Goal: Task Accomplishment & Management: Manage account settings

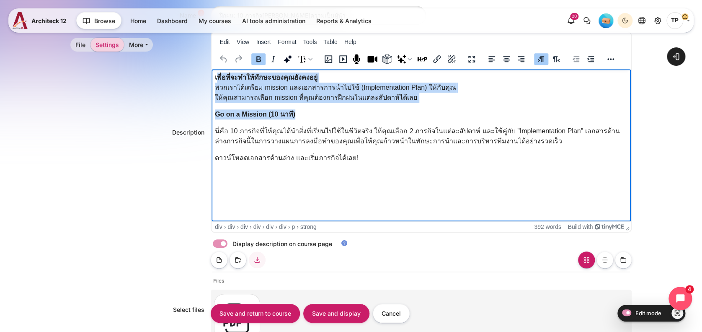
drag, startPoint x: 217, startPoint y: 77, endPoint x: 321, endPoint y: 116, distance: 111.6
click at [321, 116] on body "เพื่อที่จะทำให้ทักษะของคุณยังคงอยู่ พวกเราได้เตรียม mission และเอกสารการนำไปใช้…" at bounding box center [420, 117] width 413 height 90
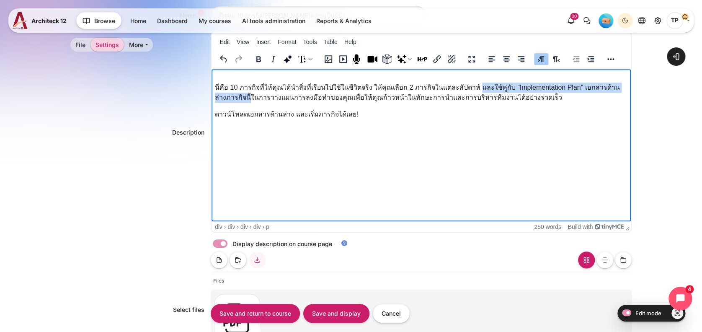
drag, startPoint x: 465, startPoint y: 88, endPoint x: 650, endPoint y: 92, distance: 185.2
click at [631, 92] on html "﻿ นี่คือ 10 ภารกิจที่ให้คุณได้นำสิ่งที่เรียนไปใช้ในชีวิตจริง ให้คุณเลือก 2 ภารก…" at bounding box center [421, 97] width 420 height 57
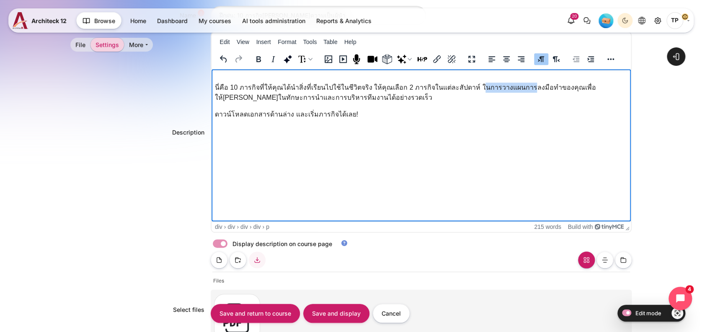
drag, startPoint x: 467, startPoint y: 88, endPoint x: 514, endPoint y: 87, distance: 47.3
click at [514, 87] on p "นี่คือ 10 ภารกิจที่ให้คุณได้นำสิ่งที่เรียนไปใช้ในชีวิตจริง ให้คุณเลือก 2 ภารกิจ…" at bounding box center [420, 93] width 413 height 20
drag, startPoint x: 393, startPoint y: 85, endPoint x: 402, endPoint y: 84, distance: 9.7
click at [392, 85] on p "นี่คือ 10 ภารกิจที่ให้คุณได้นำสิ่งที่เรียนไปใช้ในชีวิตจริง ให้คุณเลือก 2 ภารกิจ…" at bounding box center [420, 93] width 413 height 20
drag, startPoint x: 449, startPoint y: 89, endPoint x: 503, endPoint y: 88, distance: 54.0
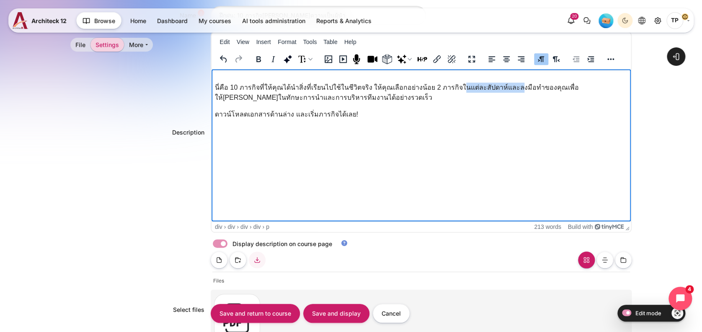
click at [503, 88] on p "นี่คือ 10 ภารกิจที่ให้คุณได้นำสิ่งที่เรียนไปใช้ในชีวิตจริง ให้คุณเลือกอย่างน้อย…" at bounding box center [420, 93] width 413 height 20
click at [511, 86] on p "นี่คือ 10 ภารกิจที่ให้คุณได้นำสิ่งที่เรียนไปใช้ในชีวิตจริง ให้คุณเลือกอย่างน้อย…" at bounding box center [420, 93] width 413 height 20
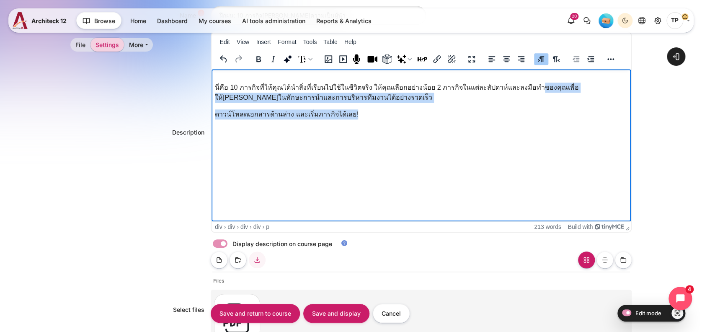
drag, startPoint x: 524, startPoint y: 86, endPoint x: 530, endPoint y: 113, distance: 27.4
click at [530, 113] on div "นี่คือ 10 ภารกิจที่ให้คุณได้นำสิ่งที่เรียนไปใช้ในชีวิตจริง ให้คุณเลือกอย่างน้อย…" at bounding box center [420, 101] width 413 height 37
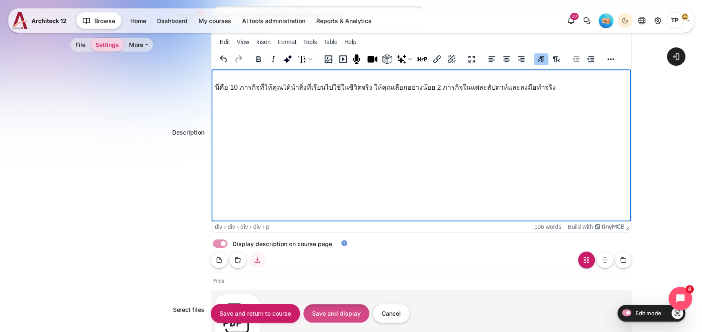
click at [331, 309] on input "Save and display" at bounding box center [336, 313] width 66 height 19
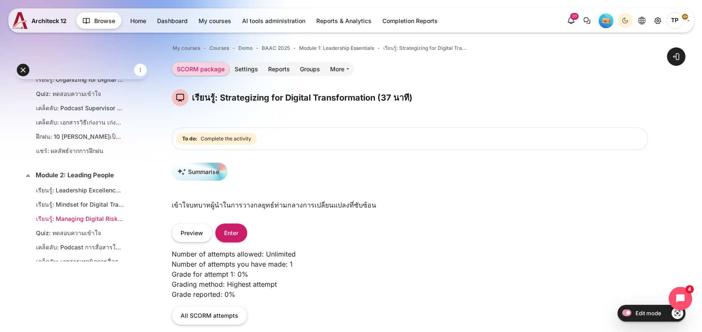
scroll to position [385, 0]
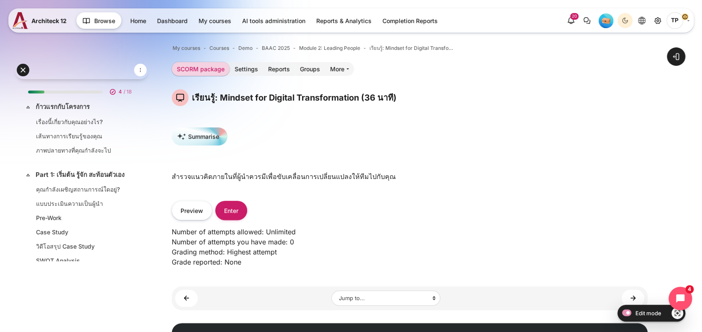
scroll to position [376, 0]
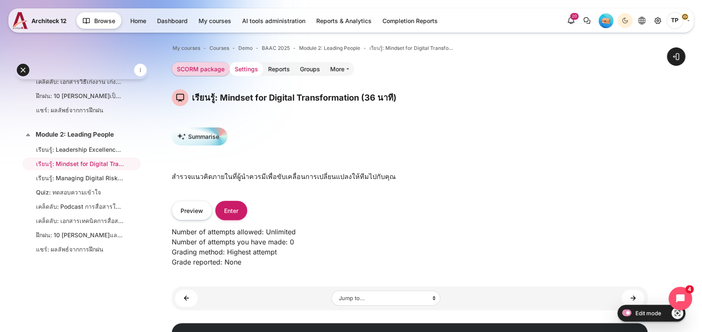
click at [258, 72] on link "Settings" at bounding box center [246, 69] width 34 height 14
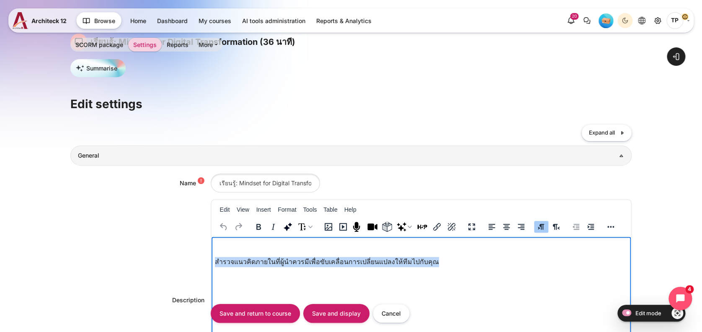
drag, startPoint x: 350, startPoint y: 260, endPoint x: 402, endPoint y: 495, distance: 240.6
click at [211, 259] on html "สำรวจแนวคิดภายในที่ผู้นำควรมีเพื่อขับเคลื่อนการเปลี่ยนแปลงให้ทีมไปกับคุณ" at bounding box center [421, 255] width 420 height 37
paste body "Rich text area. Press ALT-0 for help."
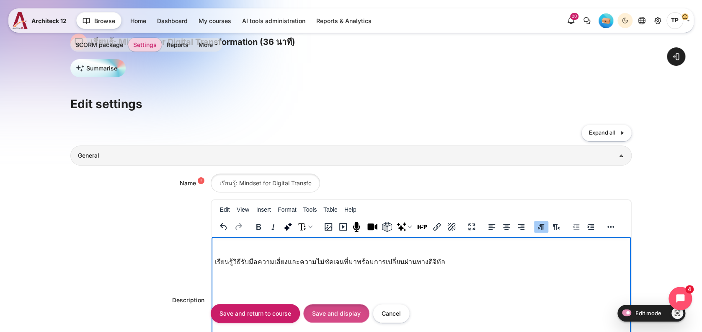
click at [350, 312] on input "Save and display" at bounding box center [336, 313] width 66 height 19
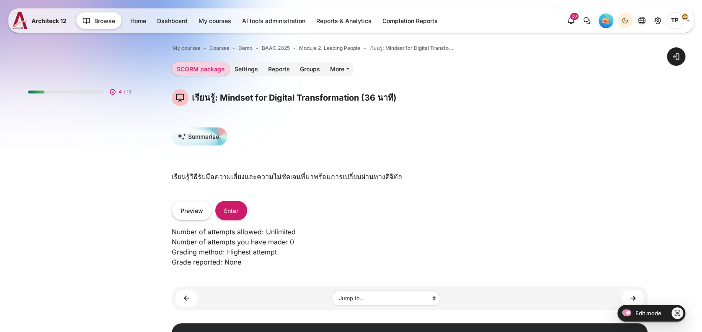
scroll to position [376, 0]
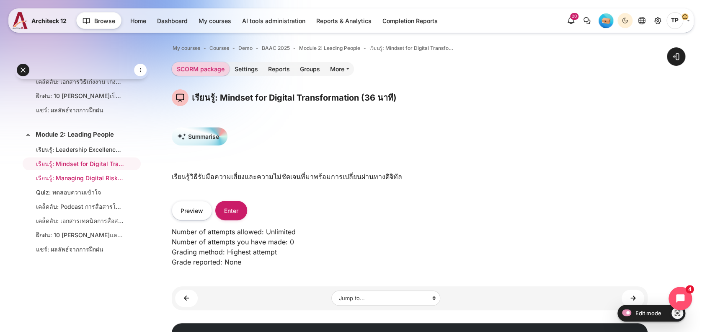
click at [89, 182] on link "เรียนรู้: Managing Digital Risk (21 นาที)" at bounding box center [80, 177] width 88 height 9
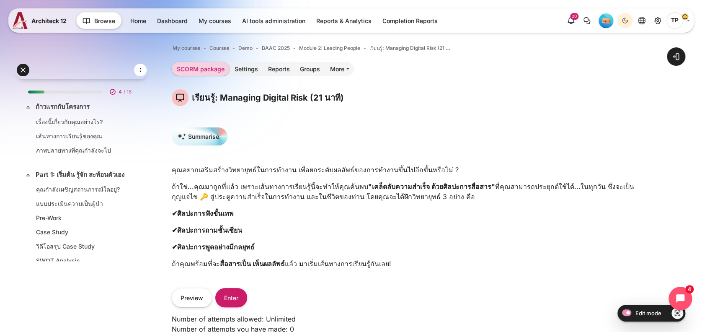
scroll to position [390, 0]
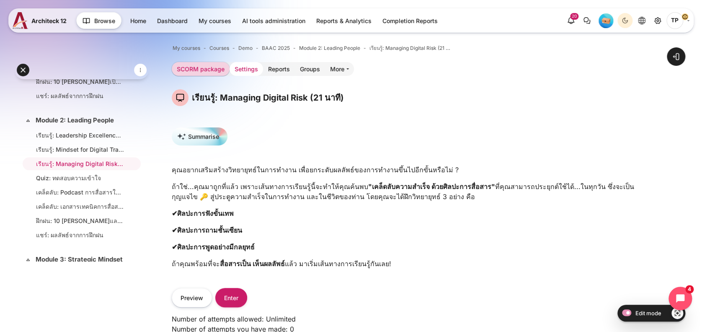
click at [245, 68] on link "Settings" at bounding box center [246, 69] width 34 height 14
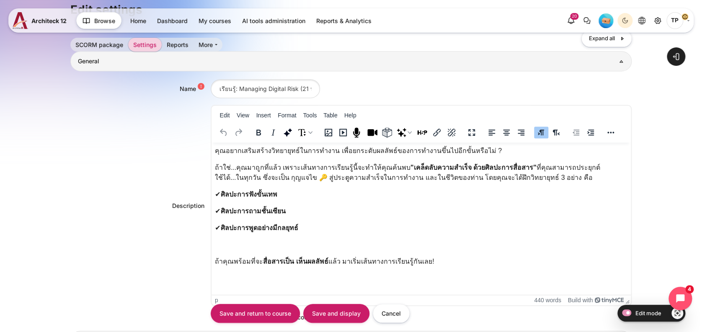
scroll to position [168, 0]
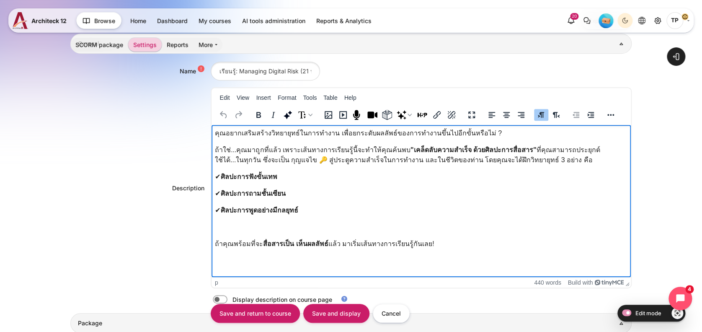
drag, startPoint x: 214, startPoint y: 135, endPoint x: 494, endPoint y: 249, distance: 301.8
click at [496, 255] on html "คุณอยากเสริมสร้างวิทยายุทธ์ในการทำงาน เพื่อยกระดับผลลัพธ์ของการทำงานขึ้นไปอีกขั…" at bounding box center [421, 190] width 420 height 131
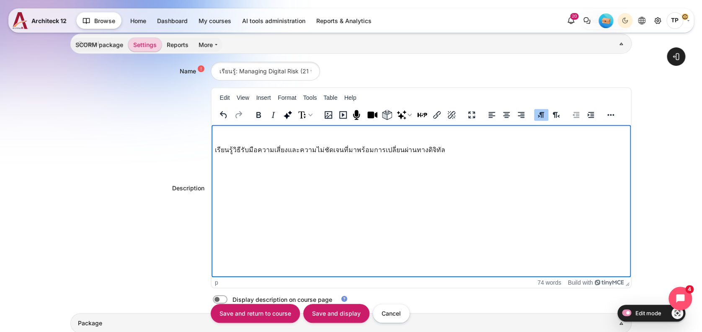
click at [231, 298] on label "Content" at bounding box center [232, 299] width 2 height 9
click at [227, 298] on input "Content" at bounding box center [234, 300] width 15 height 8
checkbox input "true"
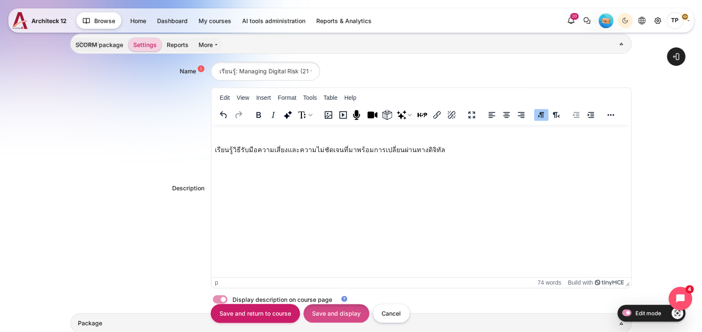
click at [340, 315] on input "Save and display" at bounding box center [336, 313] width 66 height 19
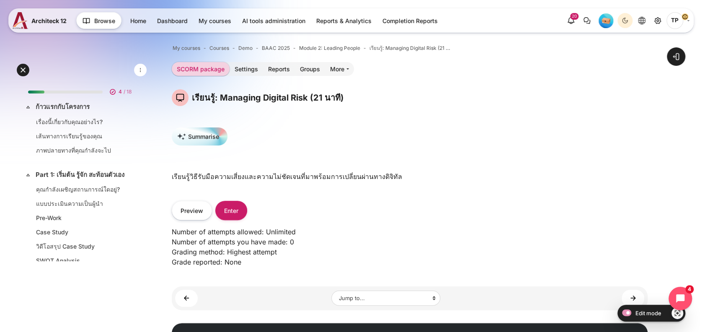
scroll to position [390, 0]
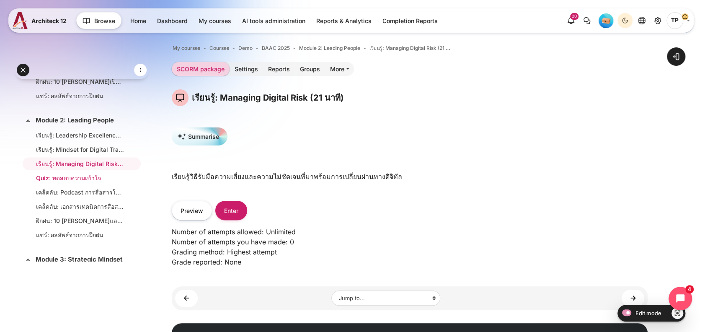
click at [56, 182] on link "Quiz: ทดสอบความเข้าใจ" at bounding box center [80, 177] width 88 height 9
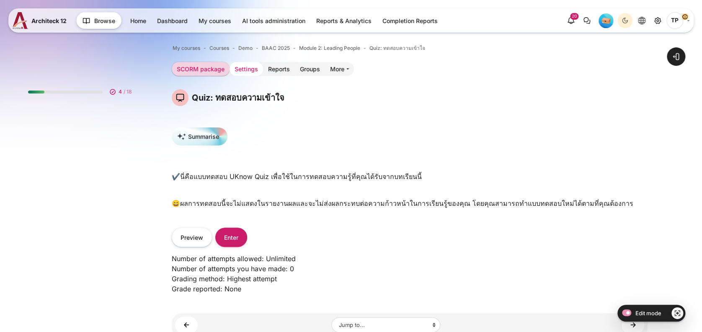
scroll to position [404, 0]
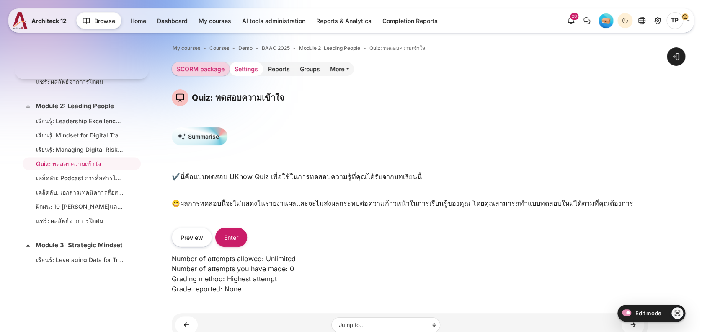
click at [241, 68] on link "Settings" at bounding box center [246, 69] width 34 height 14
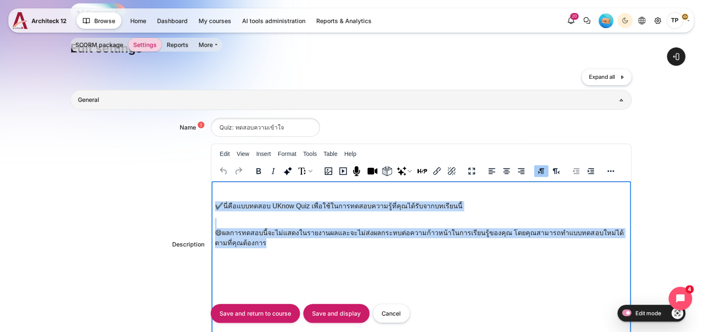
drag, startPoint x: 217, startPoint y: 207, endPoint x: 299, endPoint y: 259, distance: 97.1
click at [299, 255] on html "✔️นี่คือแบบทดสอบ UKnow Quiz เพื่อใช้ในการทดสอบความรู้ที่คุณได้รับจากบทเรียนนี้ …" at bounding box center [421, 218] width 420 height 74
paste body "Rich text area. Press ALT-0 for help."
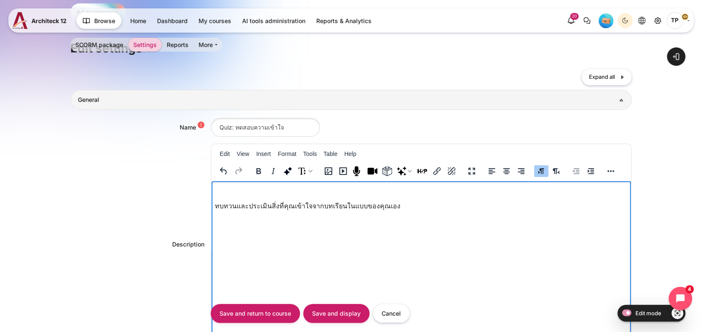
scroll to position [223, 0]
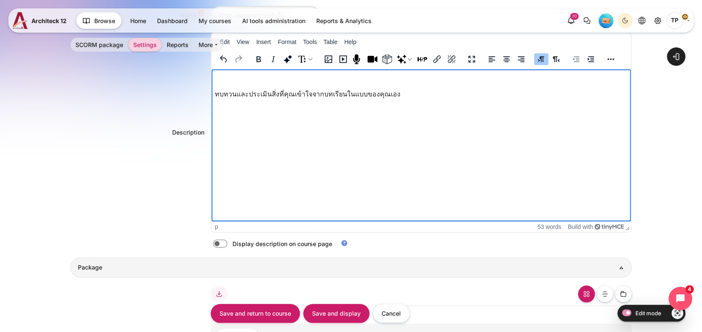
click at [231, 243] on label "Content" at bounding box center [232, 243] width 2 height 9
click at [227, 243] on input "Content" at bounding box center [234, 244] width 15 height 8
checkbox input "true"
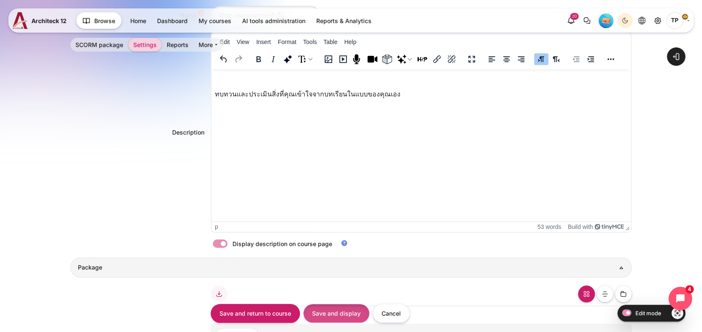
click at [338, 310] on input "Save and display" at bounding box center [336, 313] width 66 height 19
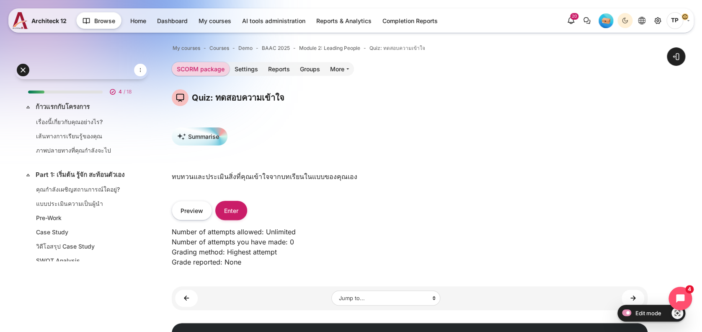
scroll to position [404, 0]
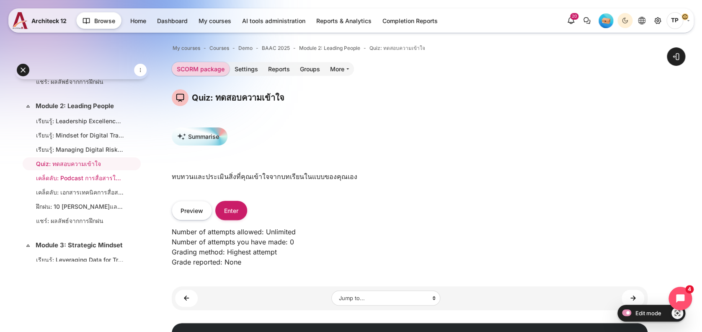
click at [65, 181] on link "เคล็ดลับ: Podcast การสื่อสารให้ทรงพลังฉบับผู้นำ (32 นาที)" at bounding box center [80, 177] width 88 height 9
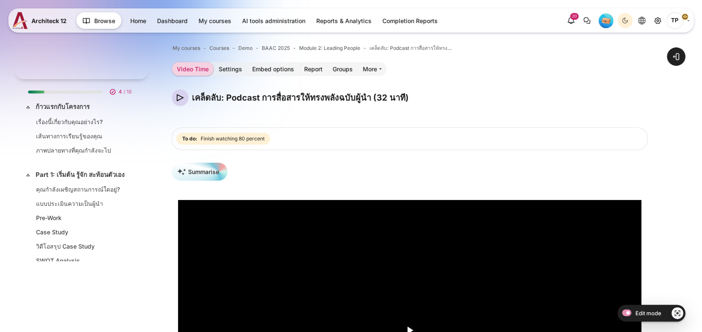
scroll to position [418, 0]
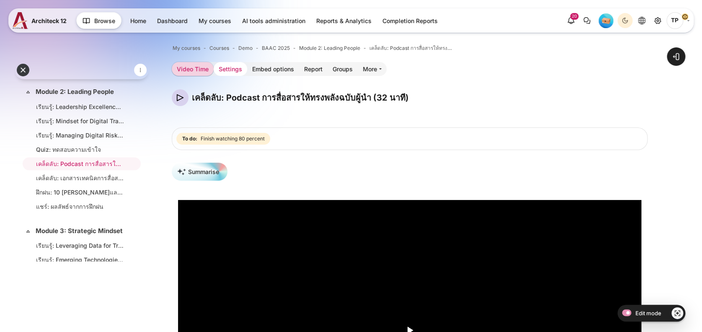
click at [229, 67] on link "Settings" at bounding box center [231, 69] width 34 height 14
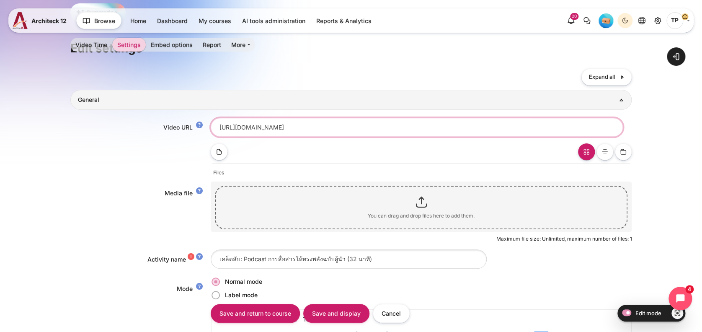
click at [225, 126] on input "[URL][DOMAIN_NAME]" at bounding box center [417, 127] width 412 height 19
drag, startPoint x: 464, startPoint y: 121, endPoint x: -3, endPoint y: 109, distance: 467.1
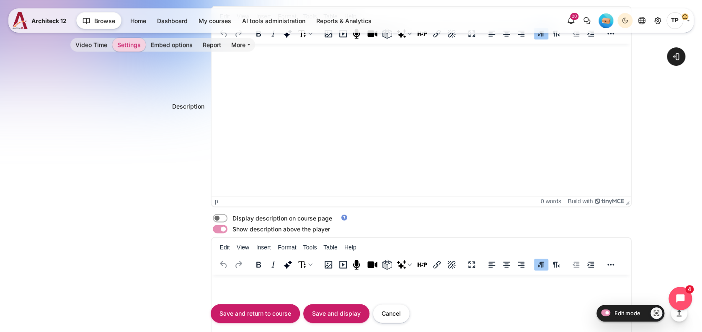
scroll to position [446, 0]
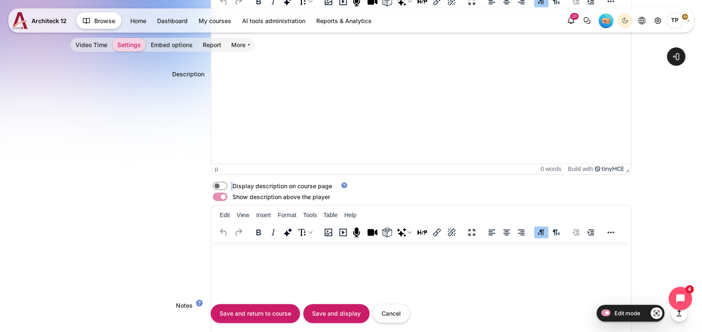
click at [231, 183] on label "Content" at bounding box center [232, 185] width 2 height 9
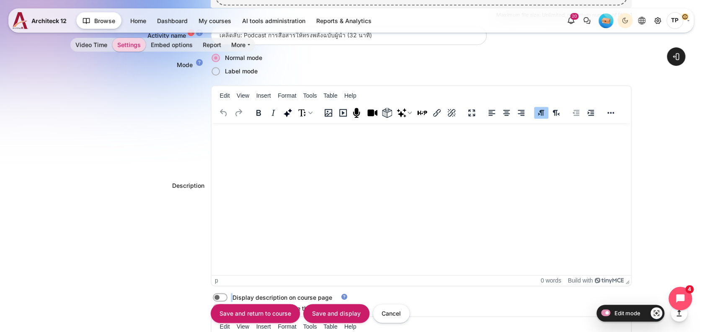
click at [259, 139] on html at bounding box center [421, 130] width 420 height 17
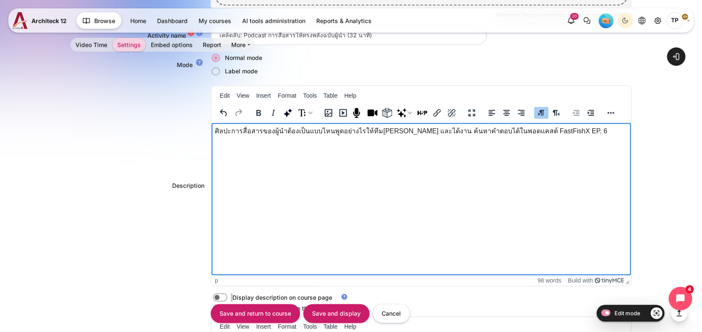
click at [216, 130] on p "ศิลปะการสื่อสารของผู้นำต้องเป็นแบบไหนพูดอย่างไรให้ทีมเข้าใจ เชื่อใจ และได้งาน ค…" at bounding box center [420, 131] width 413 height 10
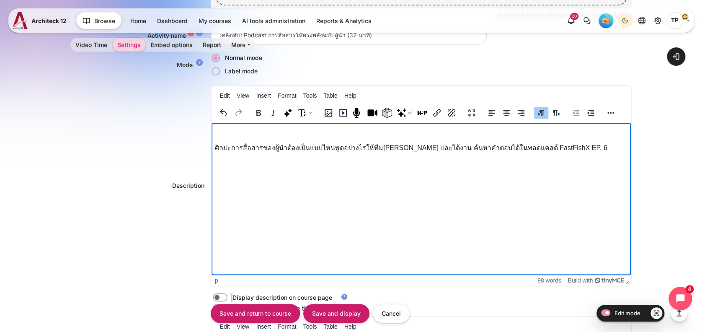
drag, startPoint x: 524, startPoint y: 148, endPoint x: 588, endPoint y: 147, distance: 63.2
click at [588, 147] on p "ศิลปะการสื่อสารของผู้นำต้องเป็นแบบไหนพูดอย่างไรให้ทีมเข้าใจ เชื่อใจ และได้งาน ค…" at bounding box center [420, 147] width 413 height 10
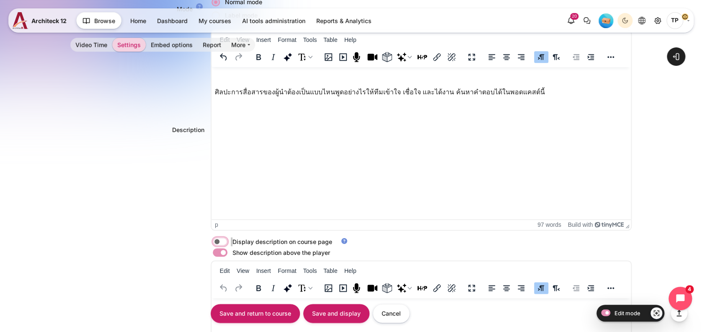
click at [227, 239] on input "Content" at bounding box center [234, 242] width 15 height 8
checkbox input "true"
click at [335, 318] on input "Save and display" at bounding box center [336, 313] width 66 height 19
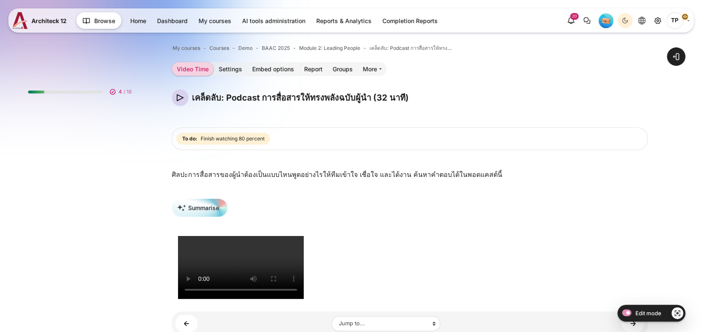
scroll to position [418, 0]
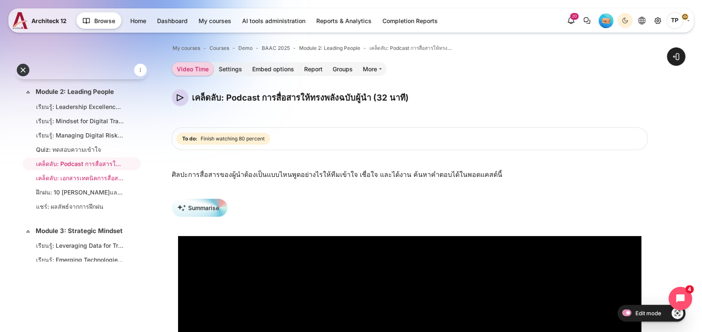
click at [63, 182] on link "เคล็ดลับ: เอกสารเทคนิคการสื่อสารด้วย 6+7" at bounding box center [80, 177] width 88 height 9
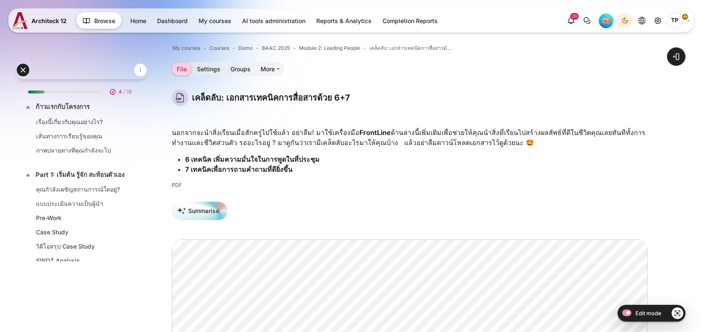
scroll to position [432, 0]
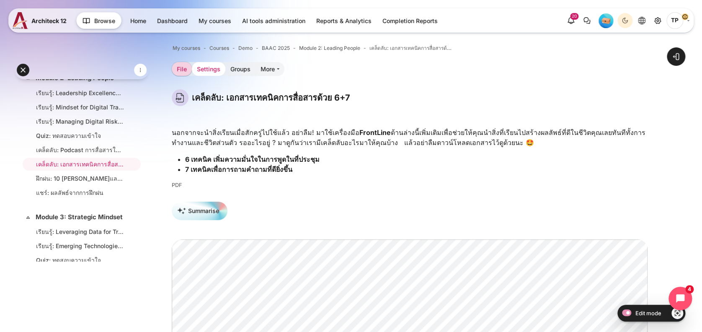
click at [213, 65] on link "Settings" at bounding box center [209, 69] width 34 height 14
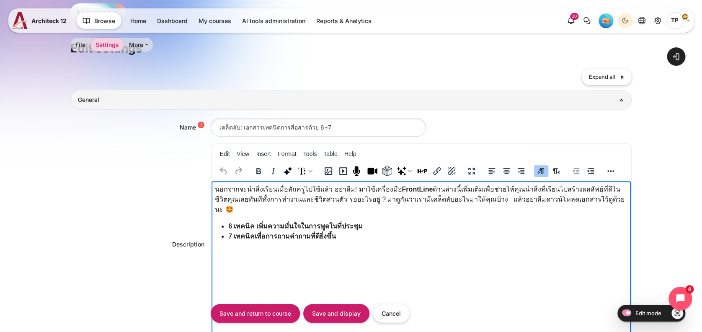
drag, startPoint x: 214, startPoint y: 188, endPoint x: 650, endPoint y: 222, distance: 436.9
click at [631, 222] on html "นอกจากจะนำสิ่งเรียนเมื่อสักครู่ไปใช้แล้ว อย่าลืม! มาใช้เครื่องมือ FrontLine ด้า…" at bounding box center [421, 214] width 420 height 67
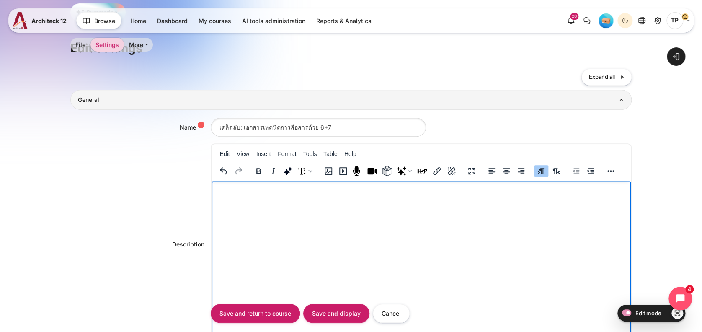
paste body "Rich text area. Press ALT-0 for help."
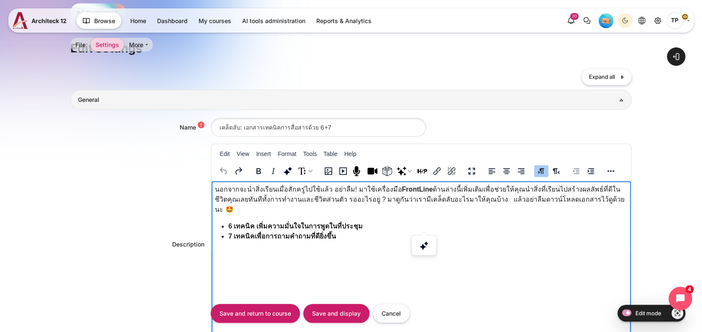
click at [258, 197] on p "นอกจากจะนำสิ่งเรียนเมื่อสักครู่ไปใช้แล้ว อย่าลืม! มาใช้เครื่องมือ FrontLine ด้า…" at bounding box center [420, 199] width 413 height 30
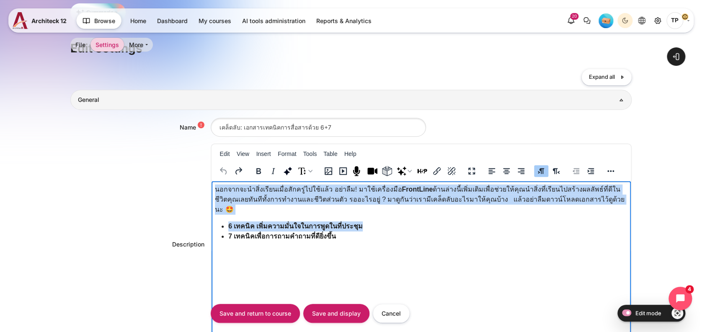
drag, startPoint x: 216, startPoint y: 185, endPoint x: 588, endPoint y: 206, distance: 373.3
click at [588, 206] on body "นอกจากจะนำสิ่งเรียนเมื่อสักครู่ไปใช้แล้ว อย่าลืม! มาใช้เครื่องมือ FrontLine ด้า…" at bounding box center [420, 212] width 413 height 57
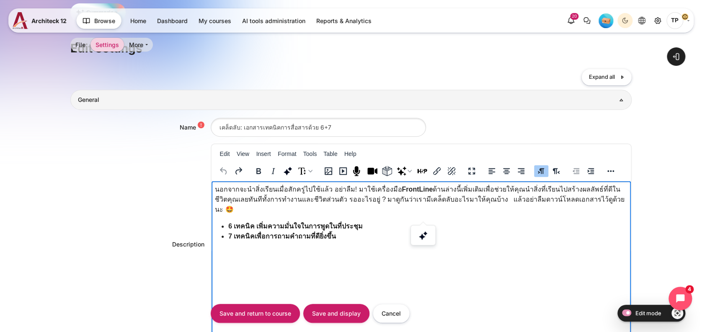
click at [433, 191] on p "นอกจากจะนำสิ่งเรียนเมื่อสักครู่ไปใช้แล้ว อย่าลืม! มาใช้เครื่องมือ FrontLine ด้า…" at bounding box center [420, 199] width 413 height 30
drag, startPoint x: 582, startPoint y: 198, endPoint x: 211, endPoint y: 176, distance: 371.7
click at [211, 181] on html "นอกจากจะนำสิ่งเรียนเมื่อสักครู่ไปใช้แล้ว อย่าลืม! มาใช้เครื่องมือ FrontLine ด้า…" at bounding box center [421, 214] width 420 height 67
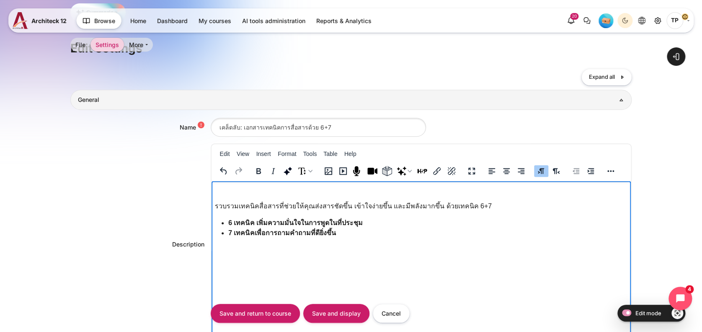
click at [302, 210] on p "รวบรวมเทคนิคสื่อสารที่ช่วยให้คุณส่งสารชัดขึ้น เข้าใจง่ายขึ้น และมีพลังมากขึ้น ด…" at bounding box center [420, 206] width 413 height 10
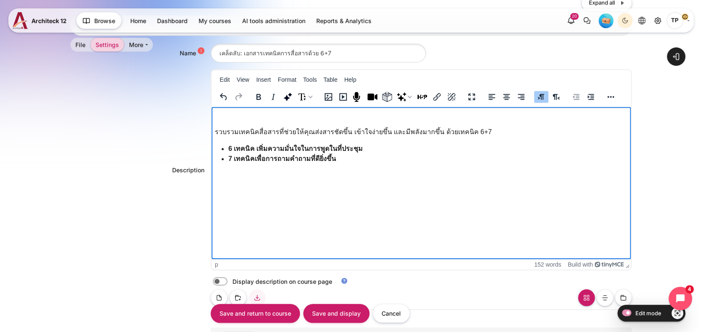
scroll to position [279, 0]
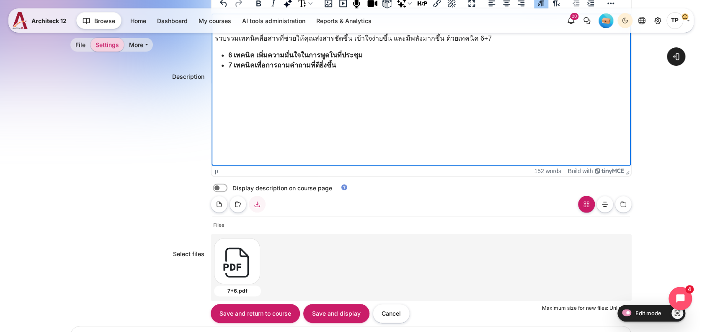
click at [231, 188] on label "Content" at bounding box center [232, 187] width 2 height 9
click at [227, 188] on input "Content" at bounding box center [234, 189] width 15 height 8
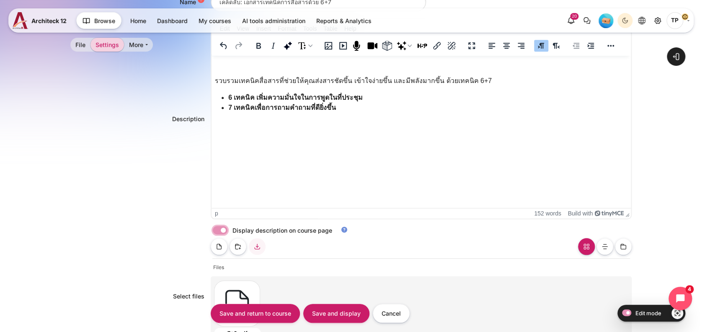
scroll to position [168, 0]
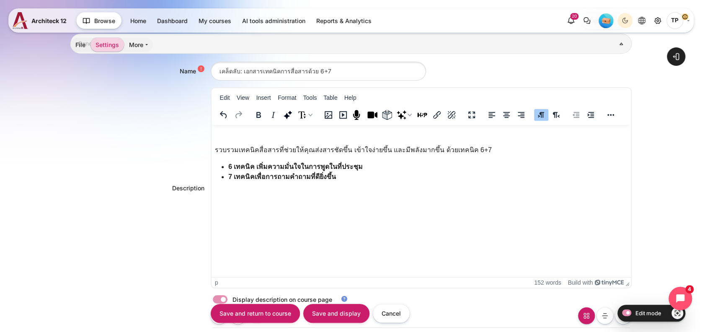
click at [231, 298] on label "Content" at bounding box center [232, 299] width 2 height 9
click at [227, 298] on input "Content" at bounding box center [234, 300] width 15 height 8
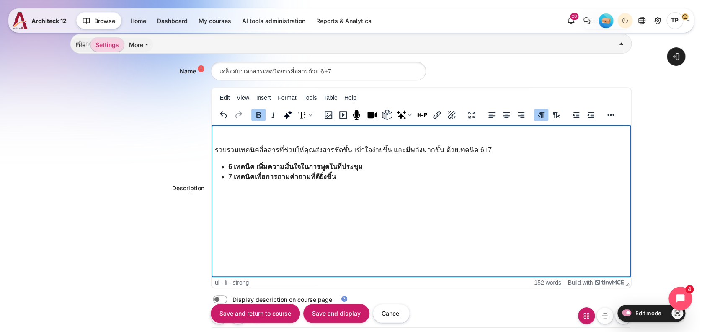
drag, startPoint x: 343, startPoint y: 178, endPoint x: 236, endPoint y: 159, distance: 108.5
click at [236, 159] on html "รวบรวมเทคนิคสื่อสารที่ช่วยให้คุณส่งสารชัดขึ้น เข้าใจง่ายขึ้น และมีพลังมากขึ้น ด…" at bounding box center [421, 157] width 420 height 64
drag, startPoint x: 235, startPoint y: 159, endPoint x: 420, endPoint y: 179, distance: 185.8
click at [420, 179] on html "รวบรวมเทคนิคสื่อสารที่ช่วยให้คุณส่งสารชัดขึ้น เข้าใจง่ายขึ้น และมีพลังมากขึ้น ด…" at bounding box center [421, 157] width 420 height 64
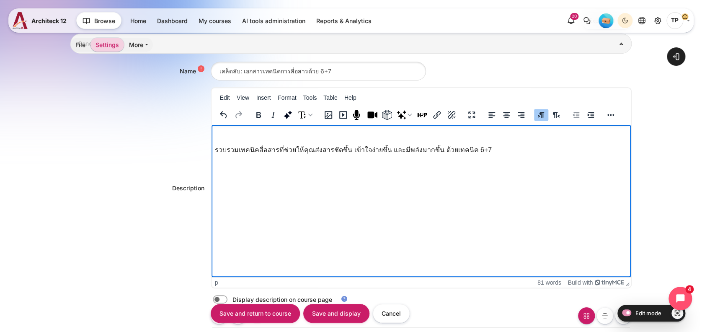
click at [211, 298] on div "Display description on course page" at bounding box center [421, 299] width 421 height 9
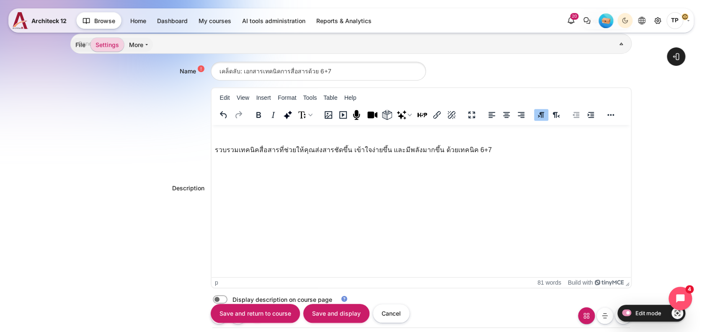
click at [231, 297] on label "Content" at bounding box center [232, 299] width 2 height 9
click at [227, 297] on input "Content" at bounding box center [234, 300] width 15 height 8
checkbox input "true"
click at [334, 305] on input "Save and display" at bounding box center [336, 313] width 66 height 19
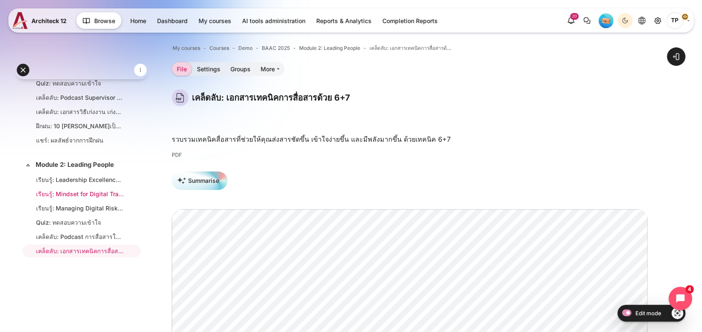
scroll to position [321, 0]
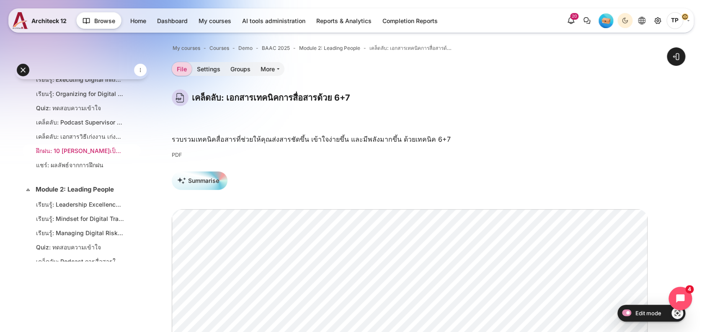
click at [69, 155] on link "ฝึกฝน: 10 [PERSON_NAME]เป็นผู้นำ" at bounding box center [80, 150] width 88 height 9
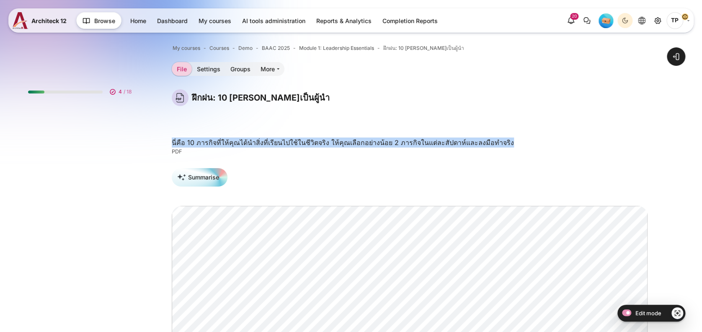
click at [593, 146] on p "นี่คือ 10 ภารกิจที่ให้คุณได้นำสิ่งที่เรียนไปใช้ในชีวิตจริง ให้คุณเลือกอย่างน้อย…" at bounding box center [410, 142] width 476 height 10
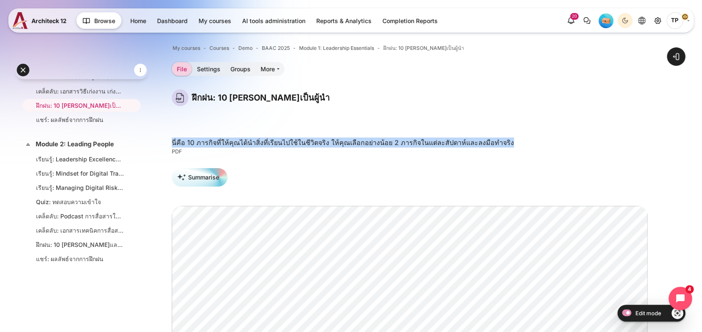
scroll to position [476, 0]
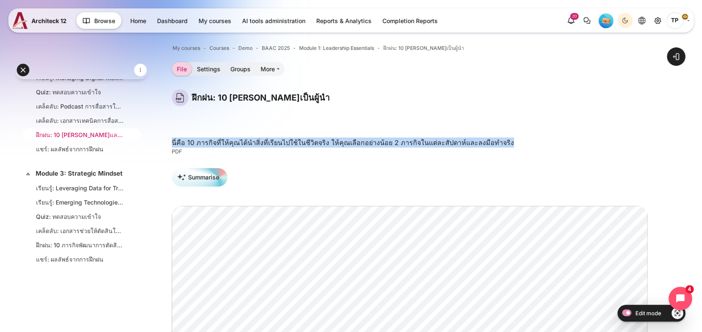
click at [68, 139] on link "ฝึกฝน: 10 [PERSON_NAME]และการสื่อสาร" at bounding box center [80, 134] width 88 height 9
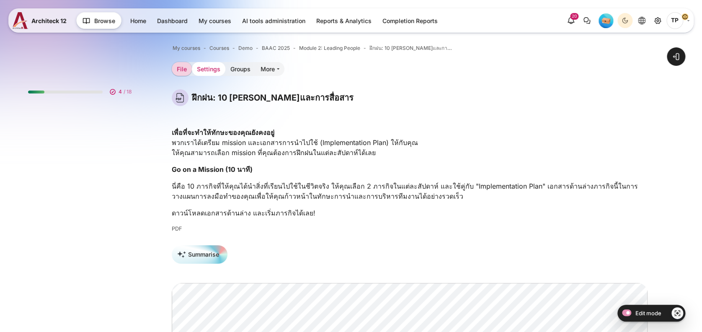
scroll to position [446, 0]
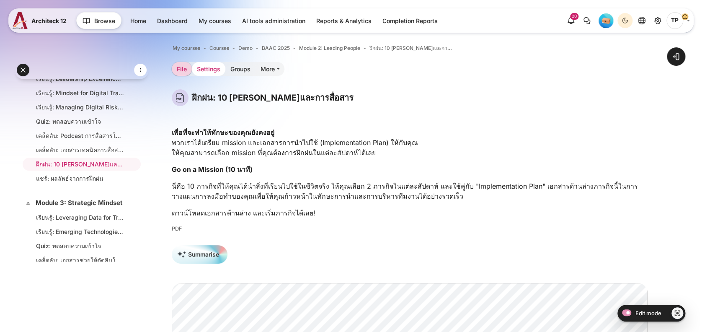
click at [211, 70] on link "Settings" at bounding box center [209, 69] width 34 height 14
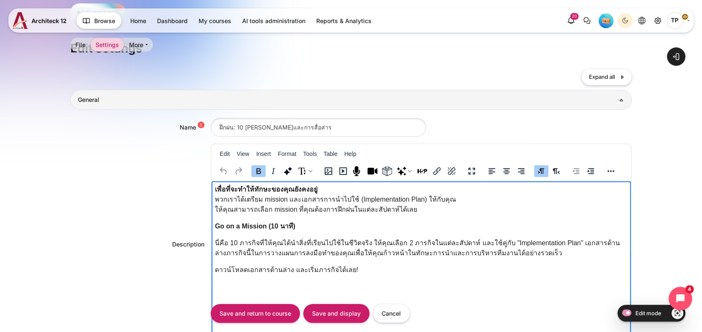
click at [214, 186] on strong "เพื่อที่จะทำให้ทักษะของคุณยังคงอยู่" at bounding box center [265, 189] width 103 height 7
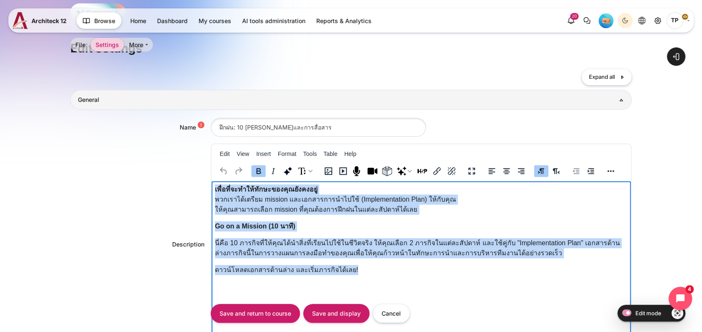
drag, startPoint x: 214, startPoint y: 186, endPoint x: 413, endPoint y: 282, distance: 221.2
click at [414, 281] on html "เพื่อที่จะทำให้ทักษะของคุณยังคงอยู่ พวกเราได้เตรียม mission และเอกสารการนำไปใช้…" at bounding box center [421, 231] width 420 height 101
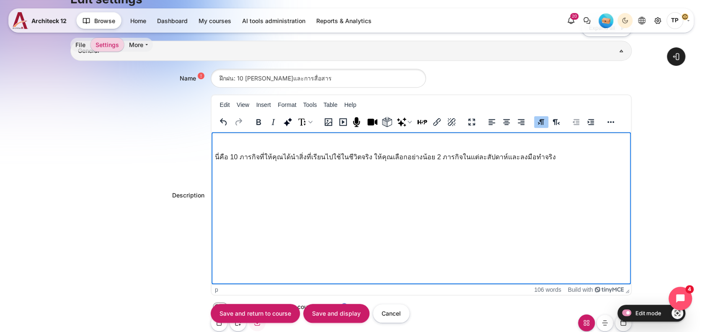
scroll to position [279, 0]
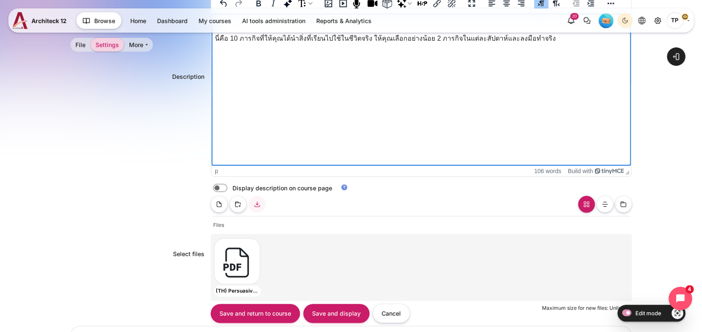
click at [231, 185] on label "Content" at bounding box center [232, 187] width 2 height 9
click at [227, 185] on input "Content" at bounding box center [234, 189] width 15 height 8
checkbox input "true"
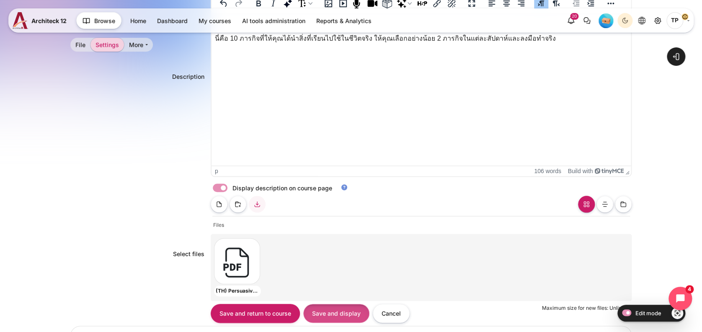
click at [340, 310] on input "Save and display" at bounding box center [336, 313] width 66 height 19
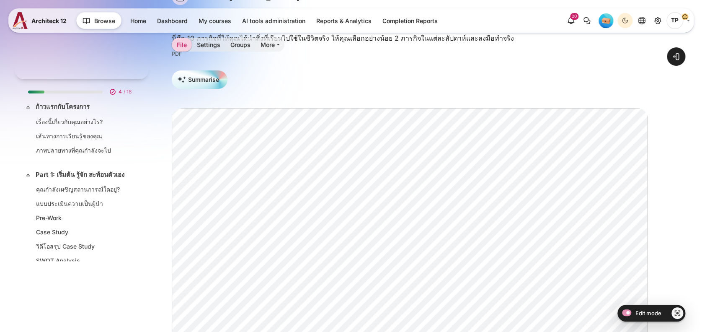
scroll to position [446, 0]
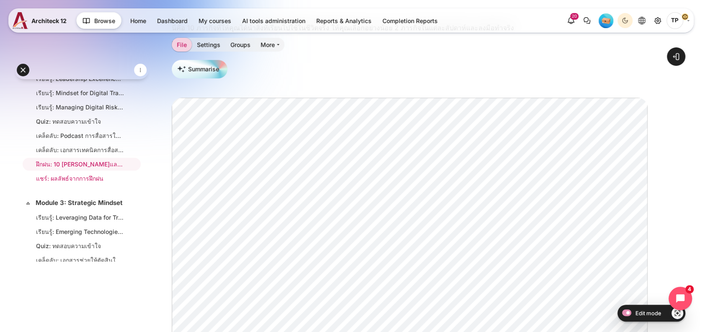
click at [74, 180] on link "แชร์: ผลลัพธ์จากการฝึกฝน" at bounding box center [80, 178] width 88 height 9
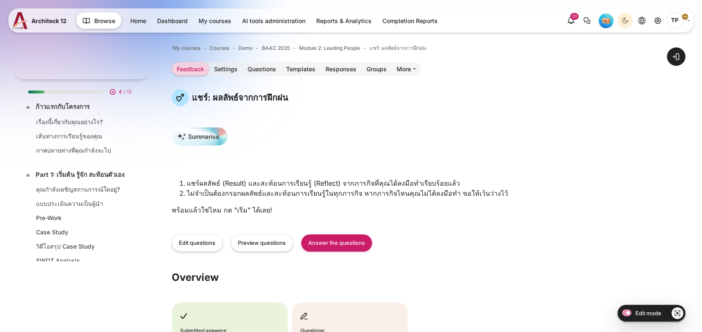
scroll to position [461, 0]
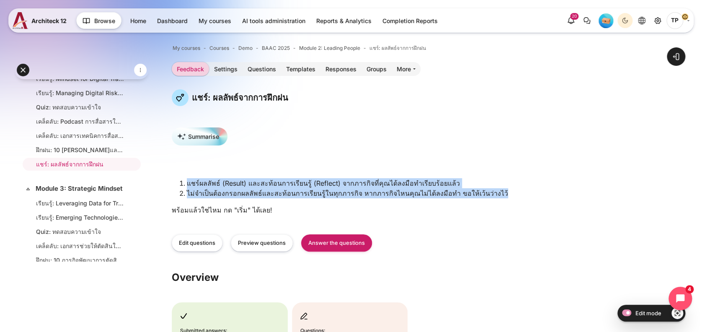
drag, startPoint x: 198, startPoint y: 183, endPoint x: 589, endPoint y: 197, distance: 391.8
click at [589, 197] on div "แชร์ผลลัพธ์ (Result) และสะท้อนการเรียนรู้ (Reflect) จากภารกิจที่คุณได้ลงมือทำเร…" at bounding box center [410, 196] width 476 height 50
copy ol "แชร์ผลลัพธ์ (Result) และสะท้อนการเรียนรู้ (Reflect) จากภารกิจที่คุณได้ลงมือทำเร…"
click at [236, 64] on link "Settings" at bounding box center [226, 69] width 34 height 14
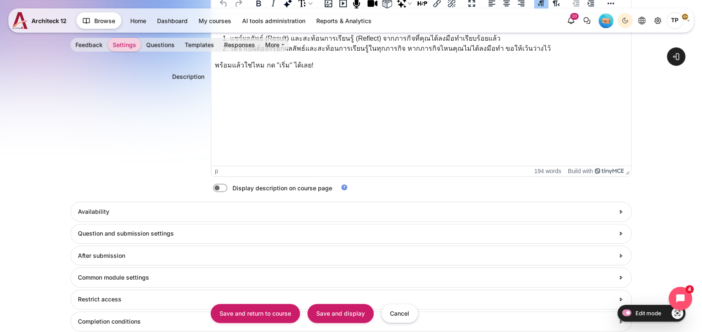
click at [231, 183] on label "Content" at bounding box center [232, 187] width 2 height 9
click at [227, 185] on input "Content" at bounding box center [234, 189] width 15 height 8
checkbox input "true"
click at [337, 311] on input "Save and display" at bounding box center [340, 313] width 66 height 19
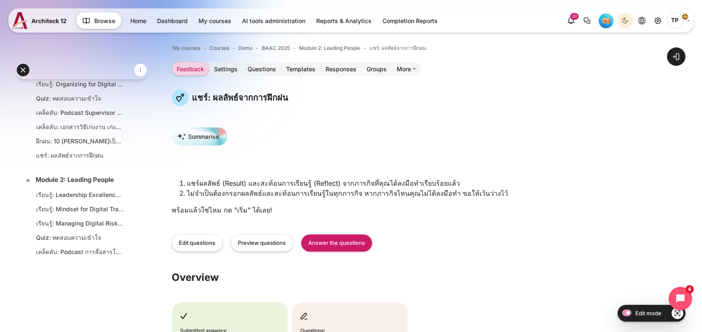
scroll to position [293, 0]
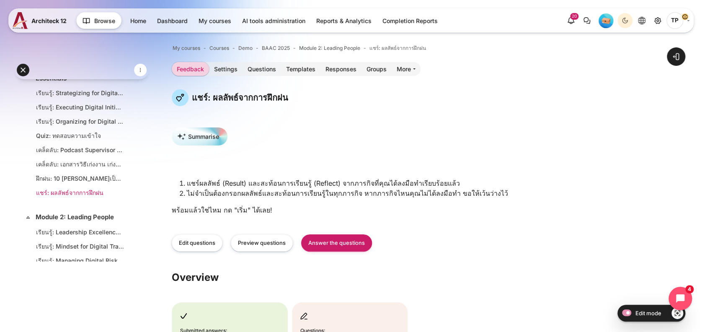
click at [48, 197] on link "แชร์: ผลลัพธ์จากการฝึกฝน" at bounding box center [80, 192] width 88 height 9
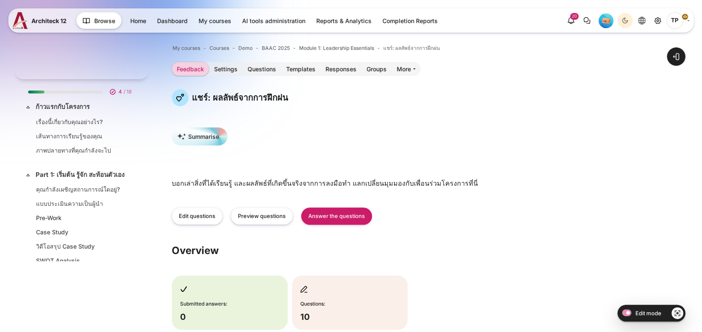
scroll to position [322, 0]
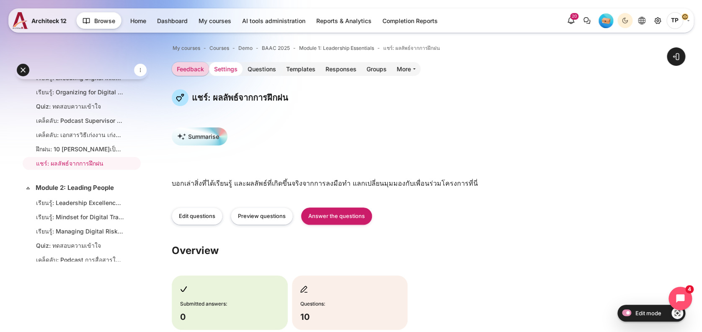
click at [229, 73] on link "Settings" at bounding box center [226, 69] width 34 height 14
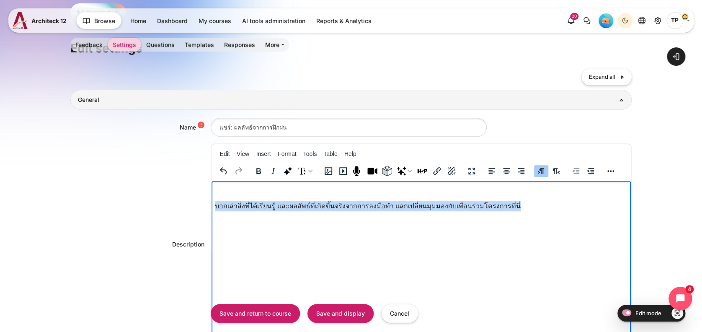
drag, startPoint x: 522, startPoint y: 203, endPoint x: 39, endPoint y: 217, distance: 483.9
click at [211, 217] on html "บอกเล่าสิ่งที่ได้เรียนรู้ และผลลัพธ์ที่เกิดขึ้นจริงจากการลงมือทำ แลกเปลี่ยนมุมม…" at bounding box center [421, 199] width 420 height 37
copy p "บอกเล่าสิ่งที่ได้เรียนรู้ และผลลัพธ์ที่เกิดขึ้นจริงจากการลงมือทำ แลกเปลี่ยนมุมม…"
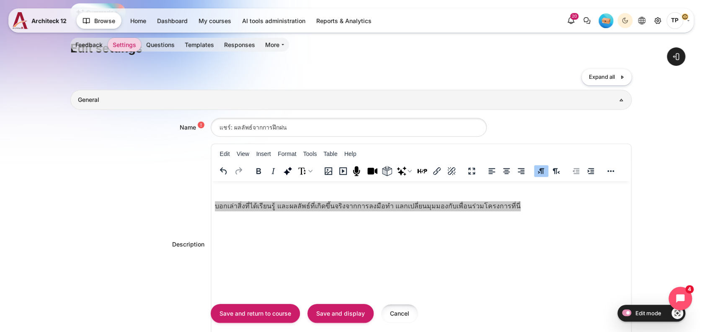
click at [400, 307] on input "Cancel" at bounding box center [399, 313] width 37 height 19
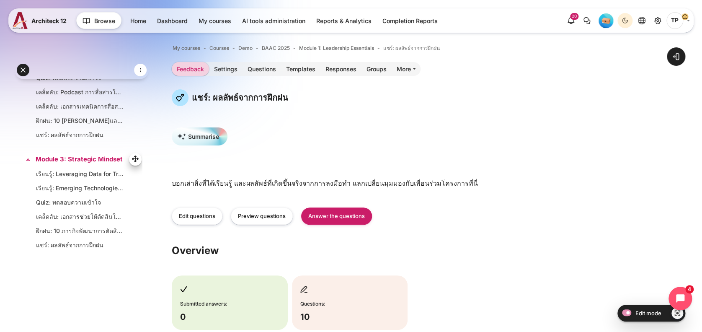
click at [58, 164] on link "Module 3: Strategic Mindset" at bounding box center [81, 160] width 90 height 10
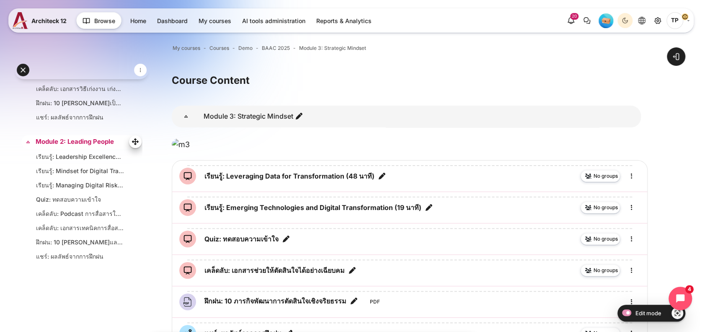
click at [57, 146] on link "Module 2: Leading People" at bounding box center [81, 142] width 90 height 10
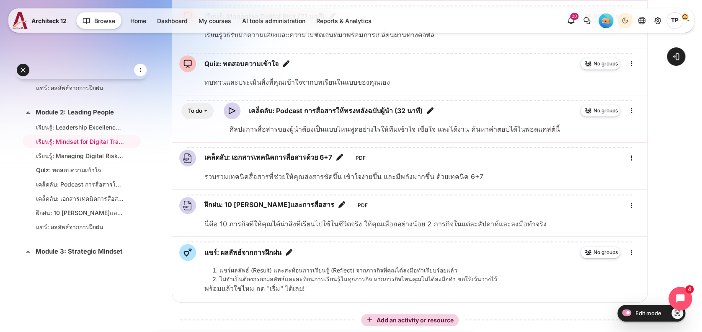
scroll to position [428, 0]
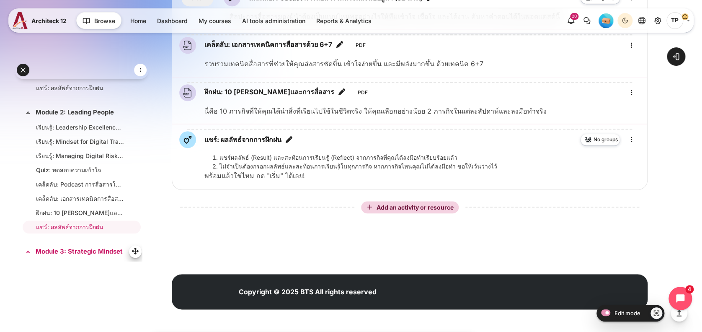
click at [62, 256] on link "Module 3: Strategic Mindset" at bounding box center [81, 252] width 90 height 10
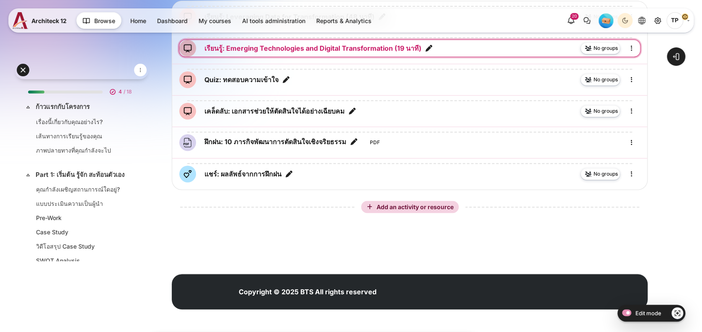
scroll to position [536, 0]
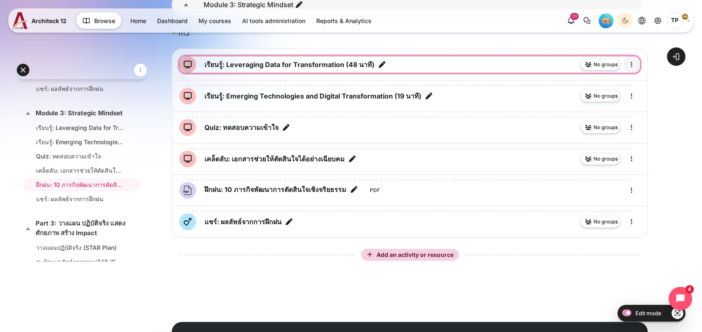
drag, startPoint x: 631, startPoint y: 125, endPoint x: 627, endPoint y: 128, distance: 5.4
click at [631, 70] on icon "Edit" at bounding box center [632, 64] width 10 height 10
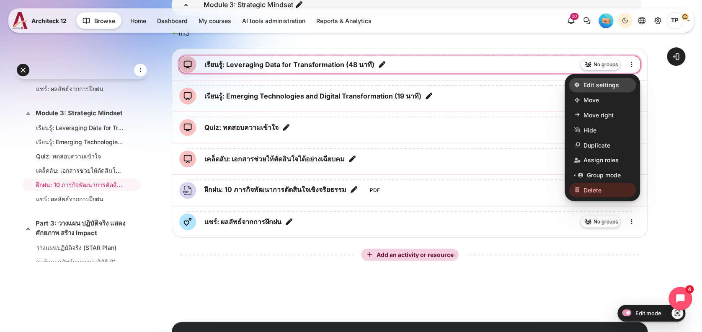
click at [601, 89] on span "Edit settings" at bounding box center [601, 84] width 36 height 9
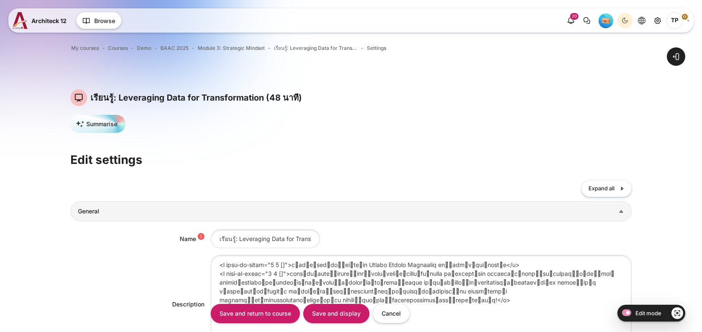
scroll to position [111, 0]
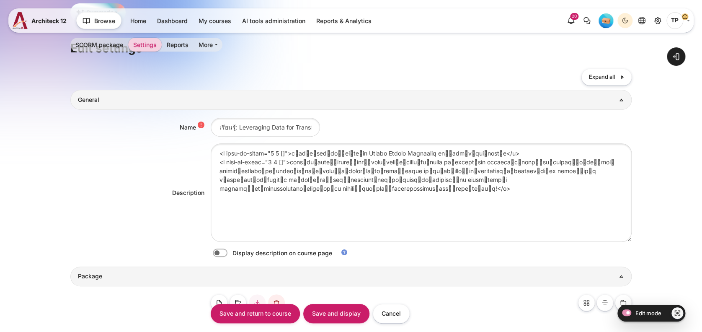
click at [238, 170] on div "Content" at bounding box center [421, 192] width 421 height 98
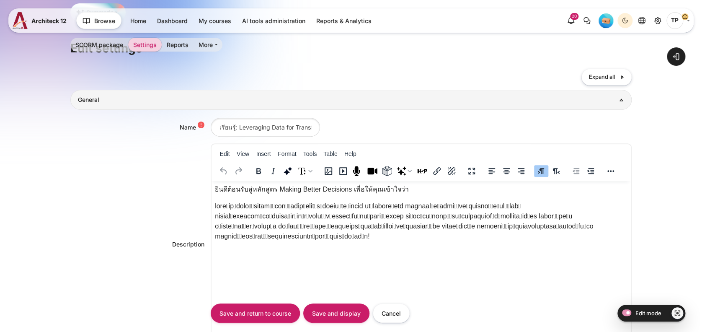
scroll to position [0, 0]
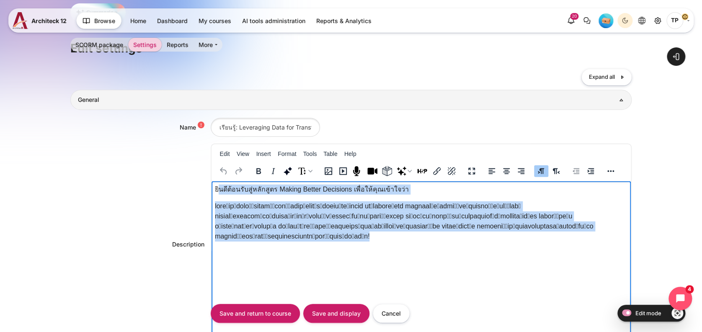
drag, startPoint x: 219, startPoint y: 186, endPoint x: 593, endPoint y: 234, distance: 377.9
click at [593, 233] on html "ยินดีต้อนรับสู่หลักสูตร Making Better Decisions เพื่อให้คุณเข้าใจว่า" at bounding box center [421, 214] width 420 height 67
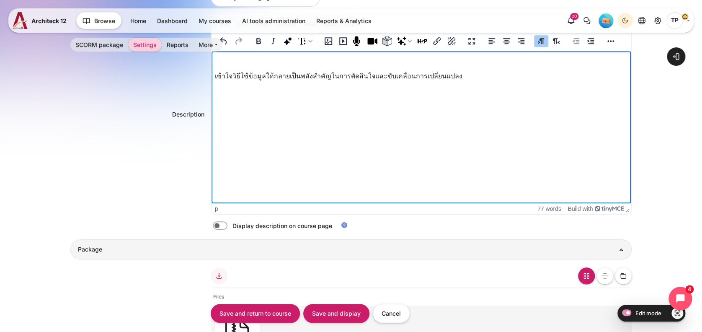
scroll to position [279, 0]
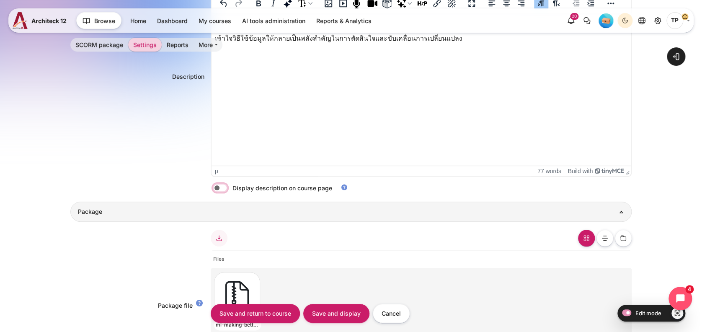
click at [227, 185] on input "Content" at bounding box center [234, 189] width 15 height 8
checkbox input "true"
click at [333, 312] on input "Save and display" at bounding box center [336, 313] width 66 height 19
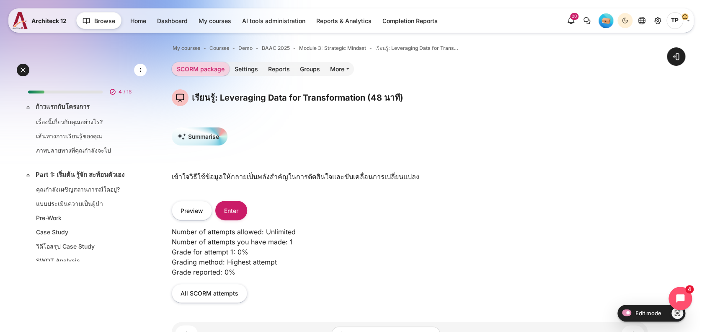
scroll to position [509, 0]
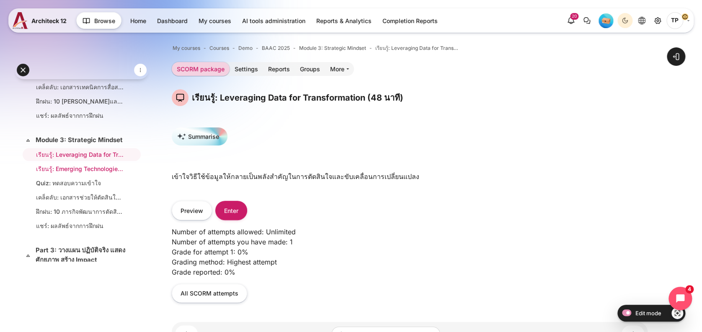
click at [75, 175] on li "เรียนรู้: Emerging Technologies and Digital Transformation (19 นาที)" at bounding box center [82, 168] width 118 height 13
click at [75, 173] on link "เรียนรู้: Emerging Technologies and Digital Transformation (19 นาที)" at bounding box center [80, 168] width 88 height 9
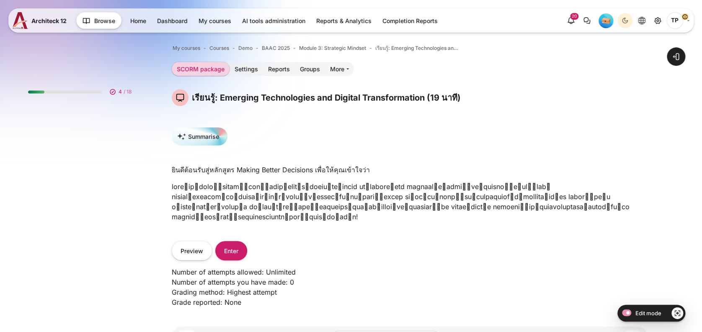
scroll to position [523, 0]
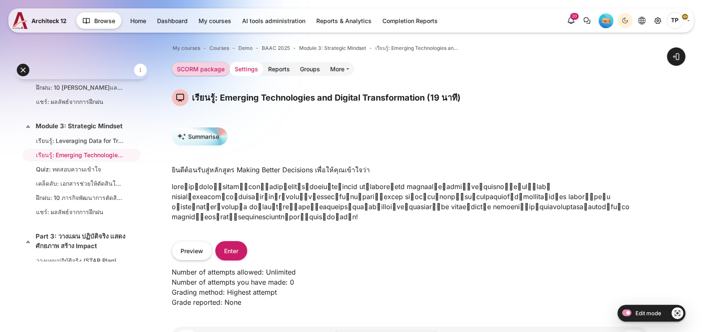
click at [242, 70] on link "Settings" at bounding box center [246, 69] width 34 height 14
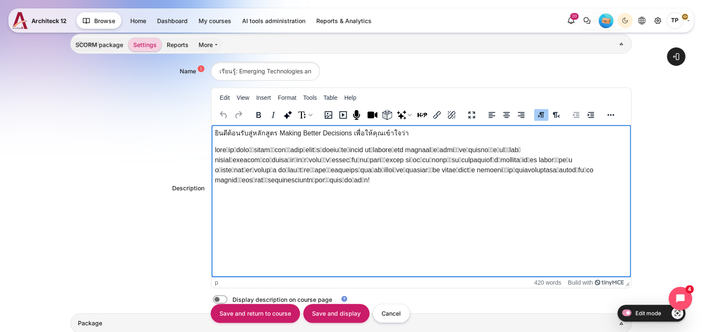
drag, startPoint x: 529, startPoint y: 175, endPoint x: 131, endPoint y: 101, distance: 405.1
click at [211, 125] on html "ยินดีต้อนรับสู่หลักสูตร Making Better Decisions เพื่อให้คุณเข้าใจว่า" at bounding box center [421, 158] width 420 height 67
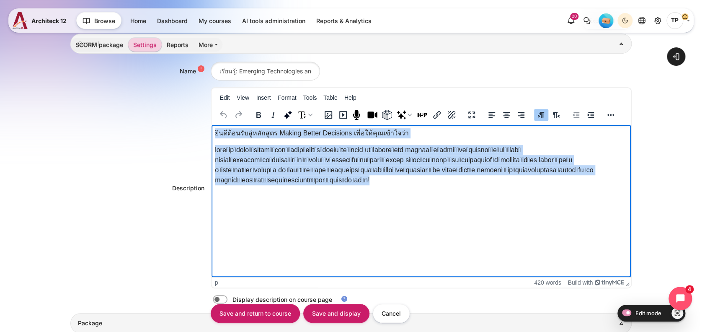
drag, startPoint x: 230, startPoint y: 138, endPoint x: 557, endPoint y: 196, distance: 332.7
click at [556, 192] on html "ยินดีต้อนรับสู่หลักสูตร Making Better Decisions เพื่อให้คุณเข้าใจว่า" at bounding box center [421, 158] width 420 height 67
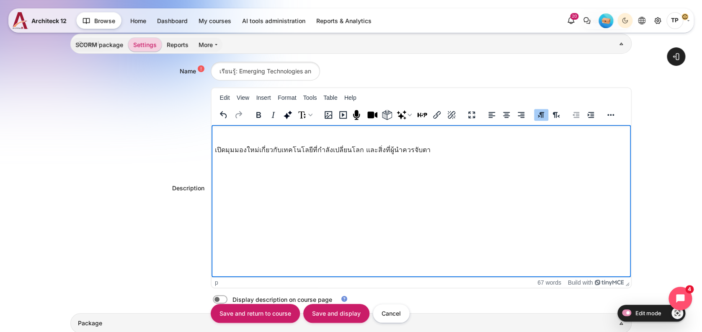
click at [231, 299] on label "Content" at bounding box center [232, 299] width 2 height 9
click at [227, 299] on input "Content" at bounding box center [234, 300] width 15 height 8
checkbox input "true"
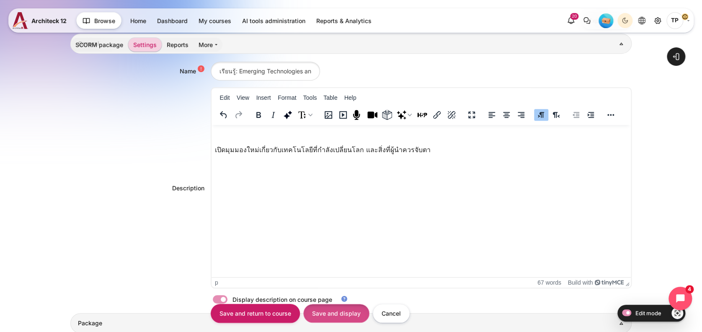
click at [341, 309] on input "Save and display" at bounding box center [336, 313] width 66 height 19
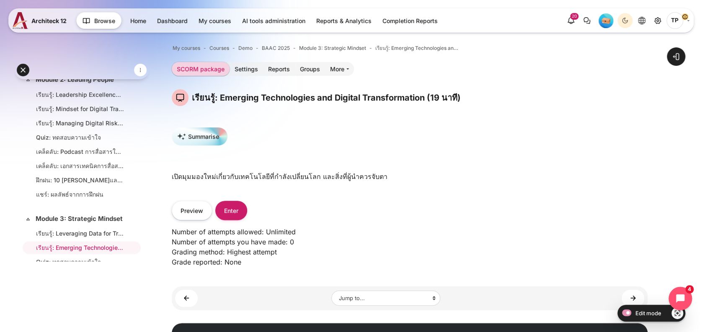
scroll to position [244, 0]
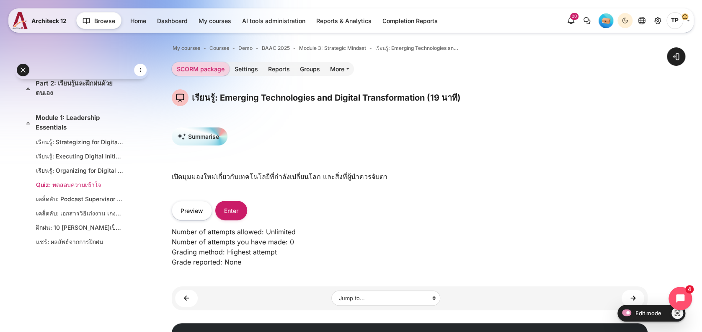
click at [61, 187] on li "Quiz: ทดสอบความเข้าใจ" at bounding box center [82, 184] width 118 height 13
click at [51, 189] on link "Quiz: ทดสอบความเข้าใจ" at bounding box center [80, 184] width 88 height 9
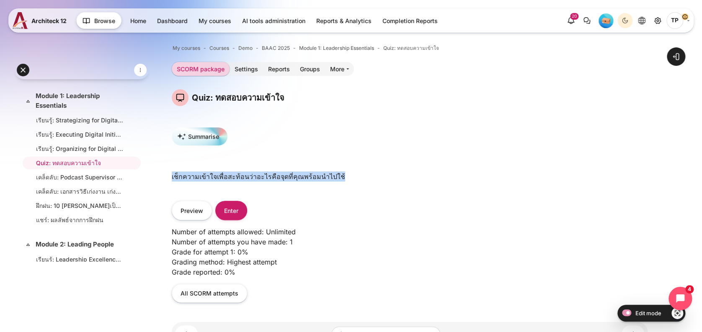
drag, startPoint x: 357, startPoint y: 171, endPoint x: 168, endPoint y: 171, distance: 189.7
click at [168, 171] on div "Open course index Open block drawer" at bounding box center [409, 220] width 585 height 392
copy p "เช็กความเข้าใจเพื่อสะท้อนว่าอะไรคือจุดที่คุณพร้อมนำไปใช้"
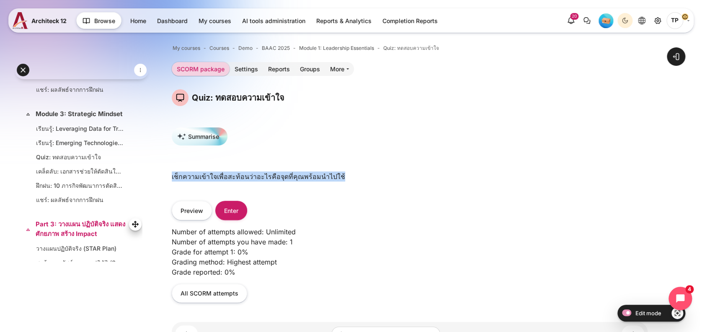
scroll to position [486, 0]
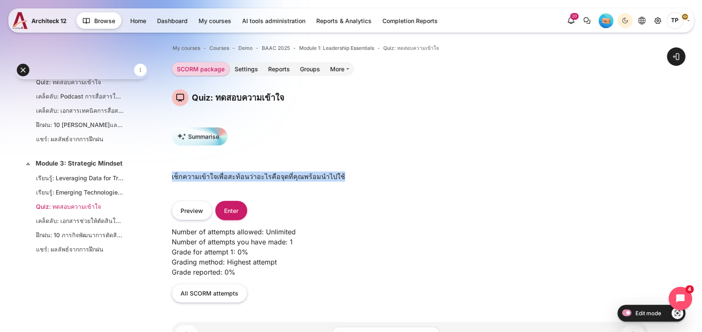
click at [48, 211] on link "Quiz: ทดสอบความเข้าใจ" at bounding box center [80, 206] width 88 height 9
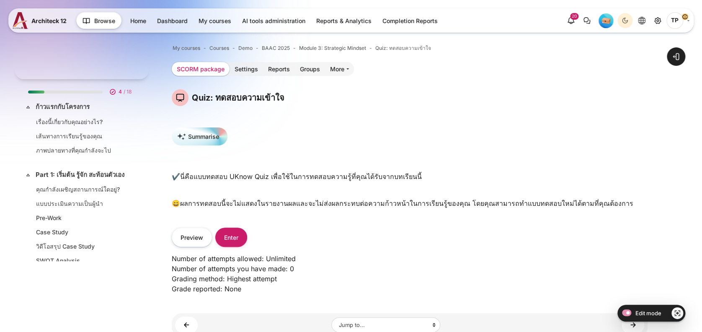
scroll to position [537, 0]
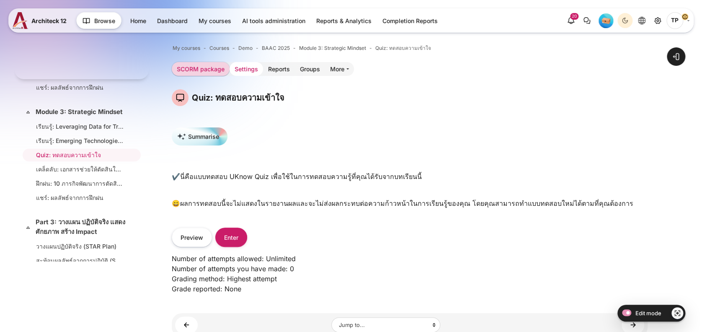
click at [239, 66] on link "Settings" at bounding box center [246, 69] width 34 height 14
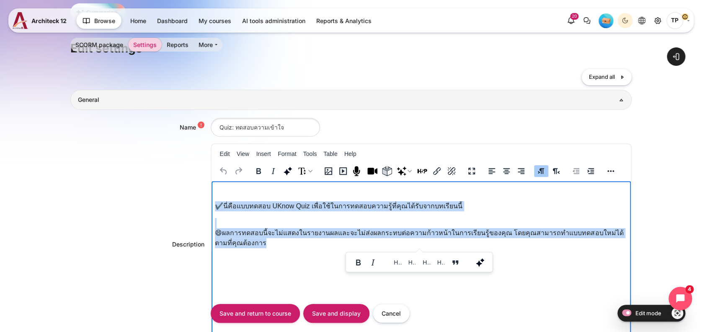
drag, startPoint x: 215, startPoint y: 207, endPoint x: 276, endPoint y: 258, distance: 79.9
click at [276, 255] on html "✔️นี่คือแบบทดสอบ UKnow Quiz เพื่อใช้ในการทดสอบความรู้ที่คุณได้รับจากบทเรียนนี้ …" at bounding box center [421, 218] width 420 height 74
paste body "Rich text area. Press ALT-0 for help."
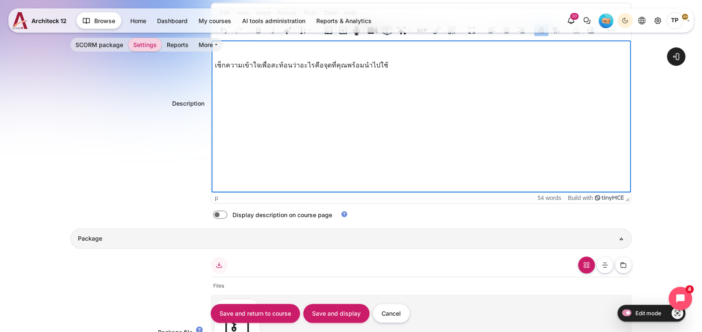
scroll to position [279, 0]
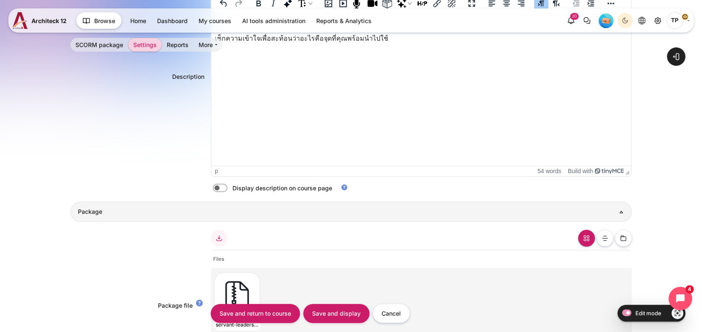
click at [221, 192] on div "Name Quiz: ทดสอบความเข้าใจ Description <p data-pm-slice="1 1 []"></p> <p data-p…" at bounding box center [351, 70] width 562 height 257
click at [224, 191] on div "Display description on course page" at bounding box center [421, 187] width 421 height 9
click at [231, 189] on label "Content" at bounding box center [232, 187] width 2 height 9
click at [227, 189] on input "Content" at bounding box center [234, 189] width 15 height 8
checkbox input "true"
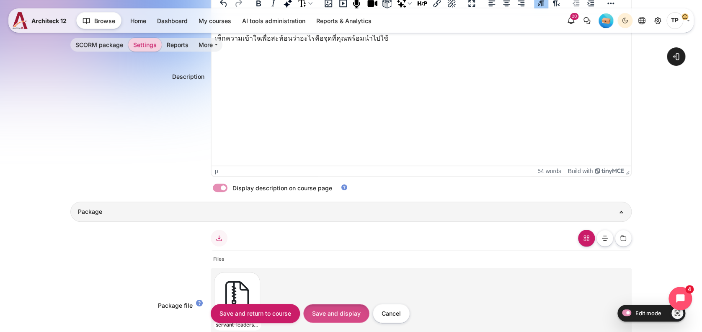
click at [322, 318] on input "Save and display" at bounding box center [336, 313] width 66 height 19
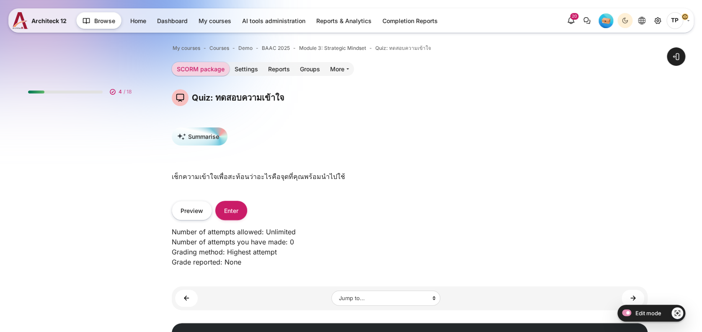
scroll to position [537, 0]
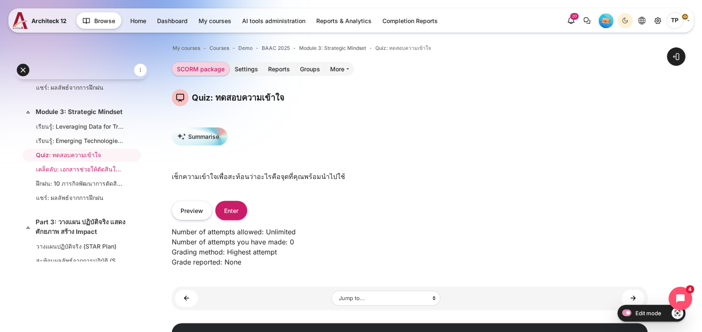
click at [60, 175] on li "เคล็ดลับ: เอกสารช่วยให้ตัดสินใจได้อย่างเฉียบคม" at bounding box center [82, 168] width 118 height 13
click at [63, 131] on link "เรียนรู้: Leveraging Data for Transformation (48 นาที)" at bounding box center [80, 126] width 88 height 9
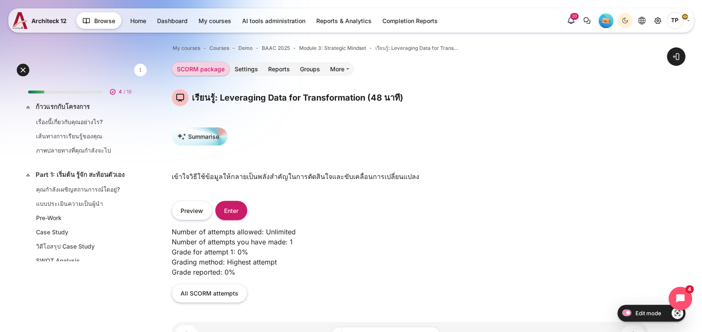
scroll to position [509, 0]
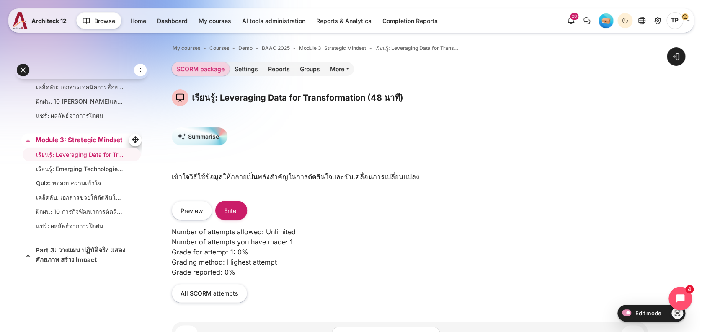
click at [50, 144] on link "Module 3: Strategic Mindset" at bounding box center [81, 140] width 90 height 10
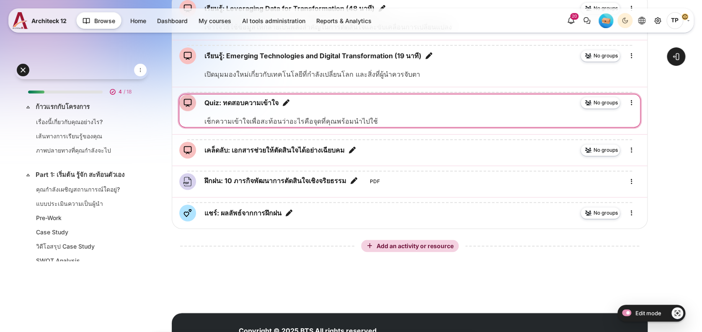
scroll to position [536, 0]
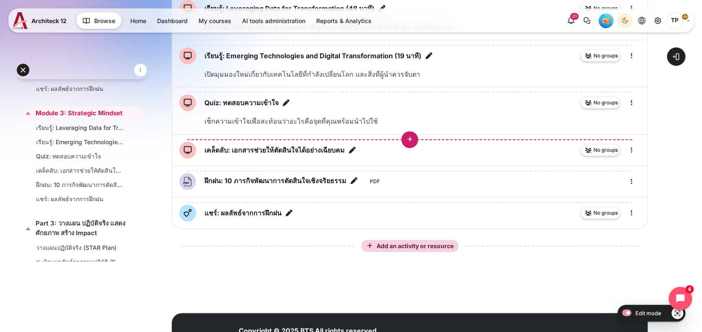
click at [412, 143] on icon "Insert an activity or resource before 'เคล็ดลับ: เอกสารช่วยให้ตัดสินใจได้อย่างเ…" at bounding box center [410, 140] width 8 height 8
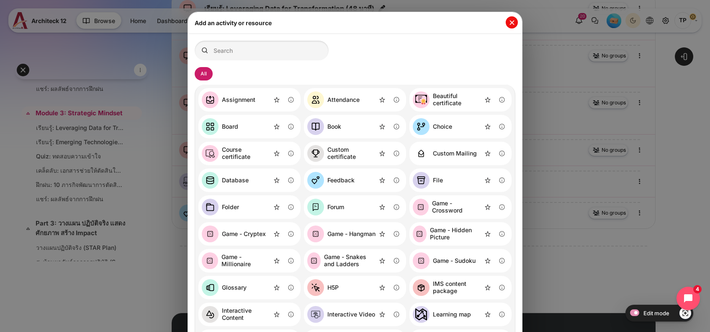
click at [509, 20] on button "Close" at bounding box center [512, 22] width 12 height 12
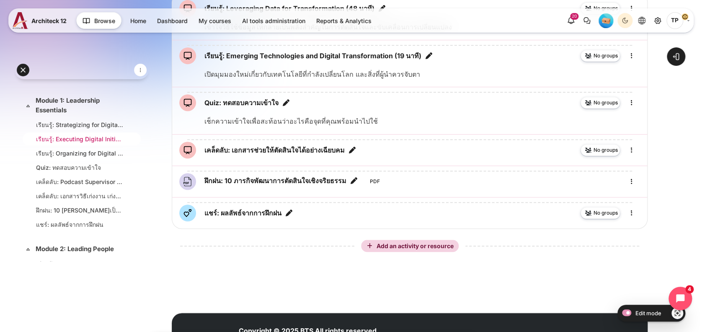
scroll to position [257, 0]
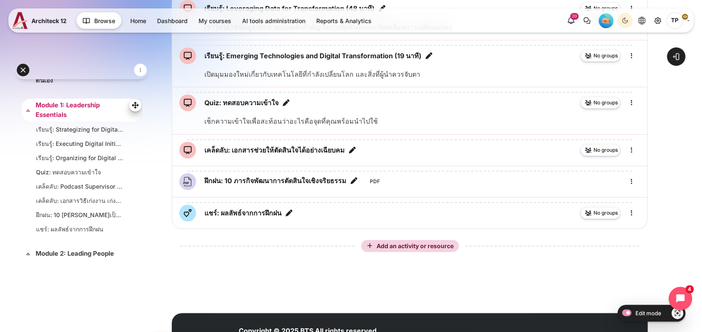
click at [59, 119] on link "Module 1: Leadership Essentials" at bounding box center [81, 110] width 90 height 19
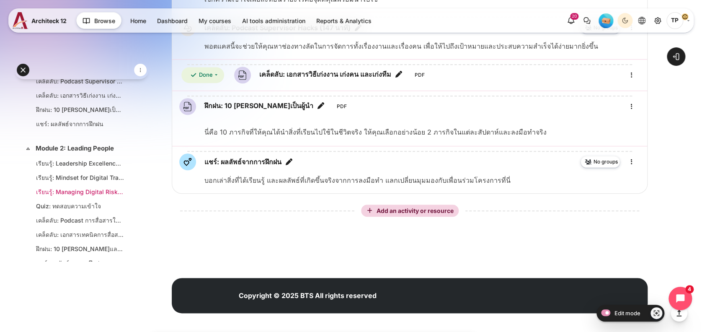
scroll to position [418, 0]
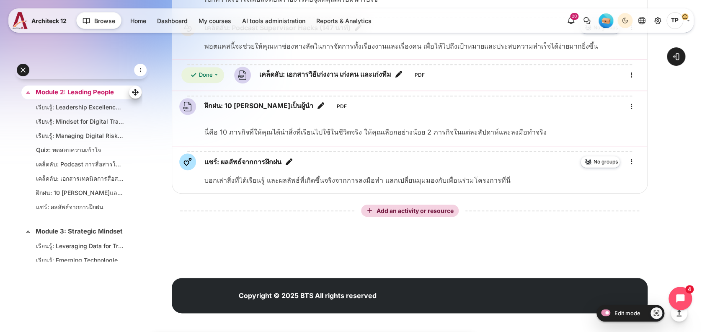
click at [95, 94] on link "Module 2: Leading People" at bounding box center [81, 93] width 90 height 10
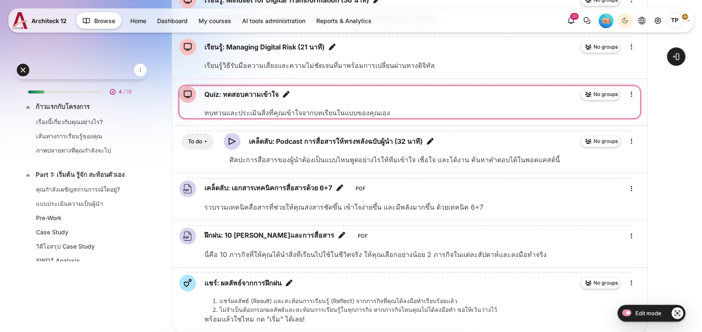
scroll to position [398, 0]
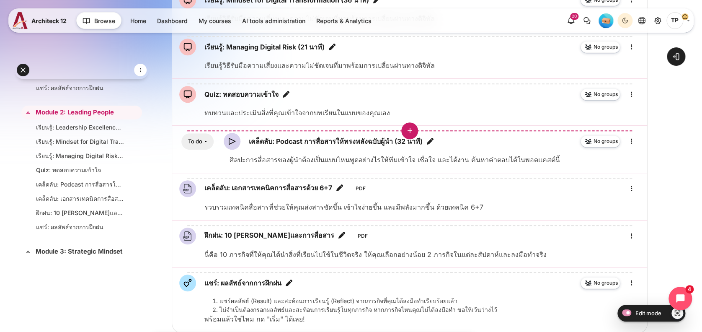
click at [412, 134] on icon "Insert an activity or resource before 'เคล็ดลับ: Podcast การสื่อสารให้ทรงพลังฉบ…" at bounding box center [410, 131] width 8 height 8
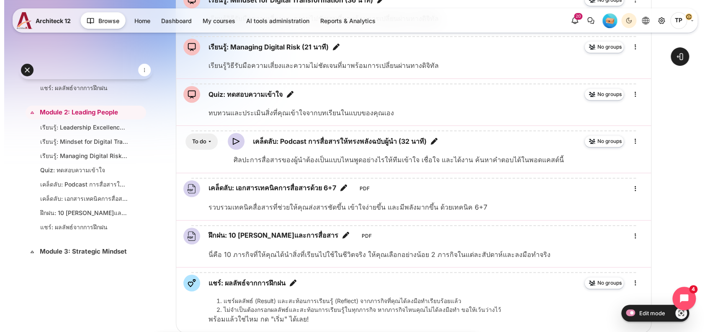
scroll to position [224, 0]
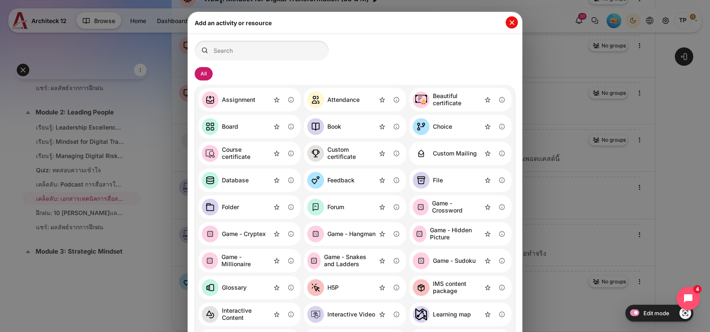
drag, startPoint x: 513, startPoint y: 17, endPoint x: 508, endPoint y: 20, distance: 5.6
click at [511, 18] on div "Add an activity or resource" at bounding box center [355, 23] width 334 height 22
click at [508, 20] on button "Close" at bounding box center [512, 22] width 12 height 12
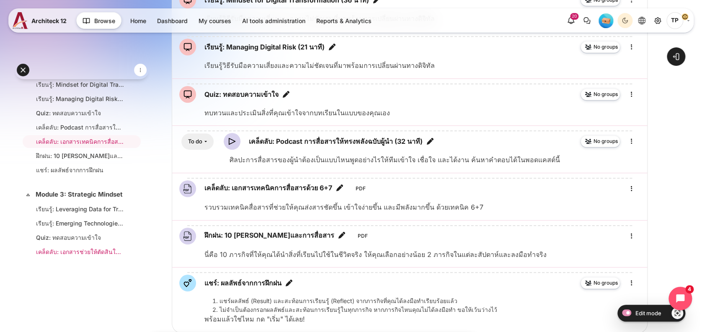
scroll to position [565, 0]
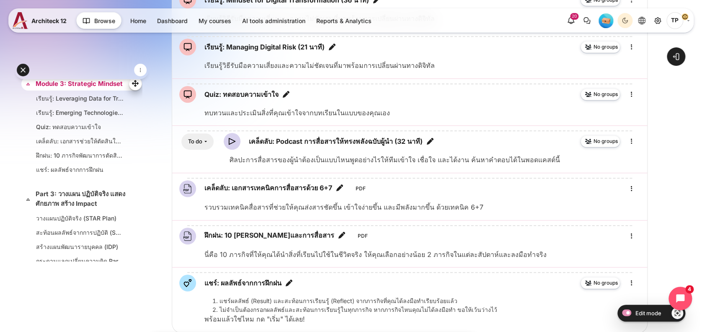
click at [77, 89] on link "Module 3: Strategic Mindset" at bounding box center [81, 84] width 90 height 10
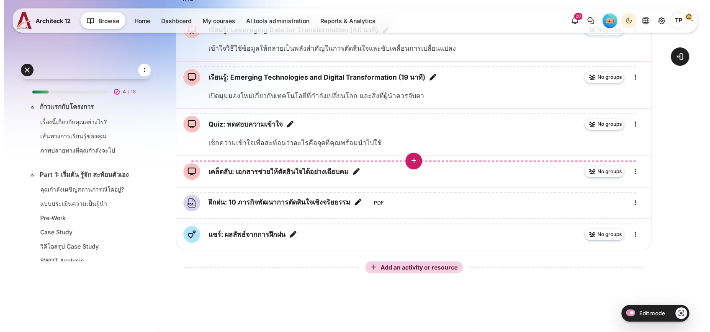
scroll to position [536, 0]
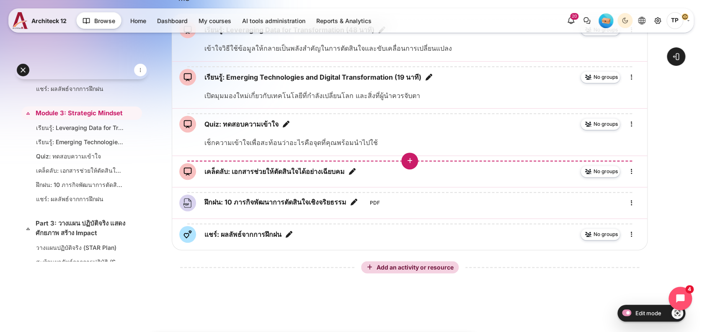
click at [414, 169] on button "Insert an activity or resource before 'เคล็ดลับ: เอกสารช่วยให้ตัดสินใจได้อย่างเ…" at bounding box center [409, 160] width 17 height 17
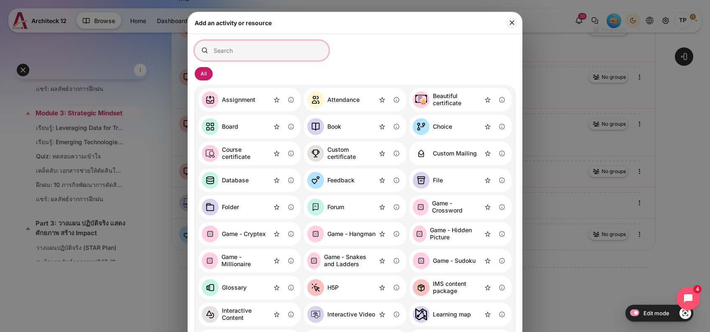
click at [258, 51] on input "Search for activities by name or description" at bounding box center [262, 51] width 134 height 20
type input "q"
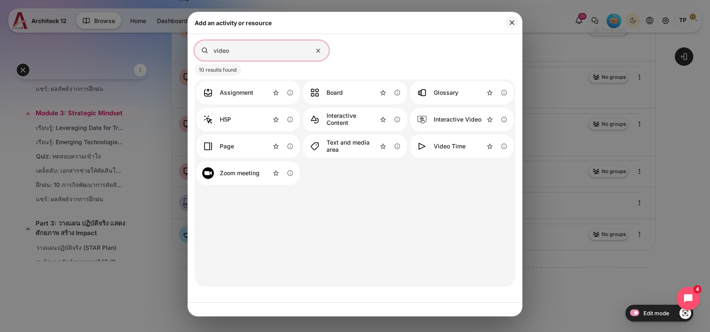
type input "video"
click at [459, 142] on link "Video Time" at bounding box center [440, 146] width 52 height 17
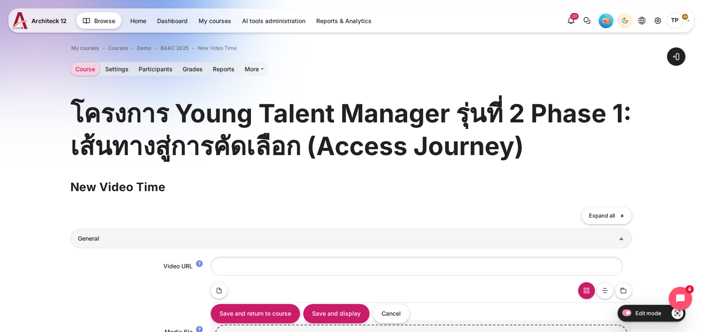
scroll to position [111, 0]
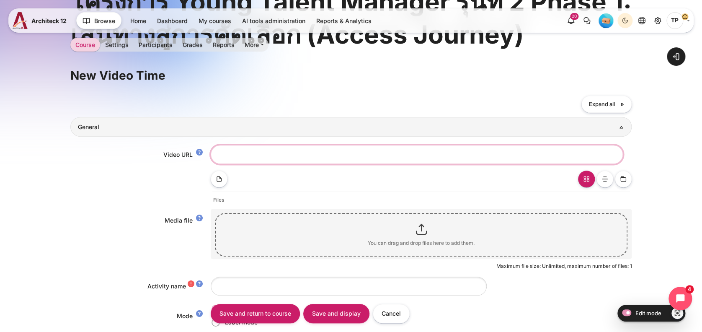
drag, startPoint x: 242, startPoint y: 155, endPoint x: 229, endPoint y: 193, distance: 40.0
click at [242, 155] on input "Video URL" at bounding box center [417, 154] width 412 height 19
paste input "https://vimeo.com/677104512/92e6e3c5db?share=copy"
type input "https://vimeo.com/677104512/92e6e3c5db?share=copy"
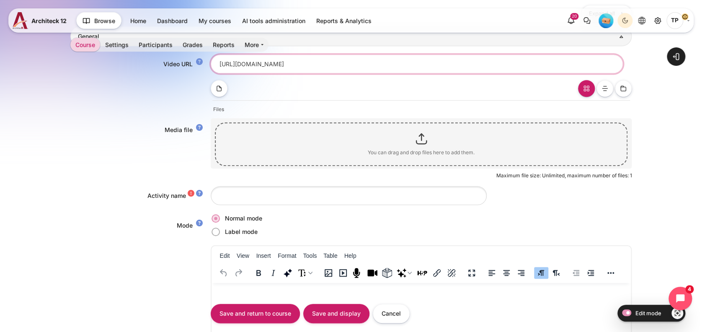
scroll to position [223, 0]
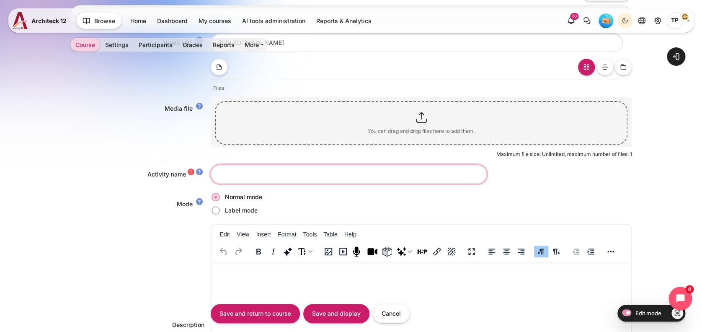
click at [247, 168] on input "Activity name" at bounding box center [349, 174] width 276 height 19
paste input "Digital Culture for Digitalization"
click at [219, 174] on input "Digital Culture for Digitalization" at bounding box center [349, 174] width 276 height 19
click at [380, 169] on input "เคล็ดลับ: พอตแพสต์ Digital Culture for Digitalization" at bounding box center [349, 174] width 276 height 19
type input "เคล็ดลับ: พอตแพสต์ Digital Culture for Digitalization (15 นาที)"
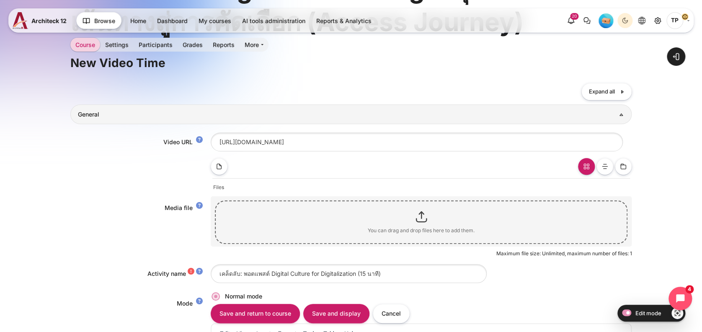
scroll to position [56, 0]
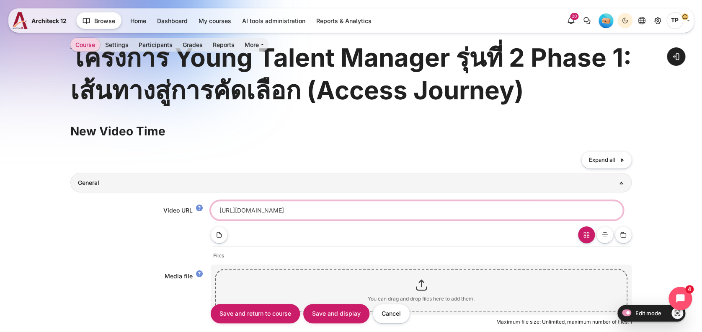
drag, startPoint x: 395, startPoint y: 212, endPoint x: 0, endPoint y: 197, distance: 394.8
paste input "452523092/b66140e558"
type input "https://vimeo.com/452523092/b66140e558?share=copy"
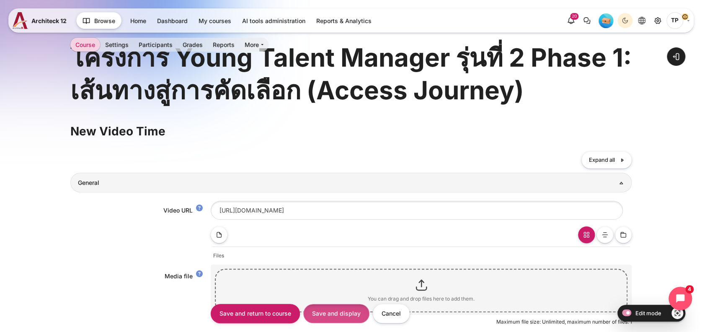
click at [339, 307] on input "Save and display" at bounding box center [336, 313] width 66 height 19
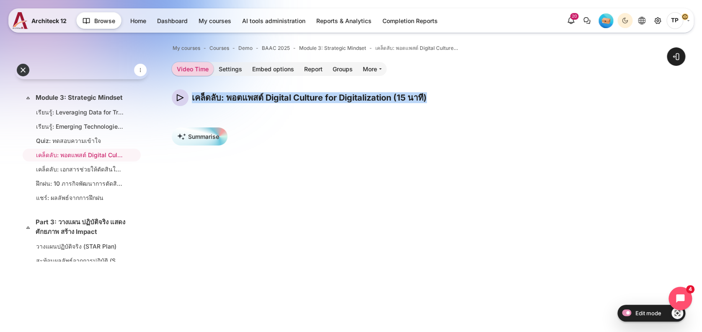
drag, startPoint x: 192, startPoint y: 98, endPoint x: 494, endPoint y: 100, distance: 302.0
click at [494, 100] on div "เคล็ดลับ: พอตแพสต์ Digital Culture for Digitalization (15 นาที)" at bounding box center [410, 97] width 476 height 17
copy h4 "เคล็ดลับ: พอตแพสต์ Digital Culture for Digitalization (15 นาที)"
click at [61, 103] on link "Module 3: Strategic Mindset" at bounding box center [81, 98] width 90 height 10
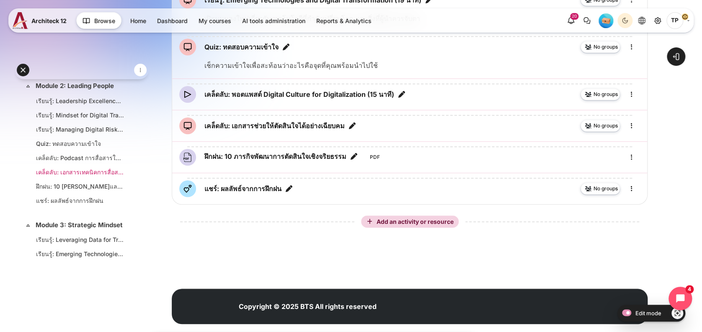
scroll to position [369, 0]
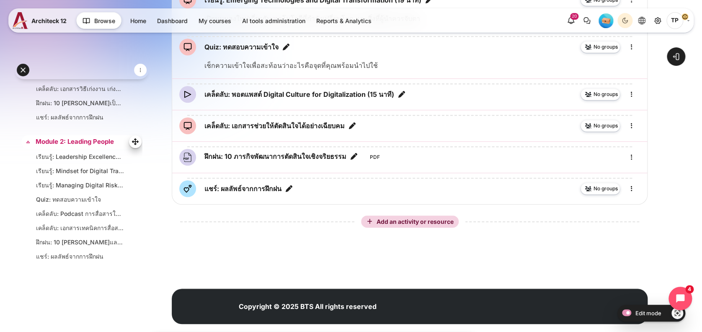
click at [74, 147] on link "Module 2: Leading People" at bounding box center [81, 142] width 90 height 10
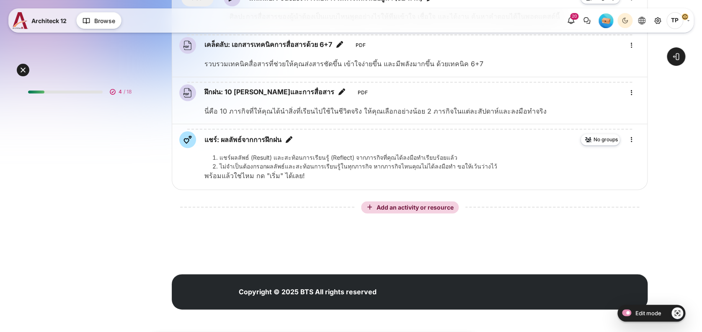
scroll to position [391, 0]
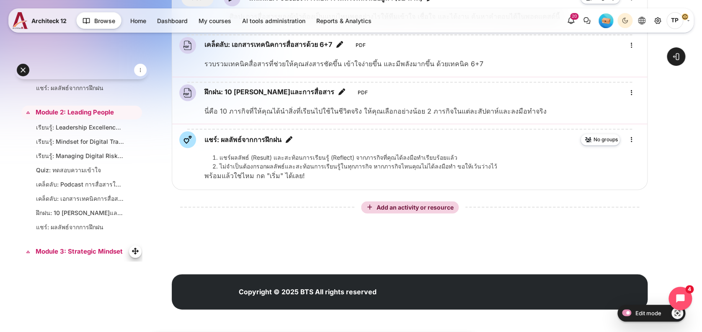
click at [65, 255] on link "Module 3: Strategic Mindset" at bounding box center [81, 252] width 90 height 10
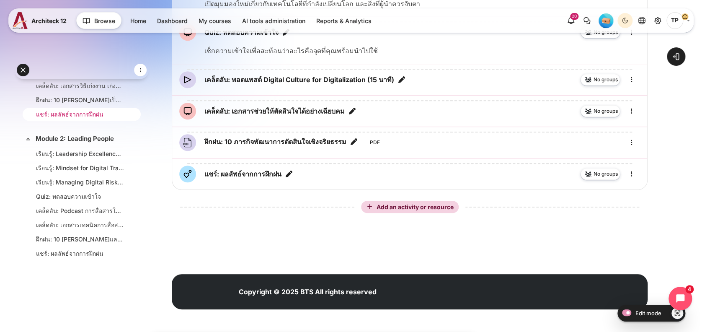
scroll to position [332, 0]
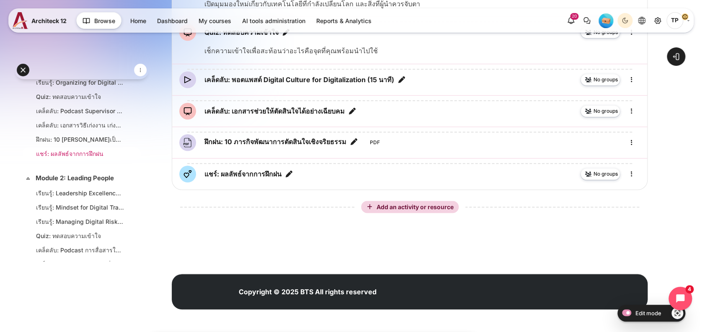
click at [64, 155] on li "แชร์: ผลลัพธ์จากการฝึกฝน" at bounding box center [82, 153] width 118 height 13
click at [84, 155] on li "แชร์: ผลลัพธ์จากการฝึกฝน" at bounding box center [82, 153] width 118 height 13
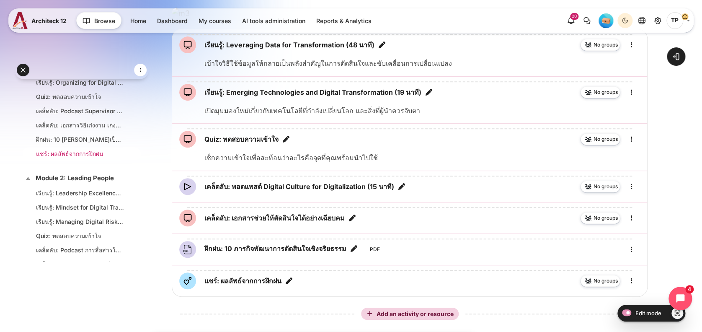
click at [64, 158] on link "แชร์: ผลลัพธ์จากการฝึกฝน" at bounding box center [80, 153] width 88 height 9
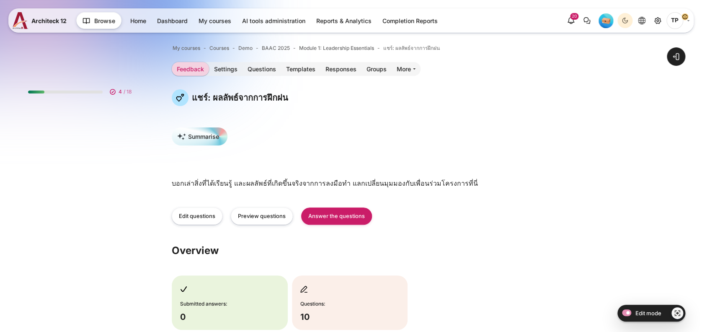
scroll to position [322, 0]
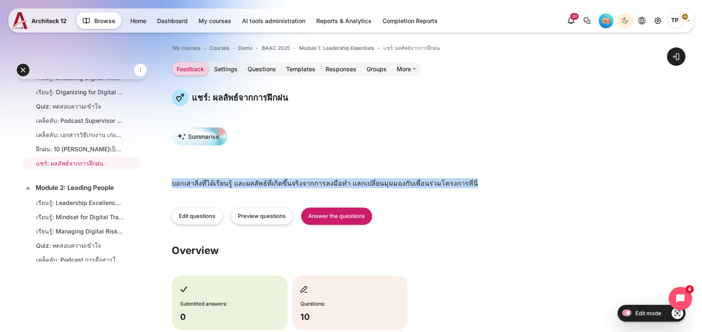
drag, startPoint x: 168, startPoint y: 184, endPoint x: 514, endPoint y: 179, distance: 345.5
click at [514, 179] on div "Open course index Open block drawer" at bounding box center [409, 232] width 585 height 417
copy p "บอกเล่าสิ่งที่ได้เรียนรู้ และผลลัพธ์ที่เกิดขึ้นจริงจากการลงมือทำ แลกเปลี่ยนมุมม…"
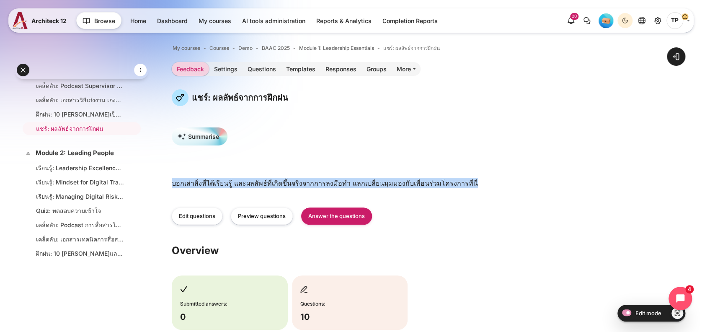
scroll to position [611, 0]
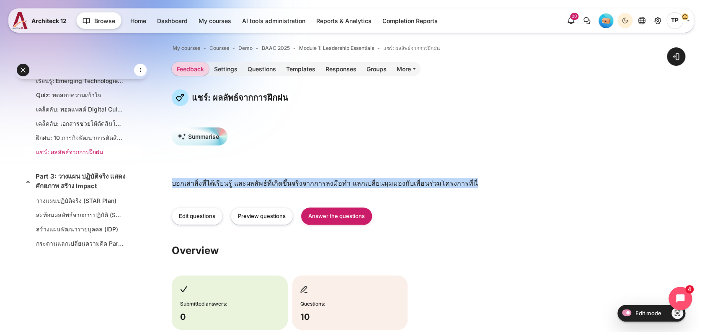
click at [68, 154] on link "แชร์: ผลลัพธ์จากการฝึกฝน" at bounding box center [80, 151] width 88 height 9
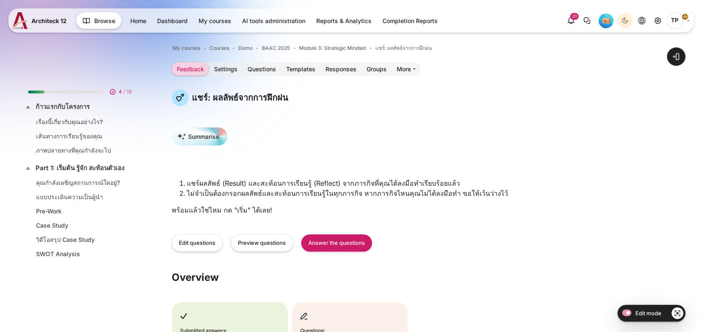
scroll to position [594, 0]
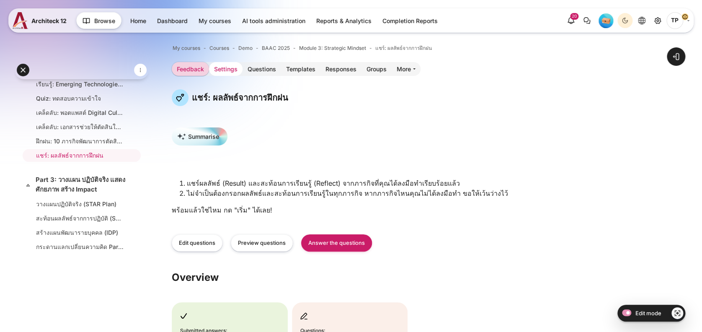
click at [224, 68] on link "Settings" at bounding box center [226, 69] width 34 height 14
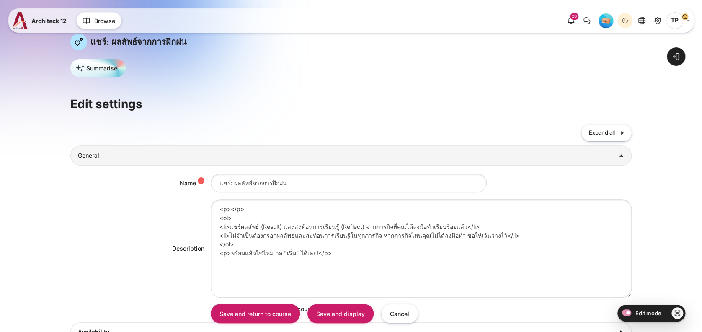
scroll to position [56, 0]
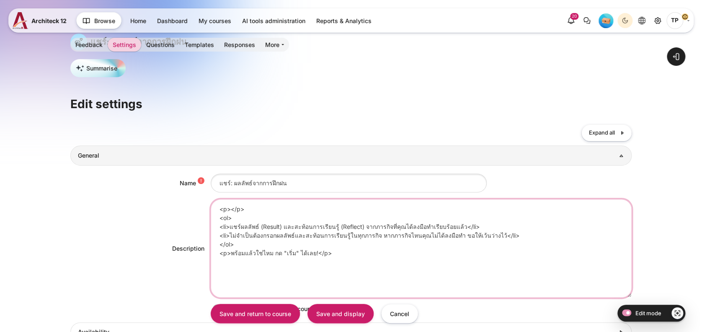
click at [322, 251] on textarea "<p></p> <ol> <li>แชร์ผลลัพธ์ (Result) และสะท้อนการเรียนรู้ (Reflect) จากภารกิจท…" at bounding box center [421, 248] width 421 height 98
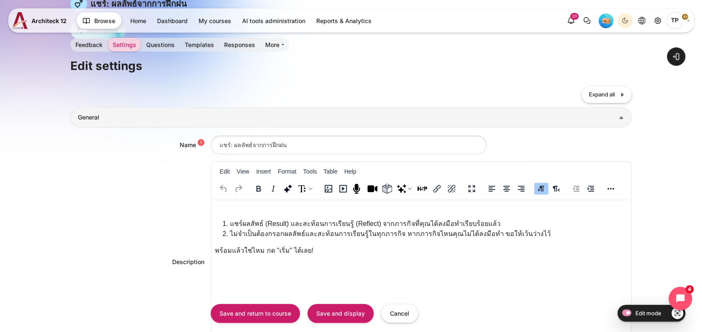
scroll to position [111, 0]
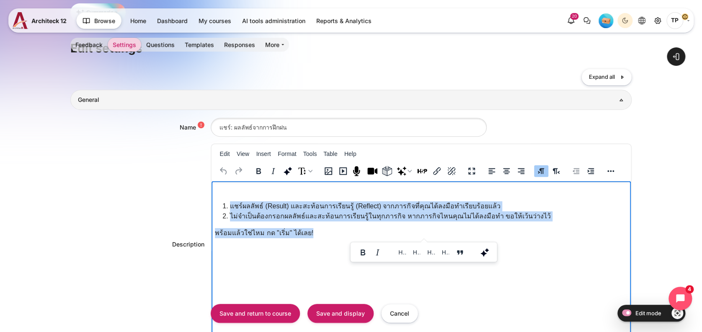
drag, startPoint x: 321, startPoint y: 229, endPoint x: 206, endPoint y: 204, distance: 117.7
click at [211, 204] on html "แชร์ผลลัพธ์ (Result) และสะท้อนการเรียนรู้ (Reflect) จากภารกิจที่คุณได้ลงมือทำเร…" at bounding box center [421, 213] width 420 height 64
paste body "Rich text area. Press ALT-0 for help."
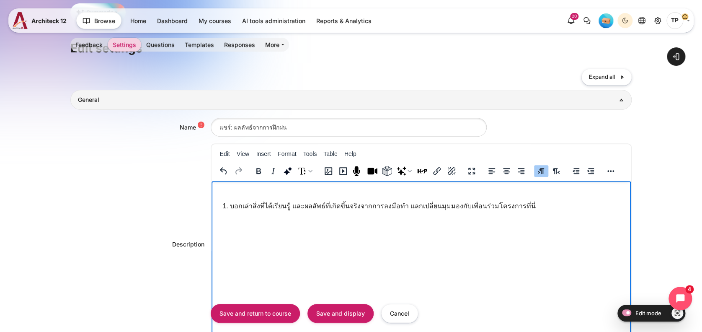
click at [229, 204] on li "บอกเล่าสิ่งที่ได้เรียนรู้ และผลลัพธ์ที่เกิดขึ้นจริงจากการลงมือทำ แลกเปลี่ยนมุมม…" at bounding box center [428, 206] width 398 height 10
click at [326, 307] on input "Save and display" at bounding box center [340, 313] width 66 height 19
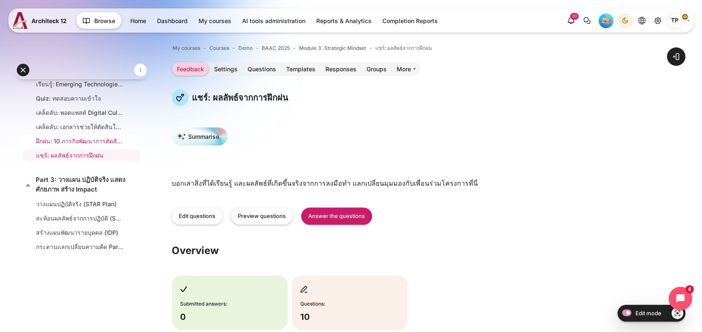
scroll to position [482, 0]
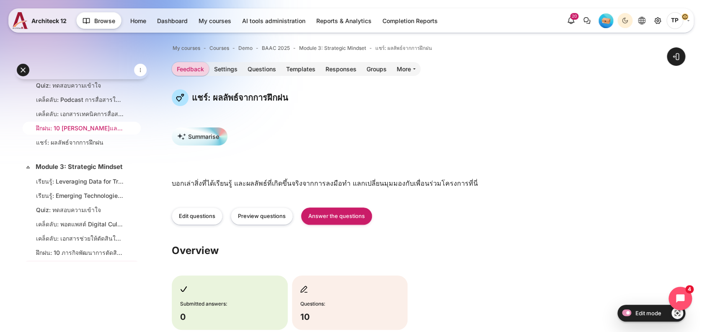
click at [67, 131] on link "ฝึกฝน: 10 [PERSON_NAME]และการสื่อสาร" at bounding box center [80, 128] width 88 height 9
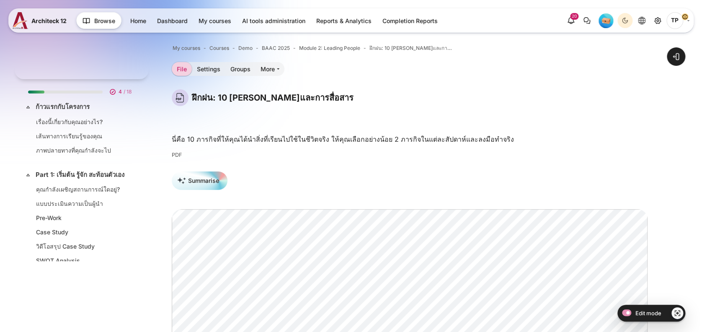
scroll to position [446, 0]
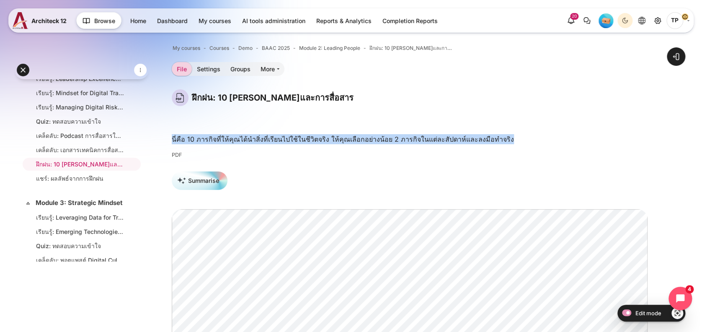
drag, startPoint x: 501, startPoint y: 139, endPoint x: 167, endPoint y: 138, distance: 334.2
click at [167, 138] on div "Open course index Open block drawer" at bounding box center [409, 306] width 585 height 565
copy p "นี่คือ 10 ภารกิจที่ให้คุณได้นำสิ่งที่เรียนไปใช้ในชีวิตจริง ให้คุณเลือกอย่างน้อย…"
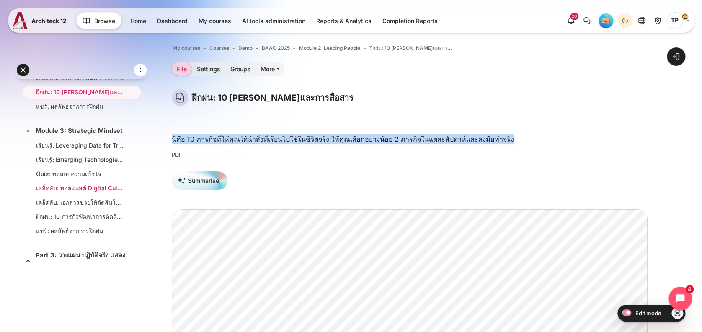
scroll to position [558, 0]
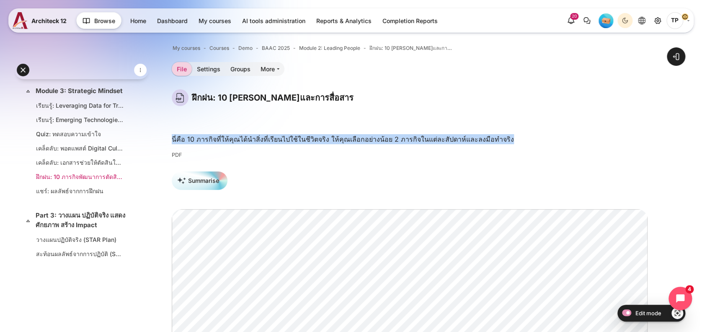
click at [56, 181] on link "ฝึกฝน: 10 ภารกิจพัฒนาการตัดสินใจเชิงจริยธรรม" at bounding box center [80, 176] width 88 height 9
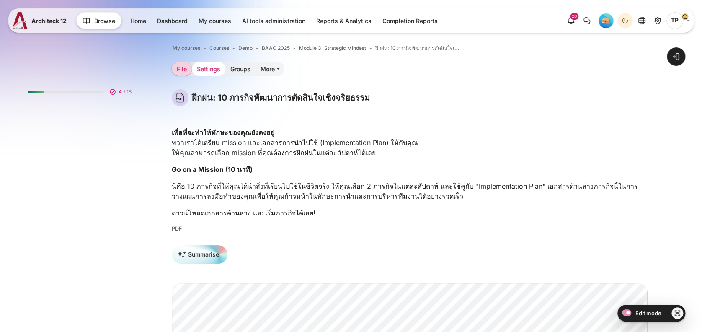
scroll to position [580, 0]
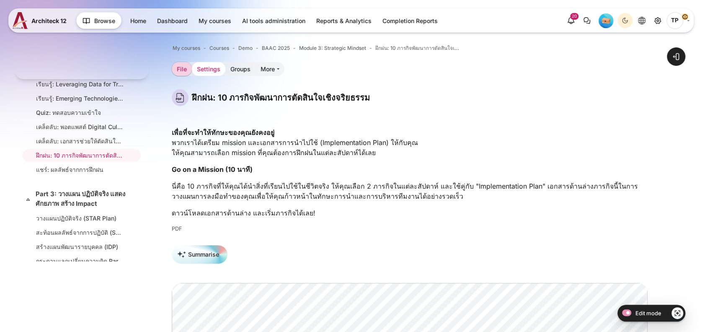
click at [218, 69] on link "Settings" at bounding box center [209, 69] width 34 height 14
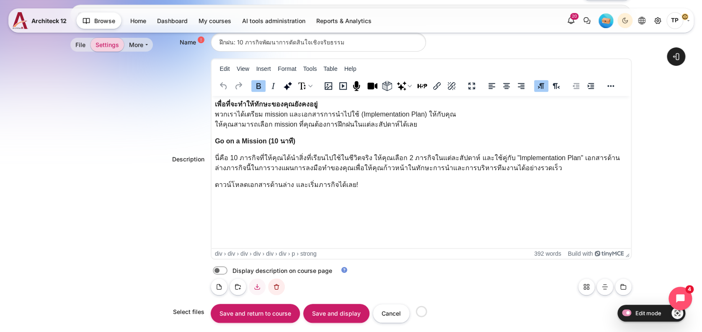
scroll to position [223, 0]
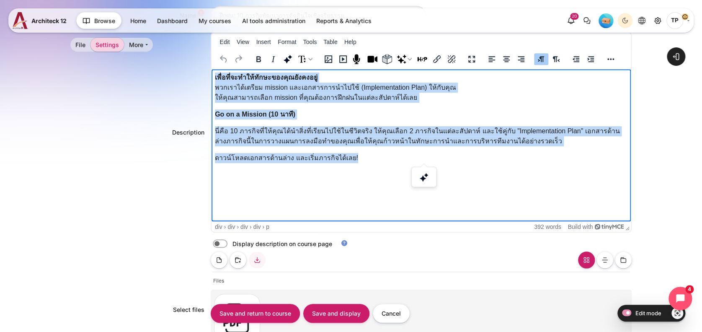
drag, startPoint x: 338, startPoint y: 153, endPoint x: 359, endPoint y: 148, distance: 21.5
click at [211, 80] on html "เพื่อที่จะทำให้ทักษะของคุณยังคงอยู่ พวกเราได้เตรียม mission และเอกสารการนำไปใช้…" at bounding box center [421, 119] width 420 height 101
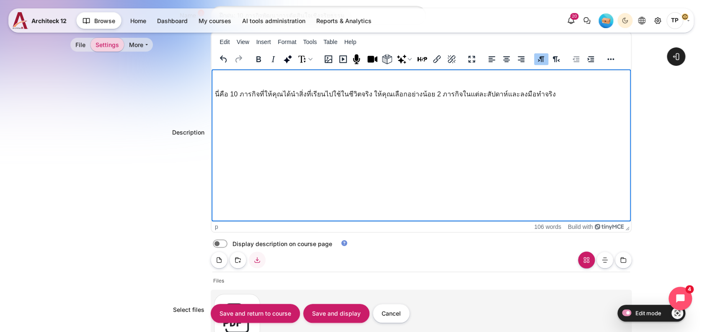
click at [231, 242] on label "Content" at bounding box center [232, 243] width 2 height 9
click at [227, 242] on input "Content" at bounding box center [234, 244] width 15 height 8
checkbox input "true"
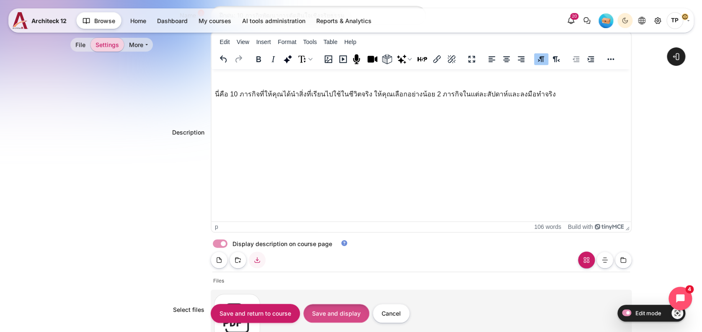
click at [352, 310] on input "Save and display" at bounding box center [336, 313] width 66 height 19
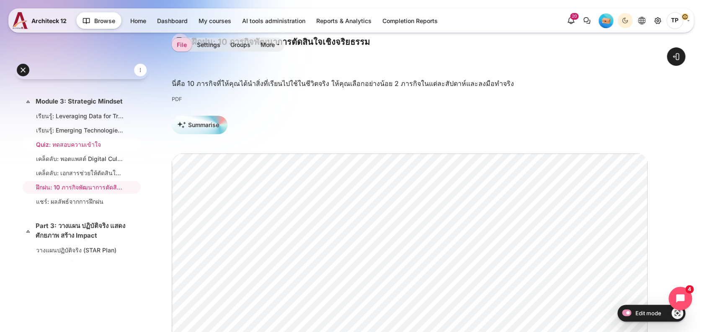
scroll to position [524, 0]
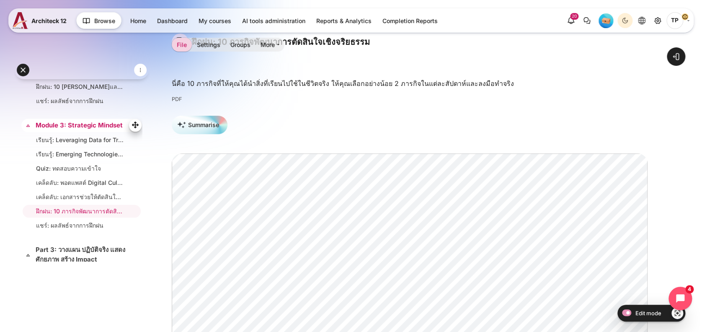
drag, startPoint x: 47, startPoint y: 134, endPoint x: 27, endPoint y: 139, distance: 21.1
click at [47, 130] on link "Module 3: Strategic Mindset" at bounding box center [81, 126] width 90 height 10
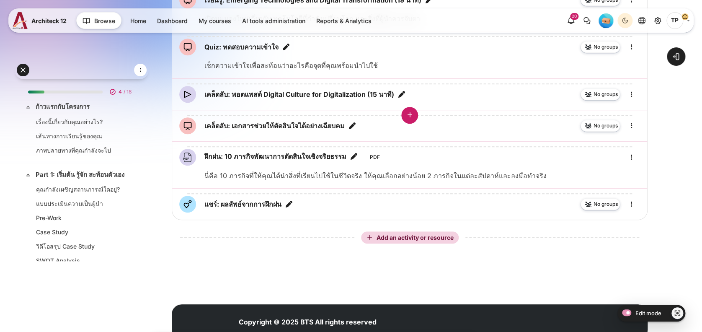
scroll to position [536, 0]
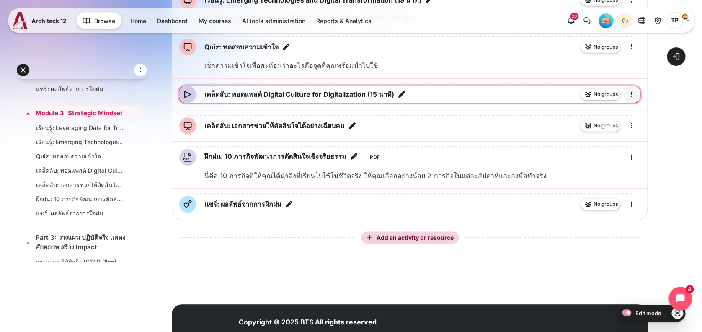
click at [633, 99] on icon "Edit" at bounding box center [632, 94] width 10 height 10
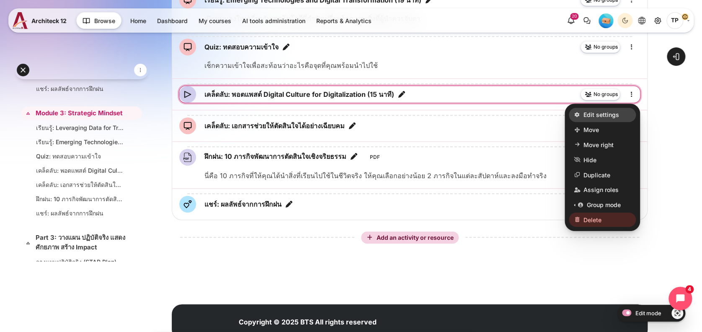
click at [595, 119] on span "Edit settings" at bounding box center [601, 114] width 36 height 9
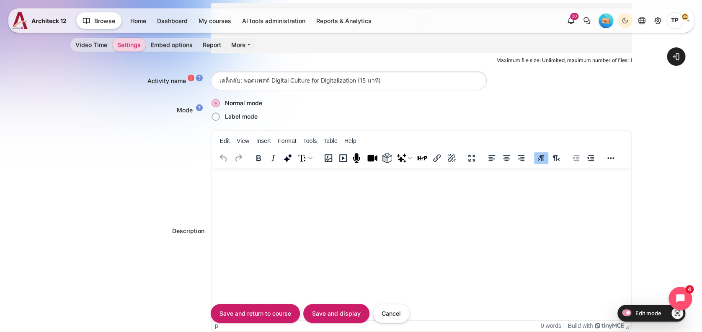
scroll to position [295, 0]
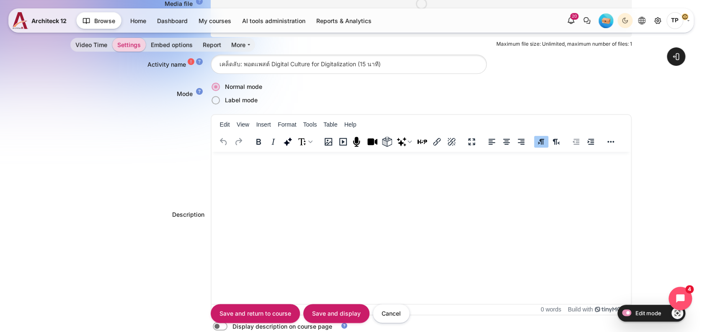
click at [222, 152] on html at bounding box center [421, 159] width 420 height 17
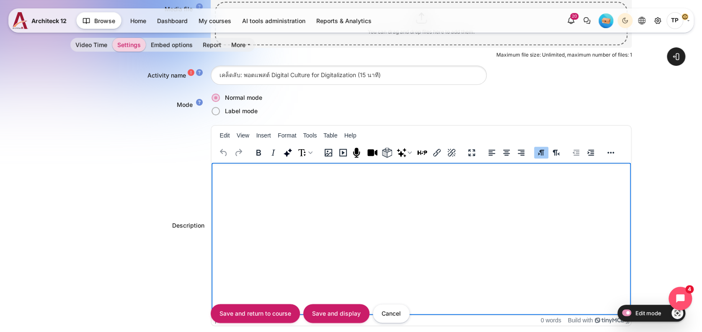
paste body "Rich text area. Press ALT-0 for help."
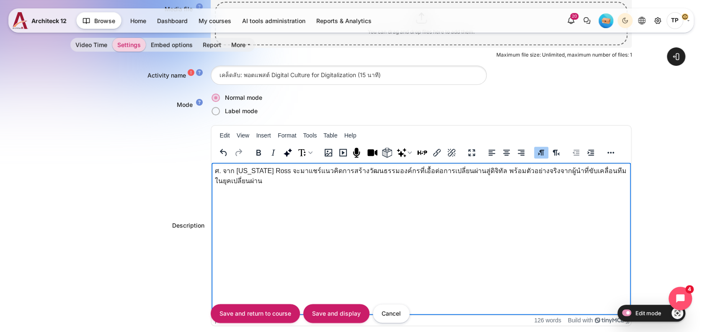
click at [217, 168] on p "ศ. จาก Michigan Ross จะมาแชร์แนวคิดการสร้างวัฒนธรรมองค์กรที่เอื้อต่อการเปลี่ยนผ…" at bounding box center [420, 175] width 413 height 20
click at [216, 168] on p "ศ. จาก Michigan Ross จะมาแชร์แนวคิดการสร้างวัฒนธรรมองค์กรที่เอื้อต่อการเปลี่ยนผ…" at bounding box center [420, 175] width 413 height 20
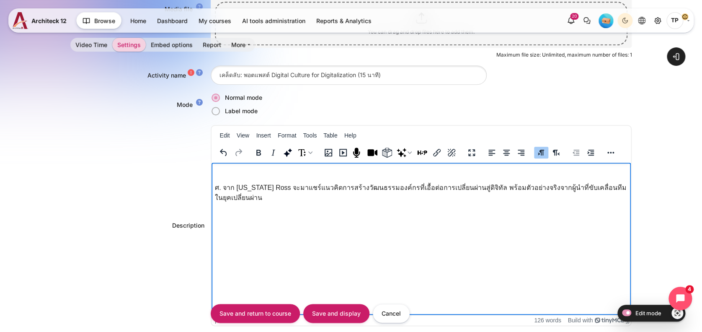
click at [223, 187] on p "ศ. จาก Michigan Ross จะมาแชร์แนวคิดการสร้างวัฒนธรรมองค์กรที่เอื้อต่อการเปลี่ยนผ…" at bounding box center [420, 192] width 413 height 20
click at [320, 309] on input "Save and display" at bounding box center [336, 313] width 66 height 19
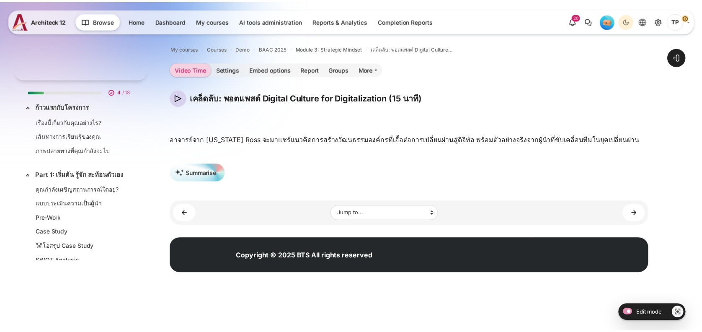
scroll to position [552, 0]
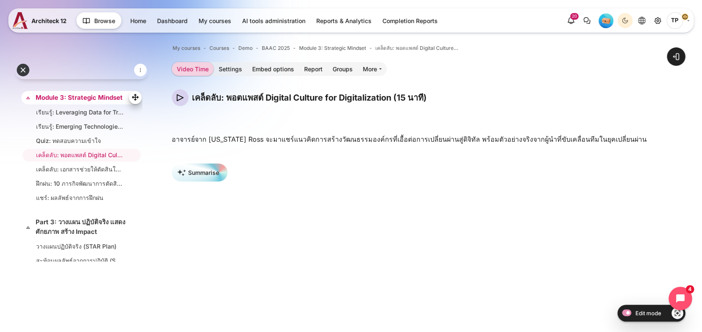
click at [78, 103] on link "Module 3: Strategic Mindset" at bounding box center [81, 98] width 90 height 10
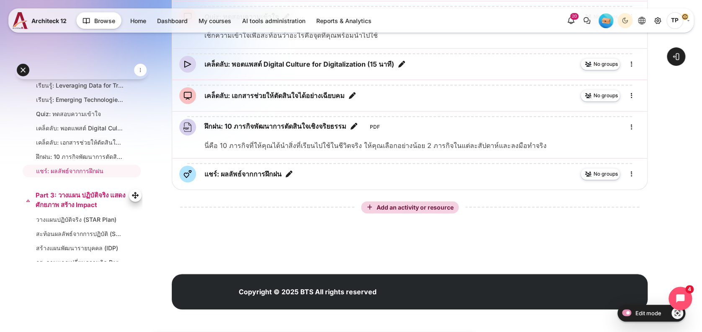
scroll to position [611, 0]
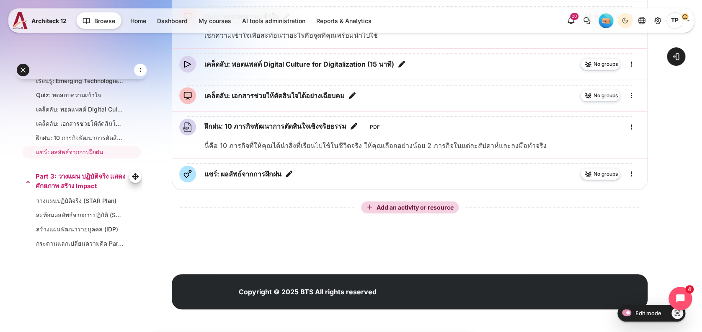
click at [54, 187] on link "Part 3: วางแผน ปฏิบัติจริง แสดงศักยภาพ สร้าง Impact" at bounding box center [81, 181] width 90 height 19
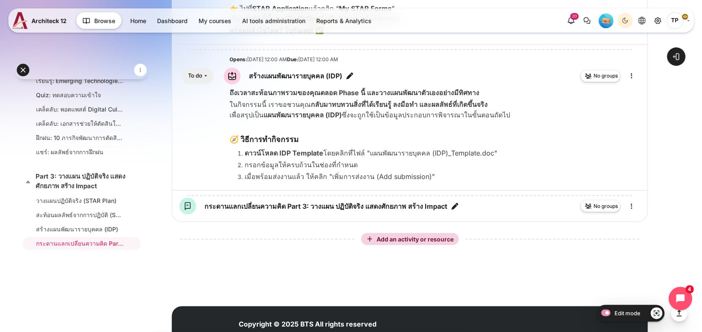
scroll to position [655, 0]
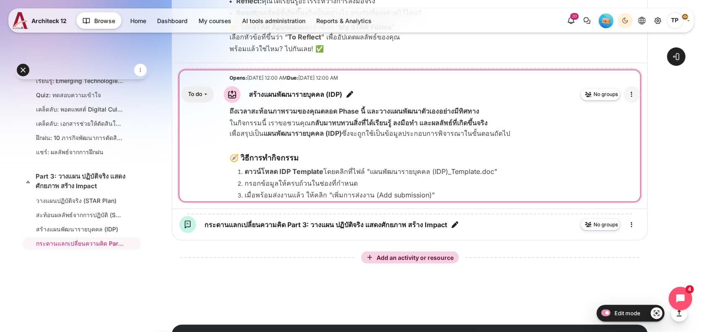
click at [632, 99] on icon "Edit" at bounding box center [632, 94] width 10 height 10
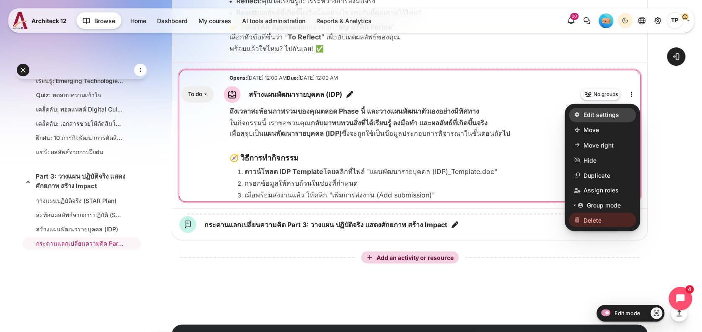
click at [584, 119] on span "Edit settings" at bounding box center [601, 114] width 36 height 9
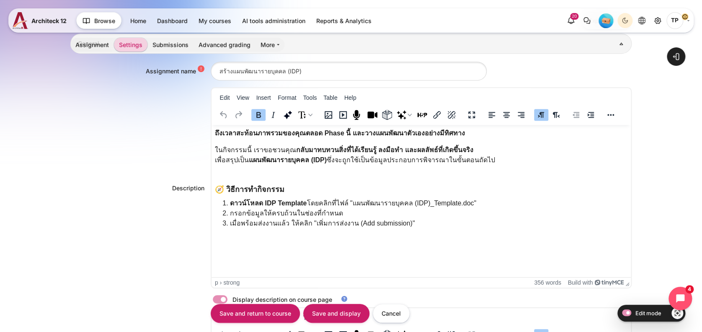
scroll to position [168, 0]
click at [229, 182] on body "ถึงเวลาสะท้อนภาพรวมของคุณตลอด Phase นี้ และวางแผนพัฒนาตัวเองอย่างมีทิศทาง ในกิจ…" at bounding box center [420, 178] width 413 height 100
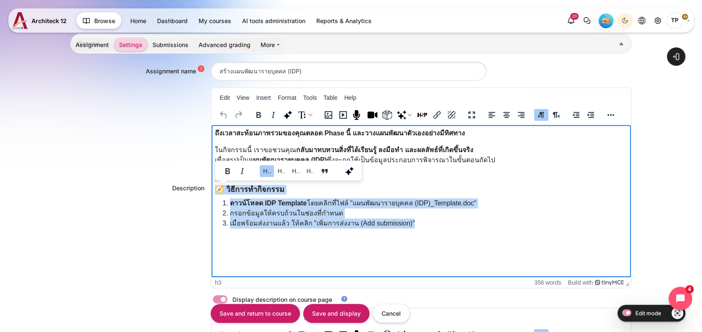
drag, startPoint x: 225, startPoint y: 169, endPoint x: 524, endPoint y: 223, distance: 303.5
click at [524, 223] on body "ถึงเวลาสะท้อนภาพรวมของคุณตลอด Phase นี้ และวางแผนพัฒนาตัวเองอย่างมีทิศทาง ในกิจ…" at bounding box center [420, 178] width 413 height 100
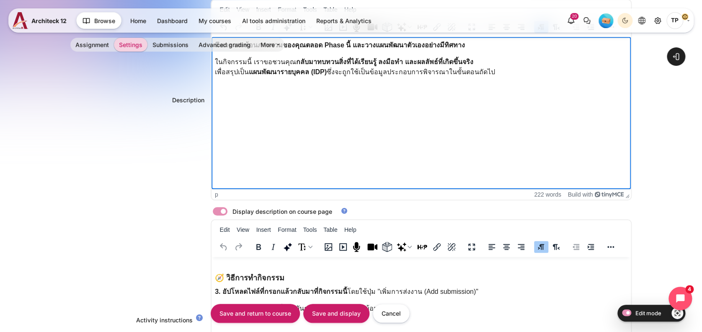
scroll to position [391, 0]
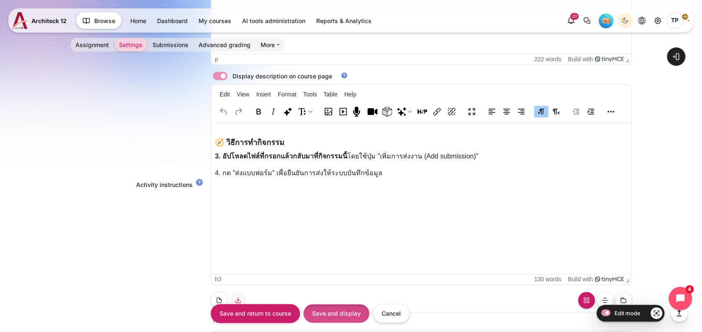
click at [348, 317] on input "Save and display" at bounding box center [336, 313] width 66 height 19
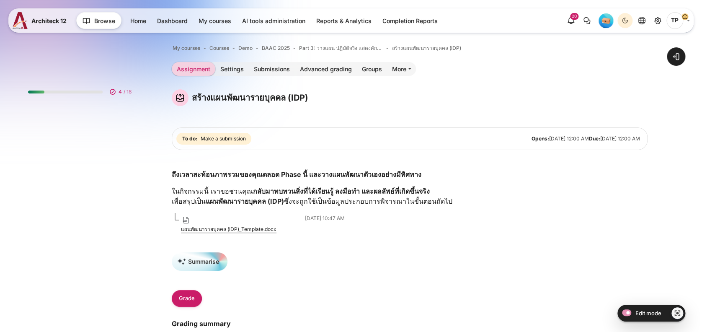
scroll to position [605, 0]
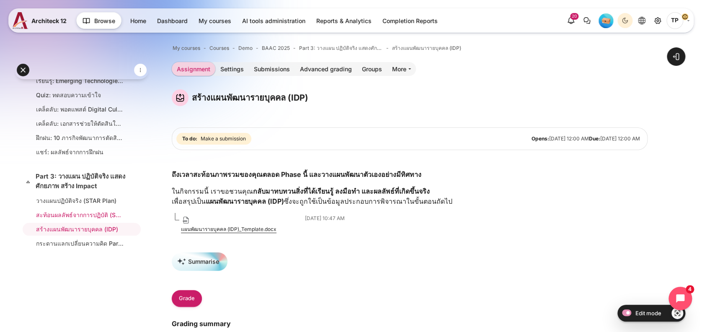
click at [51, 219] on link "สะท้อนผลลัพธ์จากการปฏิบัติ (STAR Reflection)" at bounding box center [80, 214] width 88 height 9
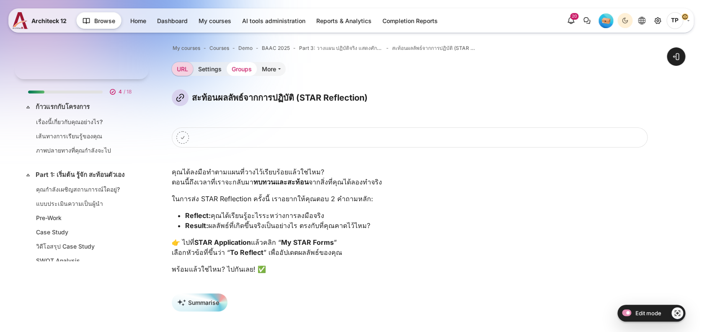
scroll to position [605, 0]
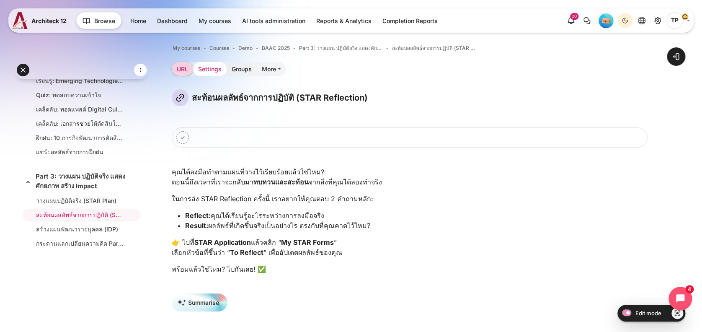
click at [211, 64] on link "Settings" at bounding box center [210, 69] width 34 height 14
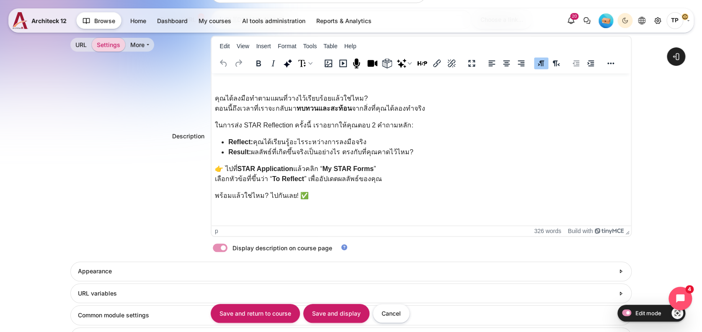
scroll to position [279, 0]
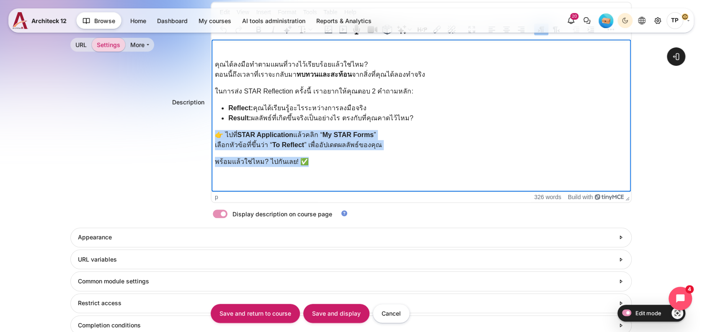
drag, startPoint x: 218, startPoint y: 132, endPoint x: 404, endPoint y: 153, distance: 186.8
click at [404, 153] on body "คุณได้ลงมือทำตามแผนที่วางไว้เรียบร้อยแล้วใช่ไหม? ตอนนี้ถึงเวลาที่เราจะกลับมา ทบ…" at bounding box center [420, 104] width 413 height 124
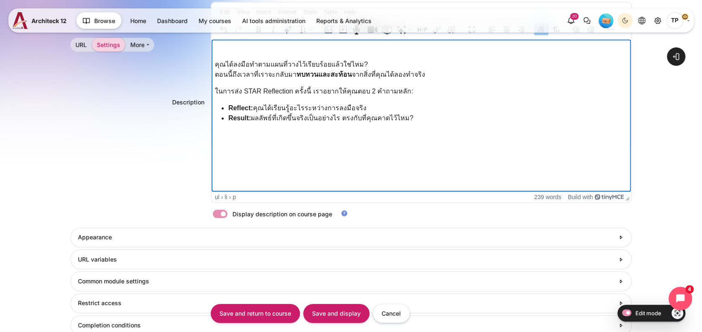
scroll to position [223, 0]
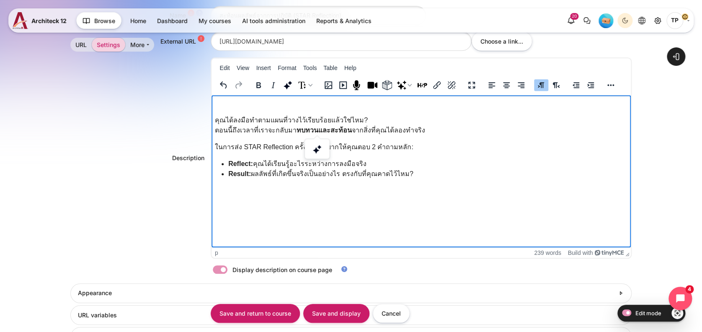
drag, startPoint x: 427, startPoint y: 132, endPoint x: 134, endPoint y: 101, distance: 294.7
click at [211, 101] on html "คุณได้ลงมือทำตามแผนที่วางไว้เรียบร้อยแล้วใช่ไหม? ตอนนี้ถึงเวลาที่เราจะกลับมา ทบ…" at bounding box center [421, 140] width 420 height 90
click at [424, 130] on p "คุณได้ลงมือทำตามแผนที่วางไว้เรียบร้อยแล้วใช่ไหม? ตอนนี้ถึงเวลาที่เราจะกลับมา ทบ…" at bounding box center [420, 125] width 413 height 20
click at [431, 144] on p "ในการส่ง STAR Reflection ครั้งนี้ เราอยากให้คุณตอบ 2 คำถามหลัก:" at bounding box center [420, 147] width 413 height 10
drag, startPoint x: 302, startPoint y: 153, endPoint x: 213, endPoint y: 150, distance: 88.4
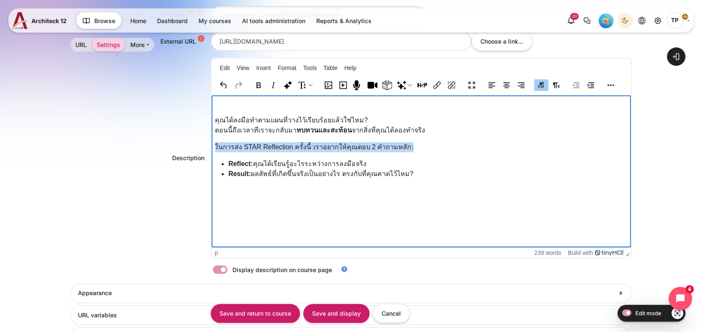
click at [213, 150] on html "คุณได้ลงมือทำตามแผนที่วางไว้เรียบร้อยแล้วใช่ไหม? ตอนนี้ถึงเวลาที่เราจะกลับมา ทบ…" at bounding box center [421, 140] width 420 height 90
click at [224, 139] on body "คุณได้ลงมือทำตามแผนที่วางไว้เรียบร้อยแล้วใช่ไหม? ตอนนี้ถึงเวลาที่เราจะกลับมา ทบ…" at bounding box center [420, 138] width 413 height 80
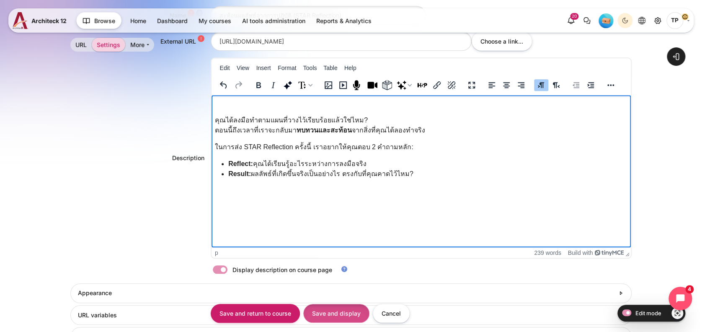
click at [338, 312] on input "Save and display" at bounding box center [336, 313] width 66 height 19
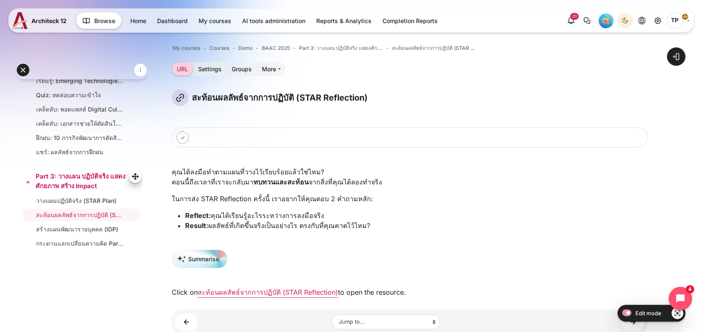
click at [67, 193] on div "Expand Collapse Part 3: วางแผน ปฏิบัติจริง แสดงศักยภาพ สร้าง Impact Highlighted" at bounding box center [81, 181] width 121 height 23
click at [64, 203] on link "วางแผนปฏิบัติจริง (STAR Plan)" at bounding box center [80, 200] width 88 height 9
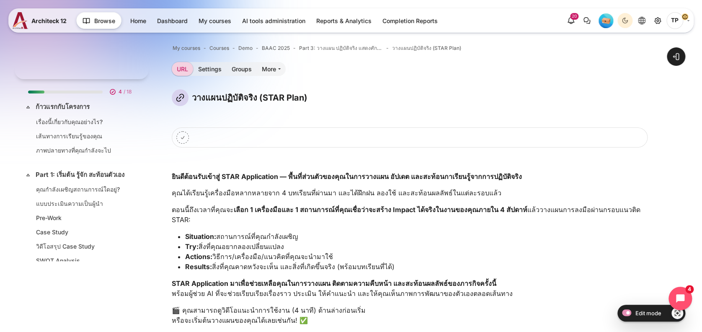
scroll to position [605, 0]
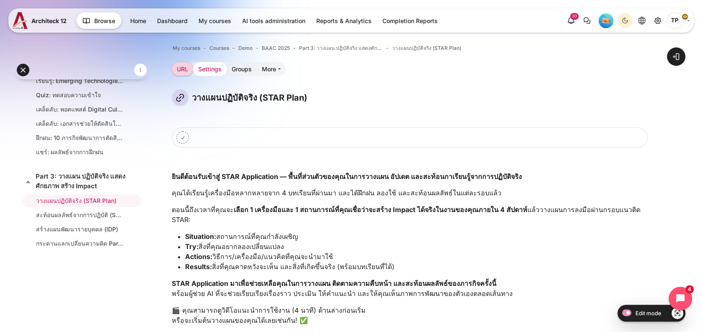
click at [209, 67] on link "Settings" at bounding box center [210, 69] width 34 height 14
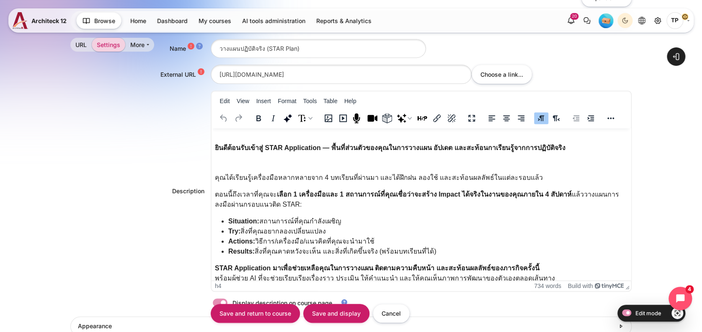
click at [232, 158] on p "Rich text area. Press ALT-0 for help." at bounding box center [420, 160] width 413 height 10
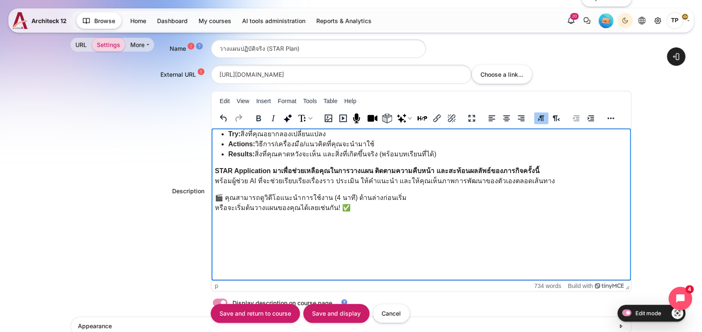
scroll to position [290, 0]
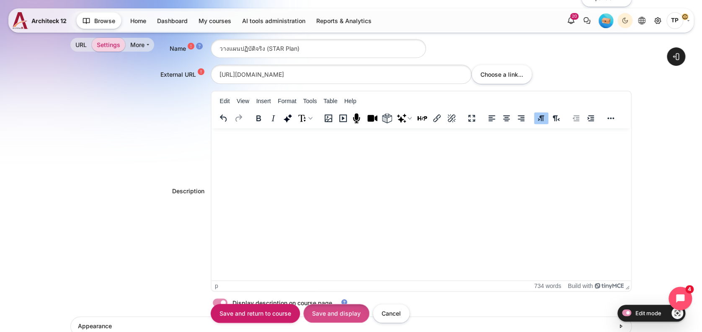
click at [330, 307] on input "Save and display" at bounding box center [336, 313] width 66 height 19
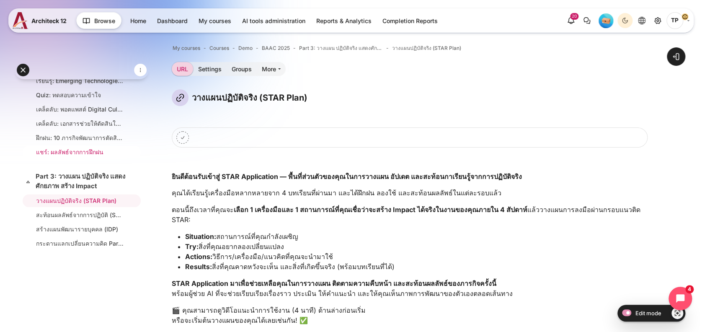
scroll to position [549, 0]
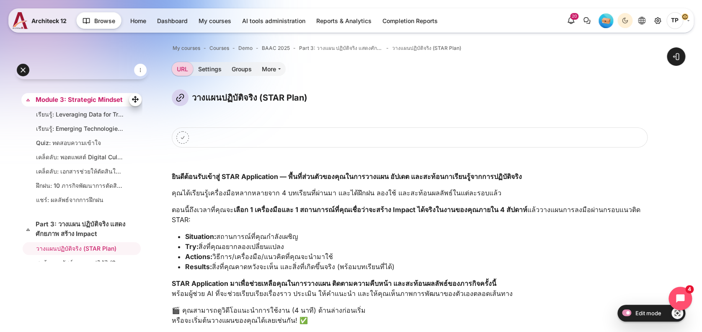
click at [59, 105] on link "Module 3: Strategic Mindset" at bounding box center [81, 100] width 90 height 10
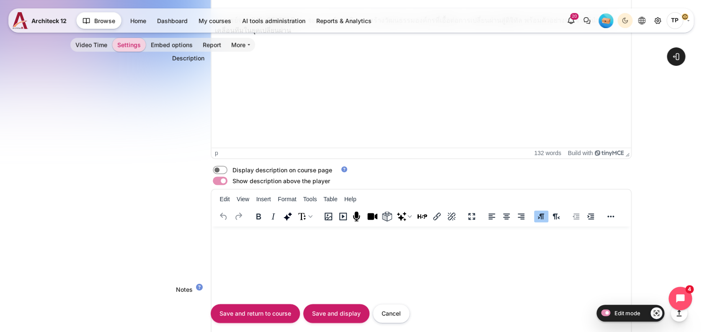
scroll to position [423, 0]
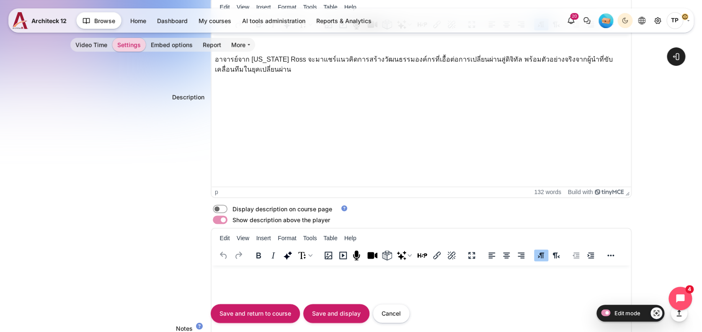
click at [221, 203] on div "Video URL [URL][DOMAIN_NAME] Media file Media file Loading... Files" at bounding box center [351, 150] width 562 height 705
click at [231, 209] on label "Content" at bounding box center [232, 208] width 2 height 9
click at [227, 209] on input "Content" at bounding box center [234, 210] width 15 height 8
checkbox input "true"
click at [342, 305] on input "Save and display" at bounding box center [336, 313] width 66 height 19
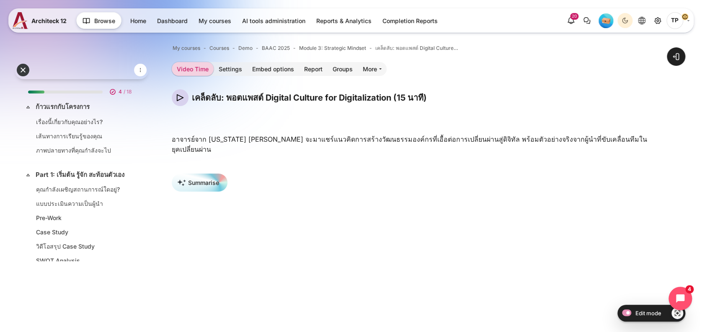
scroll to position [552, 0]
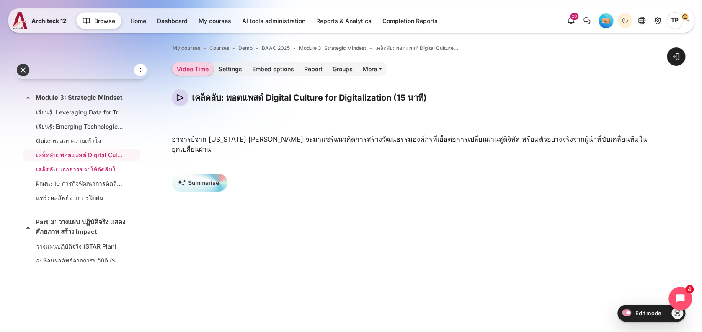
click at [77, 173] on link "เคล็ดลับ: เอกสารช่วยให้ตัดสินใจได้อย่างเฉียบคม" at bounding box center [80, 169] width 88 height 9
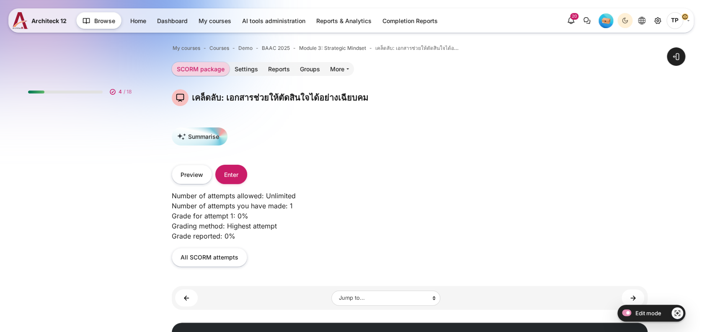
scroll to position [566, 0]
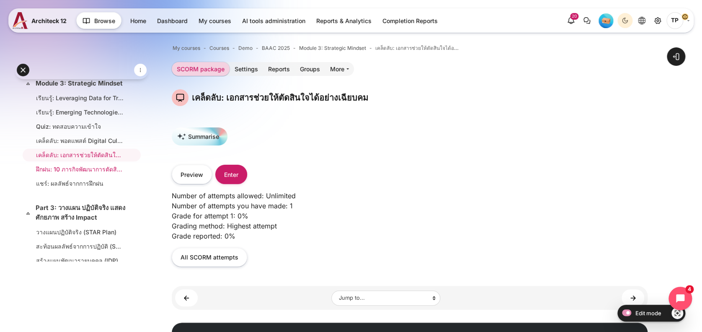
click at [77, 173] on link "ฝึกฝน: 10 ภารกิจพัฒนาการตัดสินใจเชิงจริยธรรม" at bounding box center [80, 169] width 88 height 9
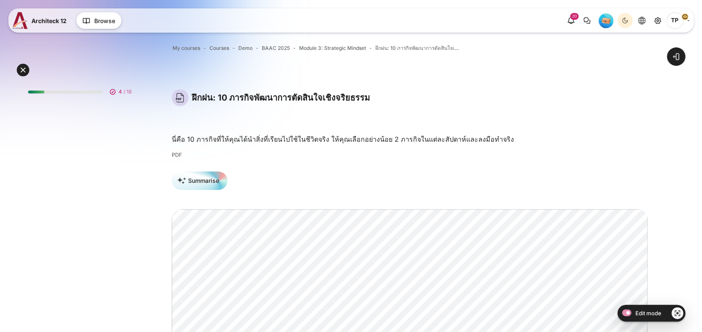
scroll to position [580, 0]
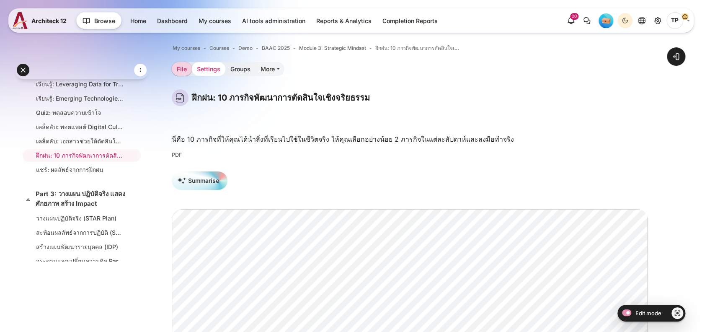
click at [216, 72] on link "Settings" at bounding box center [209, 69] width 34 height 14
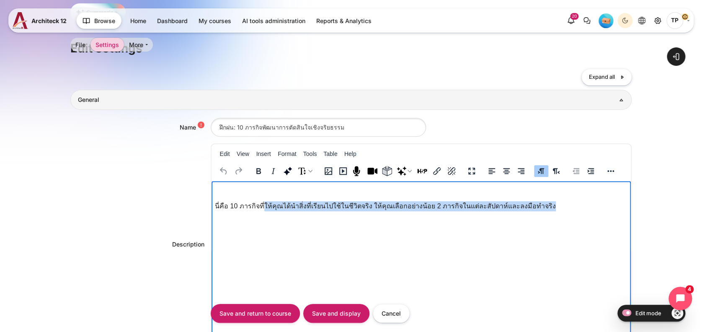
drag, startPoint x: 261, startPoint y: 204, endPoint x: 614, endPoint y: 209, distance: 353.1
click at [614, 209] on p "นี่คือ 10 ภารกิจที่ให้คุณได้นำสิ่งที่เรียนไปใช้ในชีวิตจริง ให้คุณเลือกอย่างน้อย…" at bounding box center [420, 206] width 413 height 10
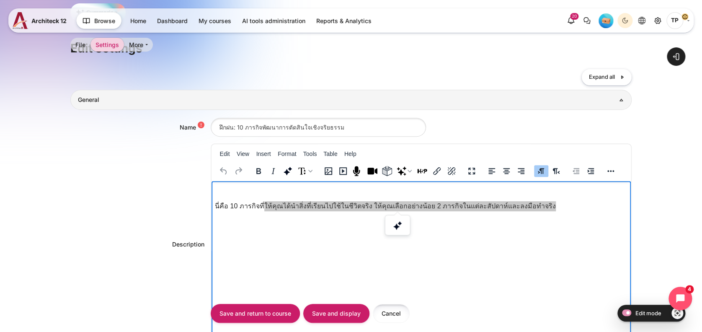
click at [384, 310] on input "Cancel" at bounding box center [391, 313] width 37 height 19
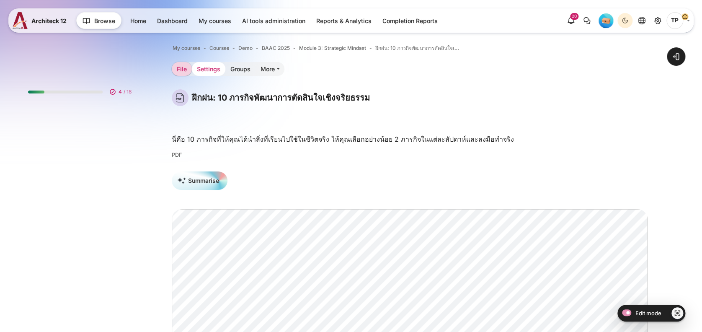
scroll to position [580, 0]
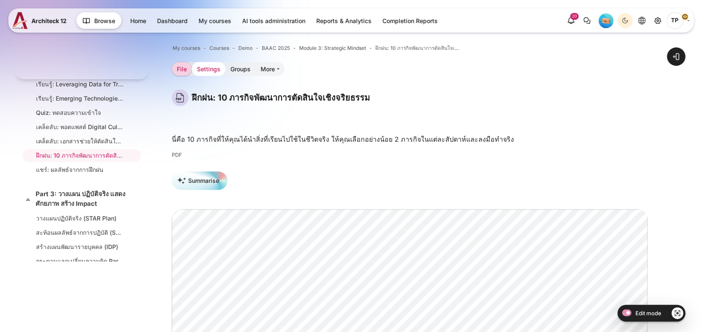
click at [218, 67] on link "Settings" at bounding box center [209, 69] width 34 height 14
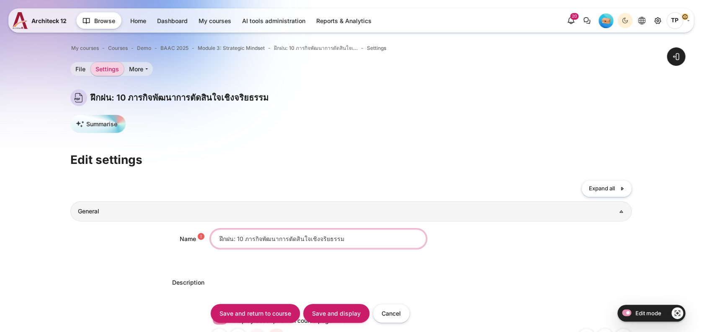
click at [247, 243] on input "ฝึกฝน: 10 ภารกิจพัฒนาการตัดสินใจเชิงจริยธรรม" at bounding box center [318, 238] width 215 height 19
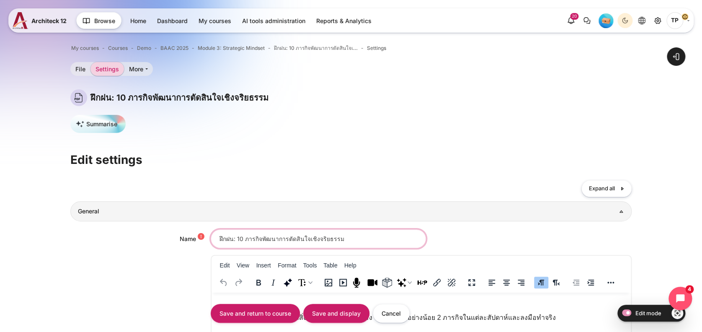
drag, startPoint x: 258, startPoint y: 237, endPoint x: 429, endPoint y: 234, distance: 170.9
click at [429, 234] on div "ฝึกฝน: 10 ภารกิจพัฒนาการตัดสินใจเชิงจริยธรรม" at bounding box center [421, 238] width 421 height 19
paste input "ารกิจฝึกใช้ข้อมูลและเทคโนโลยีเชิงกลยุทธ์"
click at [276, 236] on input "ฝึกฝน: 10 [PERSON_NAME]ฝึกใช้ข้อมูลและเทคโนโลยีเชิงกลยุทธ์" at bounding box center [318, 238] width 215 height 19
type input "ฝึกฝน: 10 ภารกิจฝึกใช้ข้อมูลและเทคโนโลยีเชิงกลยุทธ์"
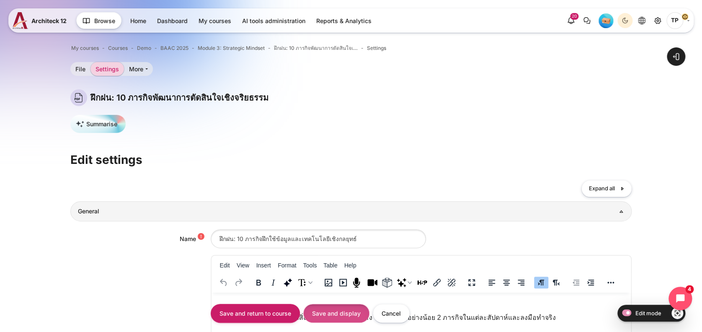
click at [327, 311] on input "Save and display" at bounding box center [336, 313] width 66 height 19
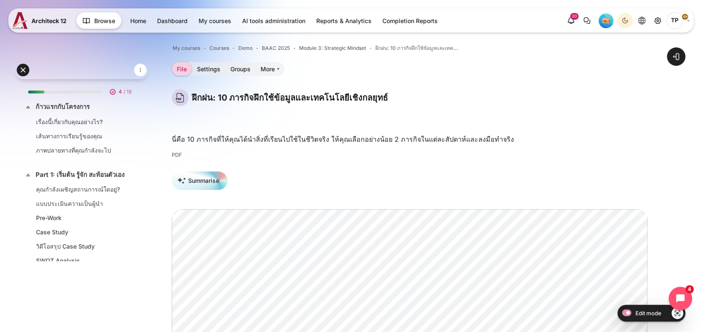
scroll to position [580, 0]
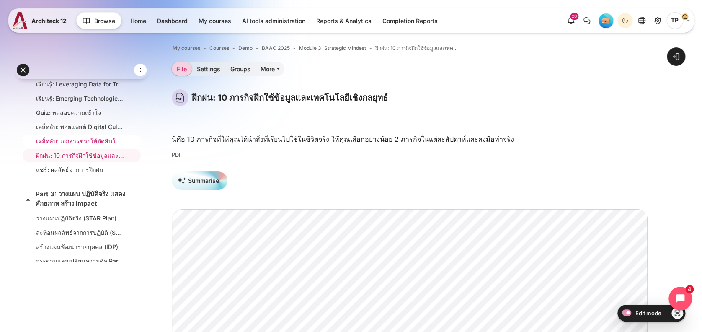
click at [50, 145] on link "เคล็ดลับ: เอกสารช่วยให้ตัดสินใจได้อย่างเฉียบคม" at bounding box center [80, 141] width 88 height 9
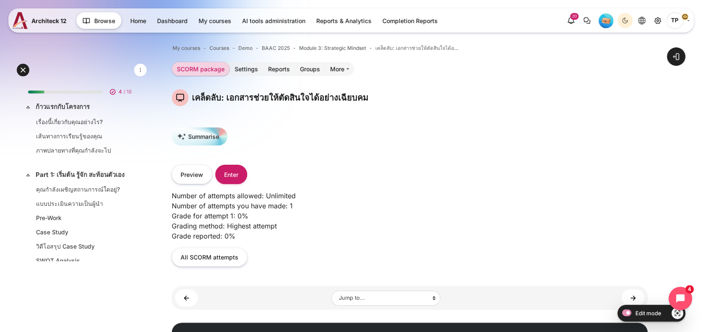
scroll to position [566, 0]
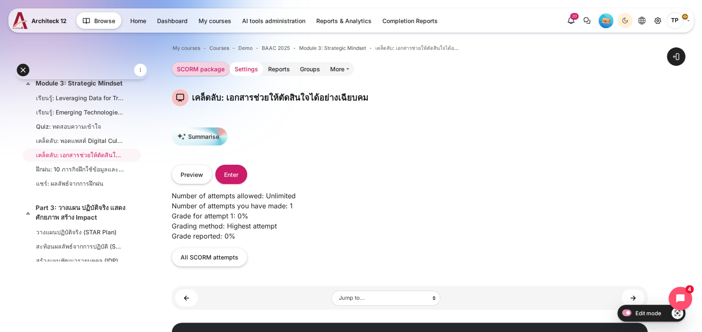
click at [238, 74] on link "Settings" at bounding box center [246, 69] width 34 height 14
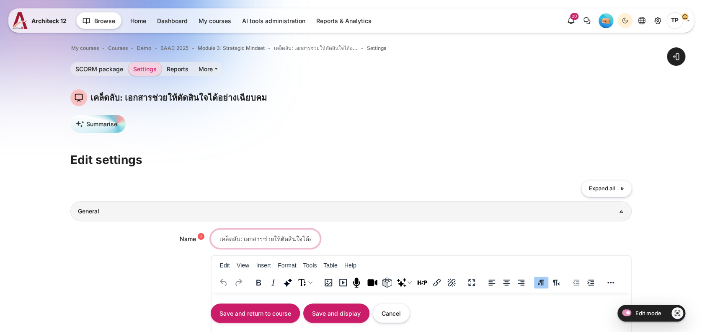
scroll to position [0, 37]
drag, startPoint x: 244, startPoint y: 239, endPoint x: 492, endPoint y: 235, distance: 248.0
click at [492, 235] on div "เคล็ดลับ: เอกสารช่วยให้ตัดสินใจได้อย่างเฉียบคม" at bounding box center [421, 238] width 421 height 19
paste input "Strategic Toolkit: ใช้ข้อมูลวางแผน เปลี่ยนมุมคิดผู้นำ"
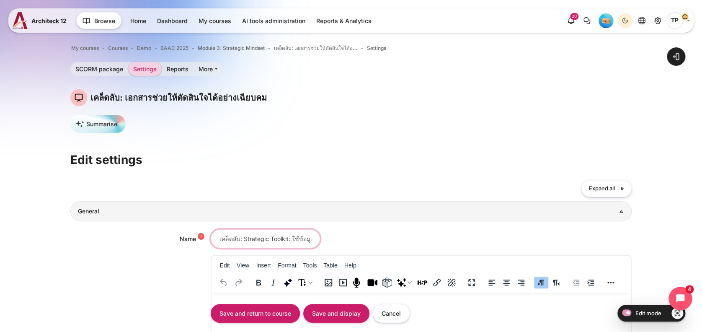
scroll to position [0, 74]
type input "เคล็ดลับ: Strategic Toolkit: ใช้ข้อมูลวางแผน เปลี่ยนมุมคิดผู้นำ"
click at [356, 304] on input "Save and display" at bounding box center [336, 313] width 66 height 19
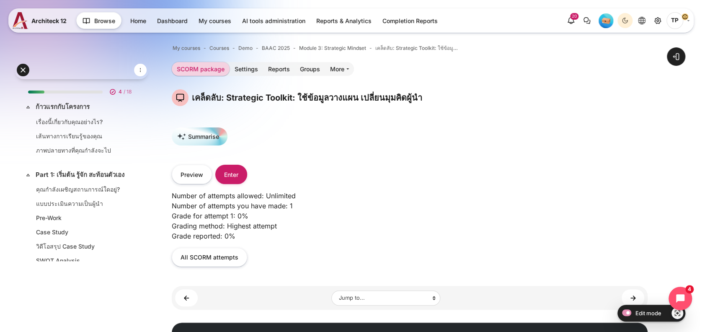
scroll to position [566, 0]
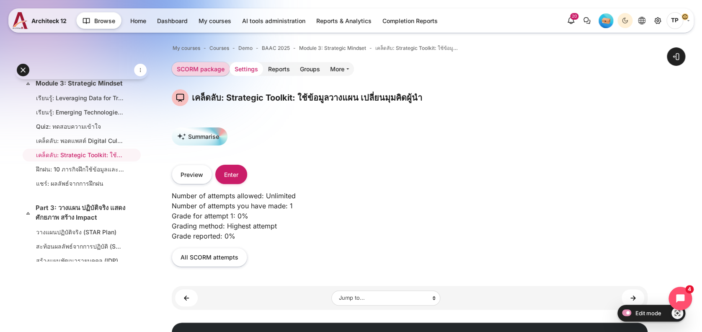
click at [245, 63] on link "Settings" at bounding box center [246, 69] width 34 height 14
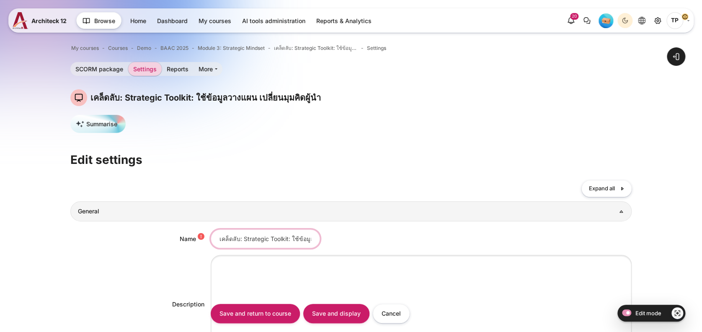
click at [241, 242] on input "เคล็ดลับ: Strategic Toolkit: ใช้ข้อมูลวางแผน เปลี่ยนมุมคิดผู้นำ" at bounding box center [265, 238] width 109 height 19
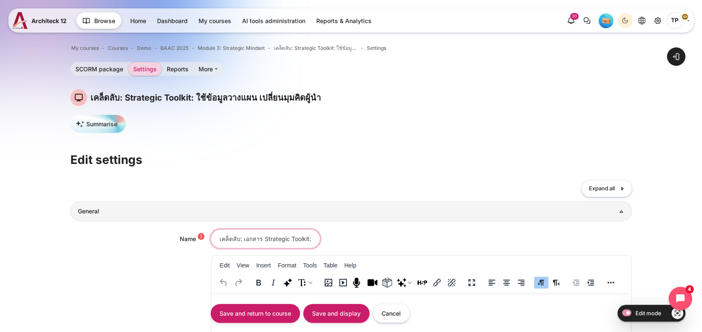
click at [300, 238] on input "เคล็ดลับ: เอกสาร Strategic Toolkit: ใช้ข้อมูลวางแผน เปลี่ยนมุมคิดผู้นำ" at bounding box center [265, 238] width 109 height 19
drag, startPoint x: 278, startPoint y: 238, endPoint x: 248, endPoint y: 240, distance: 29.8
click at [248, 240] on input "เคล็ดลับ: เอกสาร Strategic Toolkit: ใช้ข้อมูลวางแผน เปลี่ยนมุมคิดผู้นำ" at bounding box center [265, 238] width 109 height 19
click at [245, 240] on input "เคล็ดลับ: เอกสาร Strategic Toolkit: ใช้ข้อมูลวางแผน เปลี่ยนมุมคิดผู้นำ" at bounding box center [265, 238] width 109 height 19
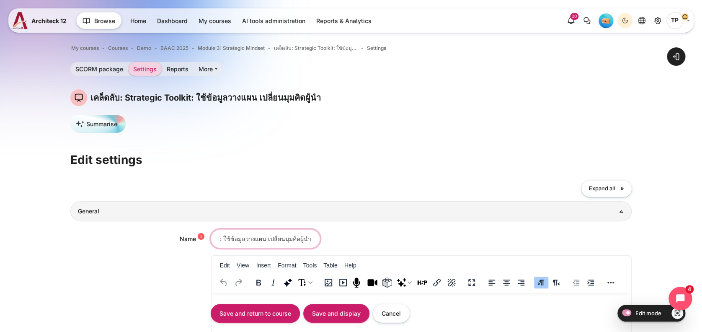
click at [230, 235] on input "เคล็ดลับ: เอกสาร Strategic Toolkit: ใช้ข้อมูลวางแผน เปลี่ยนมุมคิดผู้นำ" at bounding box center [265, 238] width 109 height 19
type input "เคล็ดลับ: เอกสาร Strategic Toolkit ใช้ข้อมูลวางแผน เปลี่ยนมุมคิดผู้นำ"
click at [211, 304] on input "Save and return to course" at bounding box center [255, 313] width 89 height 19
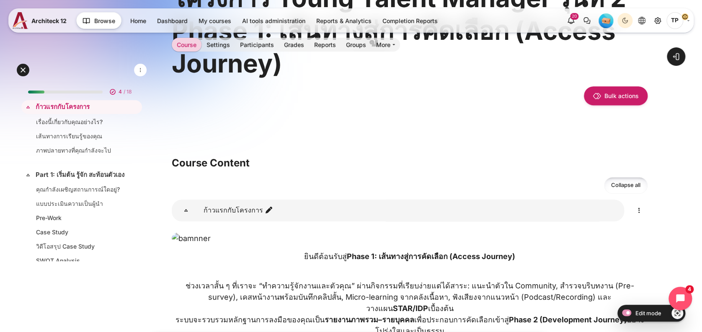
scroll to position [168, 0]
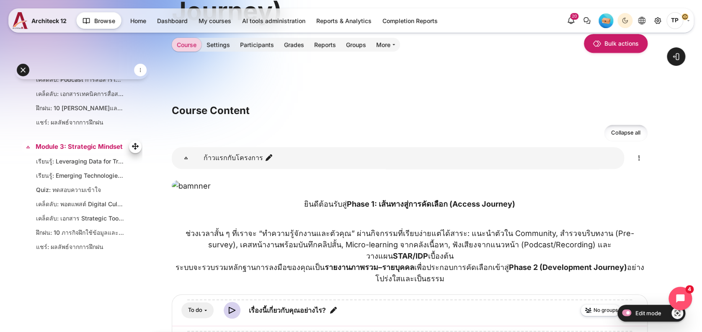
click at [56, 154] on div "Expand Collapse Module 3: Strategic Mindset Highlighted" at bounding box center [81, 147] width 121 height 14
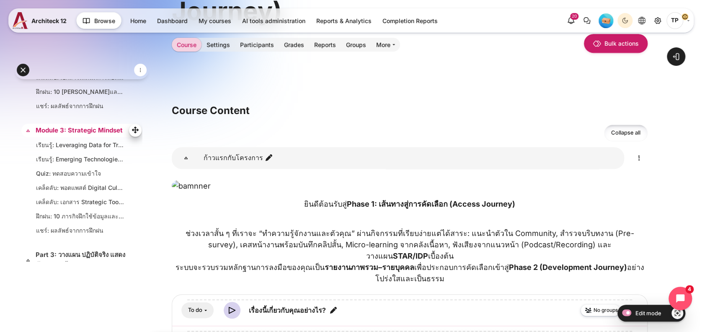
click at [60, 135] on link "Module 3: Strategic Mindset" at bounding box center [81, 131] width 90 height 10
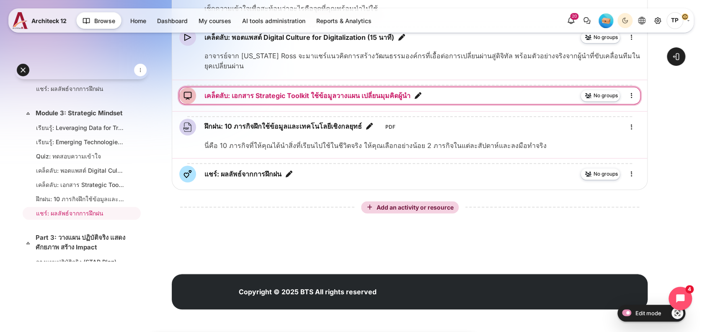
scroll to position [279, 0]
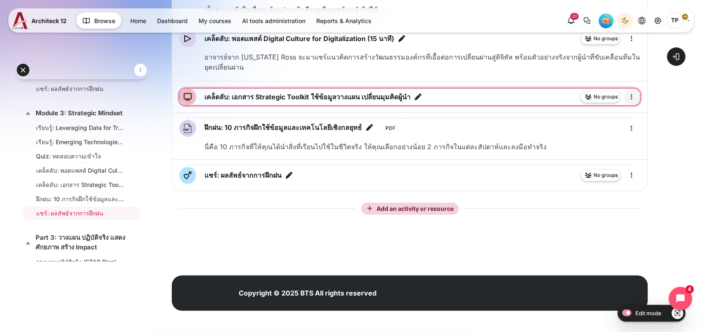
click at [631, 102] on icon "Edit" at bounding box center [632, 97] width 10 height 10
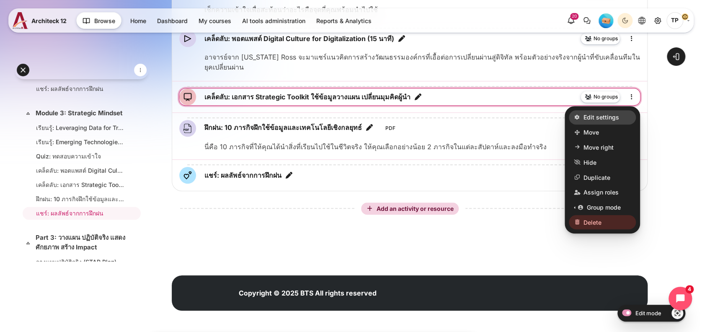
click at [588, 121] on span "Edit settings" at bounding box center [601, 117] width 36 height 9
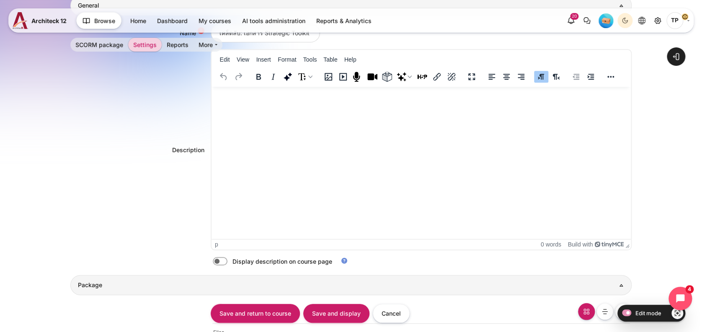
scroll to position [223, 0]
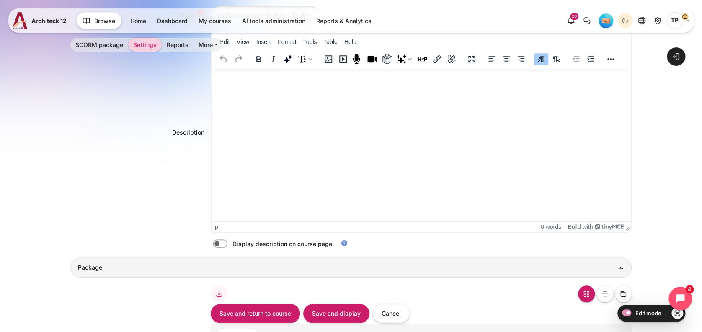
drag, startPoint x: 217, startPoint y: 232, endPoint x: 216, endPoint y: 245, distance: 12.2
click at [217, 232] on div "Name เคล็ดลับ: เอกสาร Strategic Toolkit ใช้ข้อมูลวางแผน เปลี่ยนมุมคิดผู้นำ Desc…" at bounding box center [351, 126] width 562 height 257
click at [231, 245] on label "Content" at bounding box center [232, 243] width 2 height 9
click at [227, 245] on input "Content" at bounding box center [234, 244] width 15 height 8
checkbox input "true"
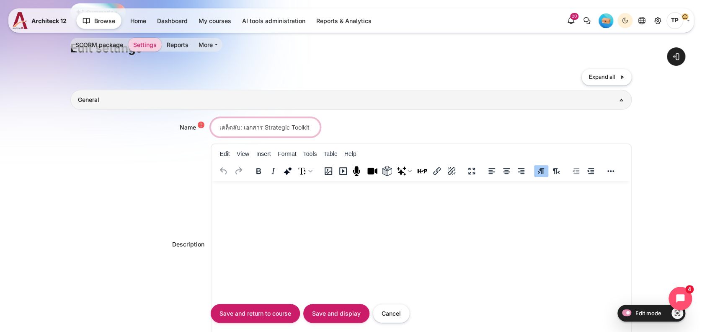
scroll to position [0, 91]
drag, startPoint x: 215, startPoint y: 128, endPoint x: 353, endPoint y: 128, distance: 138.2
click at [353, 128] on div "เคล็ดลับ: เอกสาร Strategic Toolkit ใช้ข้อมูลวางแผน เปลี่ยนมุมคิดผู้นำ" at bounding box center [421, 127] width 421 height 19
click at [285, 194] on html at bounding box center [421, 189] width 420 height 17
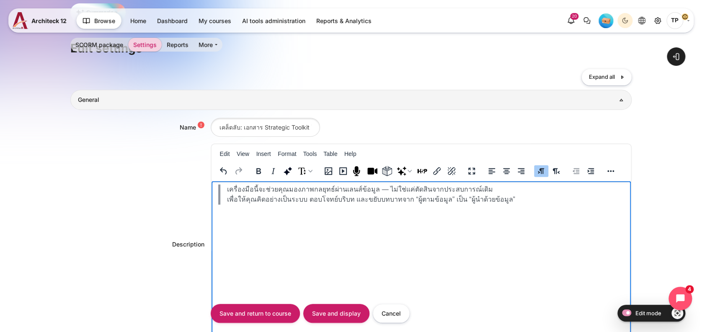
click at [224, 188] on blockquote "เครื่องมือนี้จะช่วยคุณมองภาพกลยุทธ์ผ่านเลนส์ข้อมูล — ไม่ใช่แค่ตัดสินจากประสบการ…" at bounding box center [421, 194] width 406 height 20
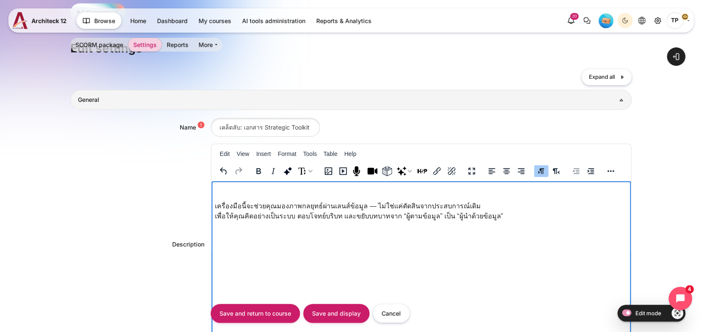
click at [213, 215] on html "เครื่องมือนี้จะช่วยคุณมองภาพกลยุทธ์ผ่านเลนส์ข้อมูล — ไม่ใช่แค่ตัดสินจากประสบการ…" at bounding box center [421, 204] width 420 height 47
click at [341, 317] on input "Save and display" at bounding box center [336, 313] width 66 height 19
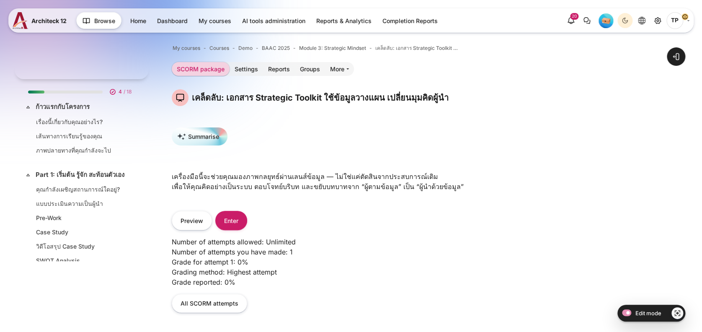
scroll to position [566, 0]
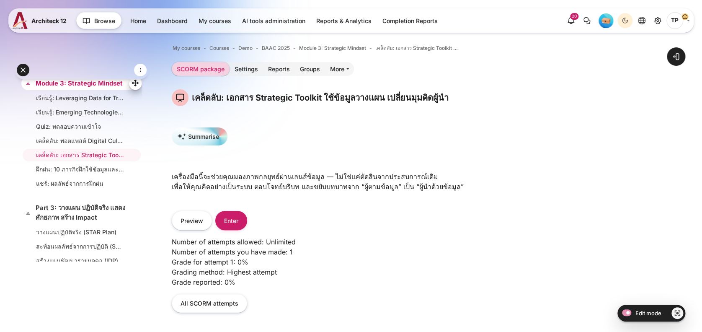
click at [59, 88] on link "Module 3: Strategic Mindset" at bounding box center [81, 84] width 90 height 10
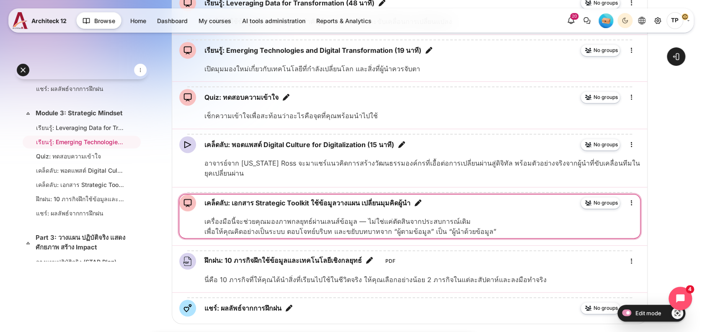
scroll to position [279, 0]
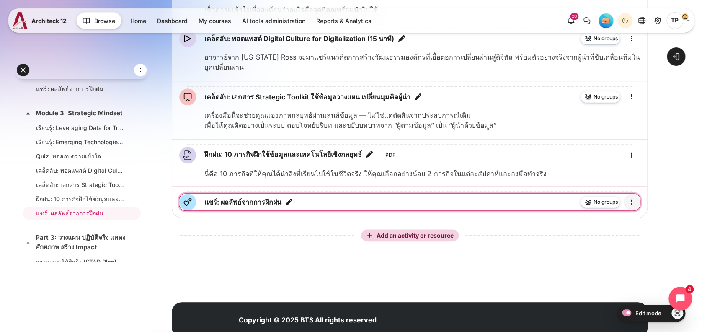
click at [636, 207] on icon "Edit" at bounding box center [632, 202] width 10 height 10
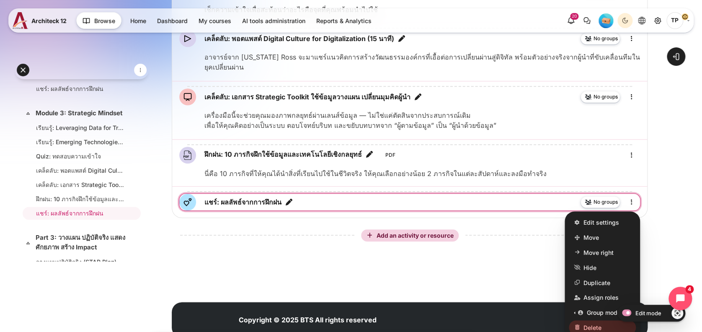
click at [603, 276] on div "Edit settings Move Move right Move left Hide Duplicate Assign roles Group mode …" at bounding box center [602, 274] width 75 height 127
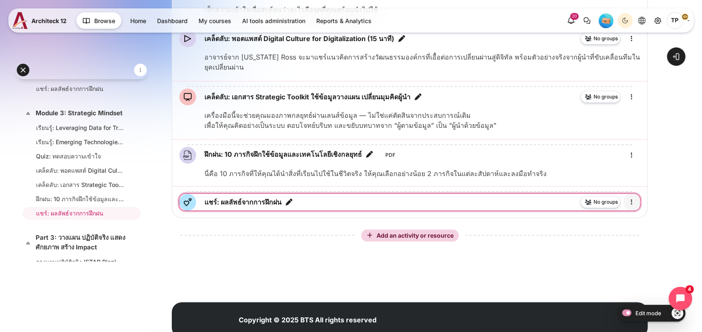
click at [632, 207] on icon "Edit" at bounding box center [632, 202] width 10 height 10
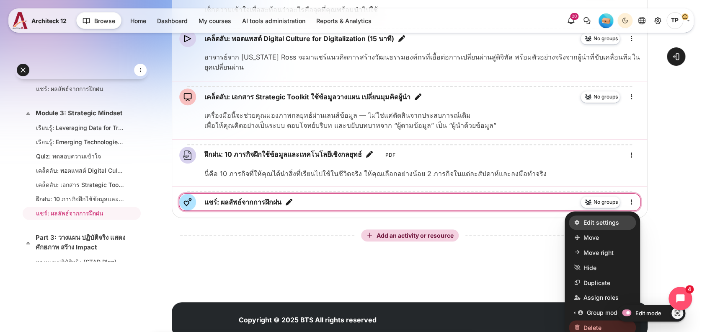
click at [585, 229] on link "Edit settings" at bounding box center [602, 222] width 67 height 14
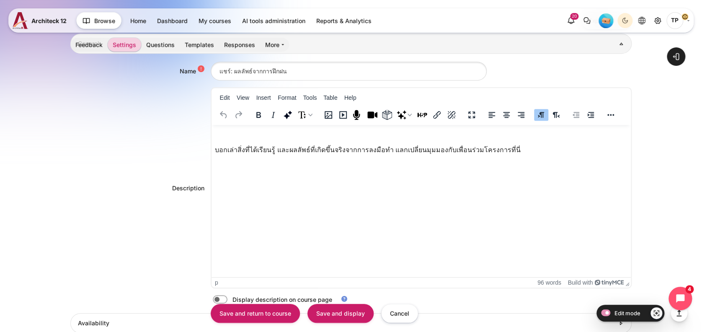
scroll to position [335, 0]
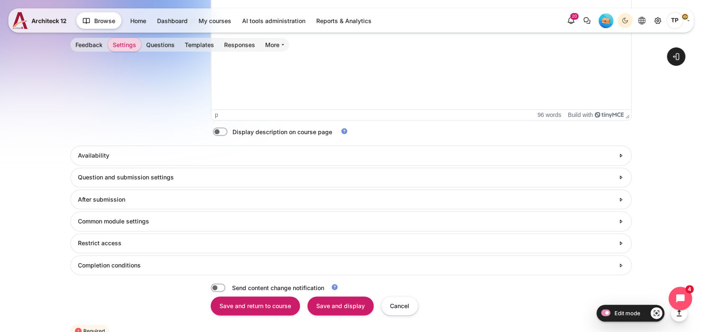
click at [211, 136] on div "Name แชร์: ผลลัพธ์จากการฝึกฝน Description <p></p> <p>บอกเล่าสิ่งที่ได้เรียนรู้ …" at bounding box center [351, 14] width 562 height 257
click at [231, 133] on label "Content" at bounding box center [232, 131] width 2 height 9
click at [227, 133] on input "Content" at bounding box center [234, 133] width 15 height 8
checkbox input "true"
click at [328, 303] on input "Save and display" at bounding box center [340, 305] width 66 height 19
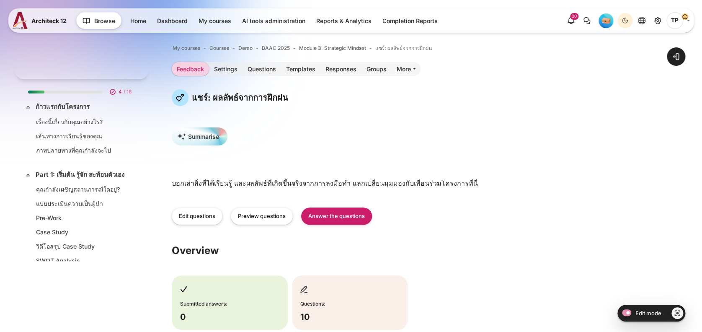
scroll to position [594, 0]
